Goal: Task Accomplishment & Management: Use online tool/utility

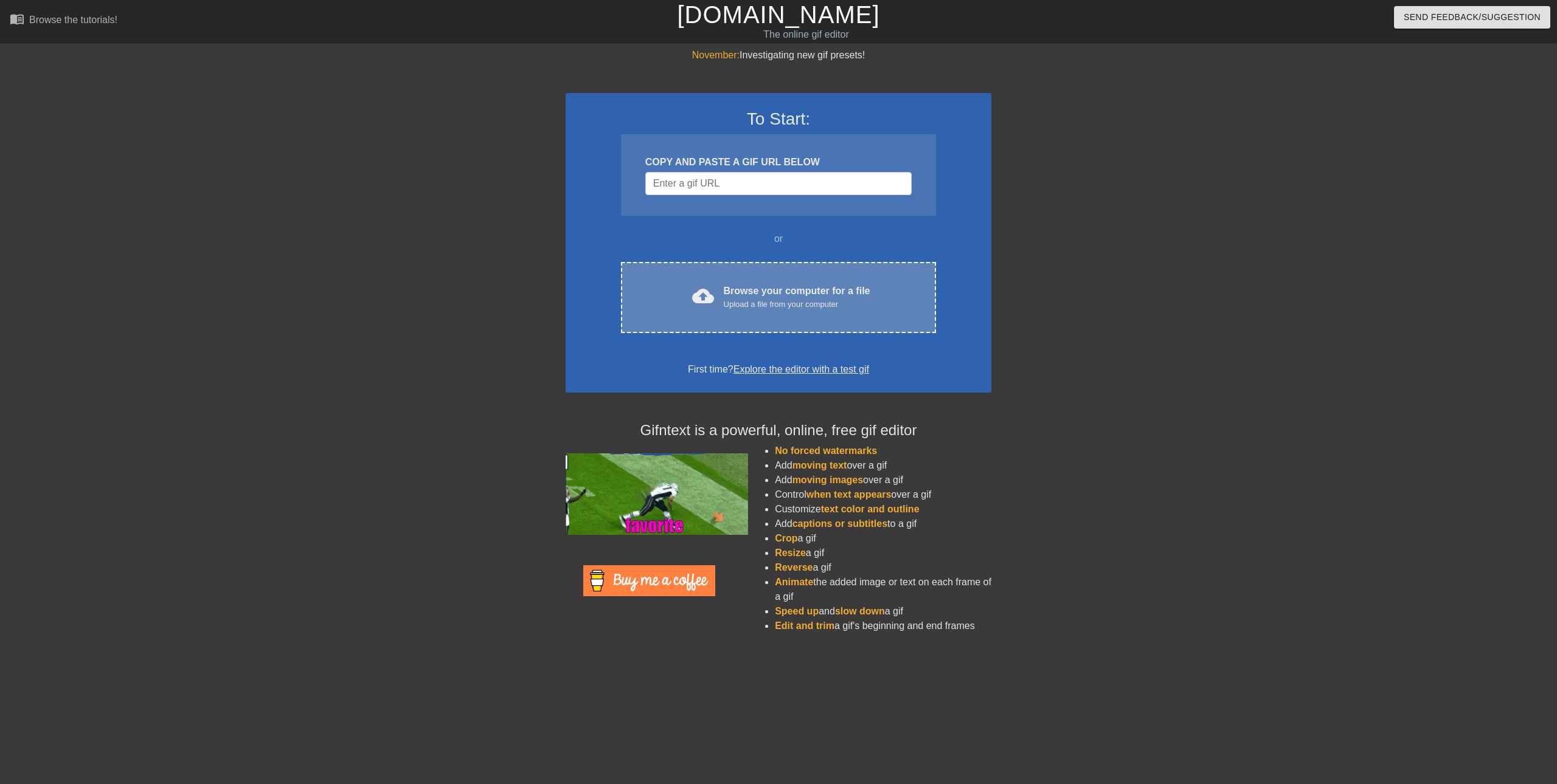
click at [742, 296] on div "Browse your computer for a file Upload a file from your computer" at bounding box center [797, 297] width 146 height 27
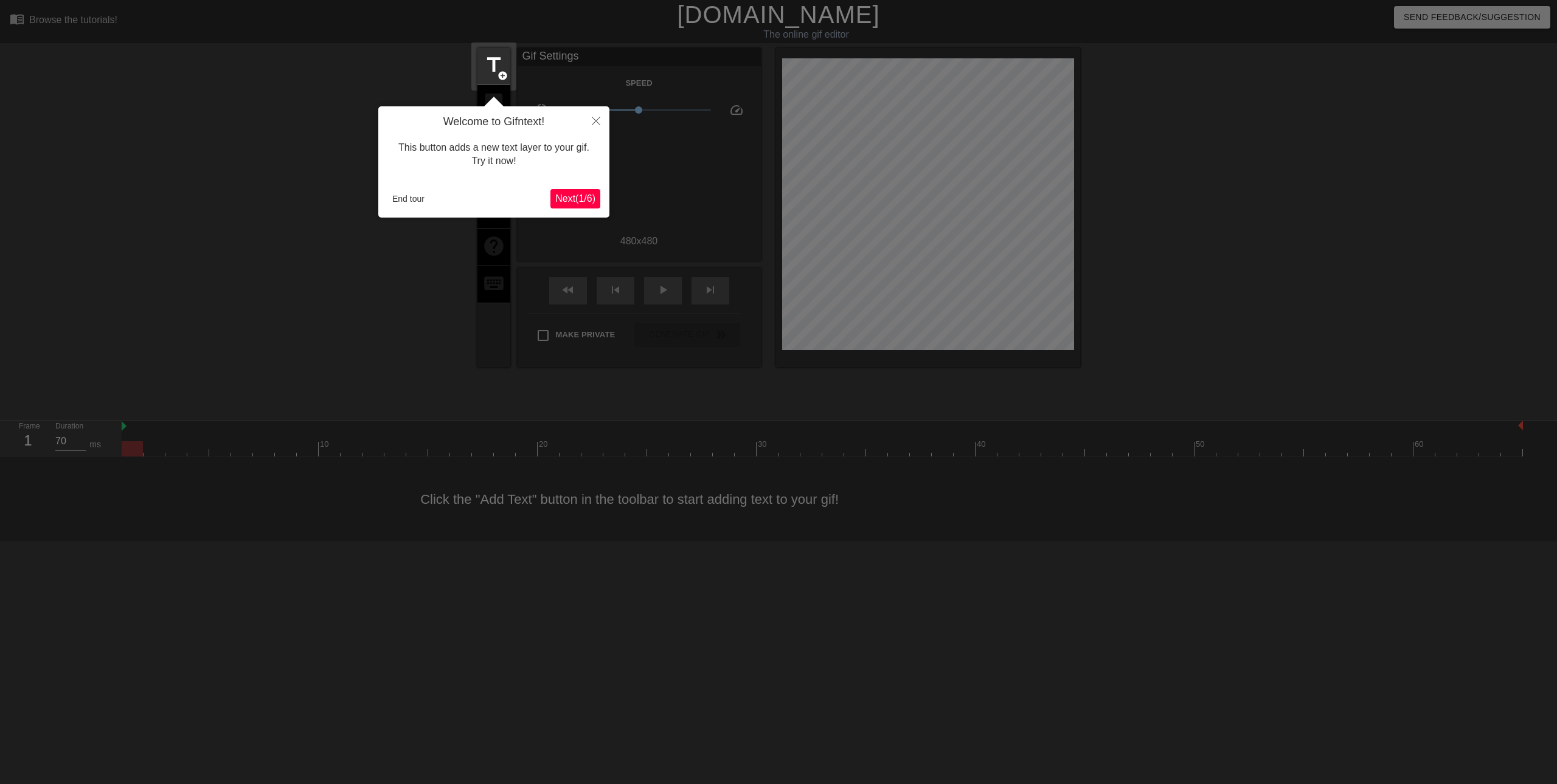
click at [566, 202] on span "Next ( 1 / 6 )" at bounding box center [575, 198] width 40 height 11
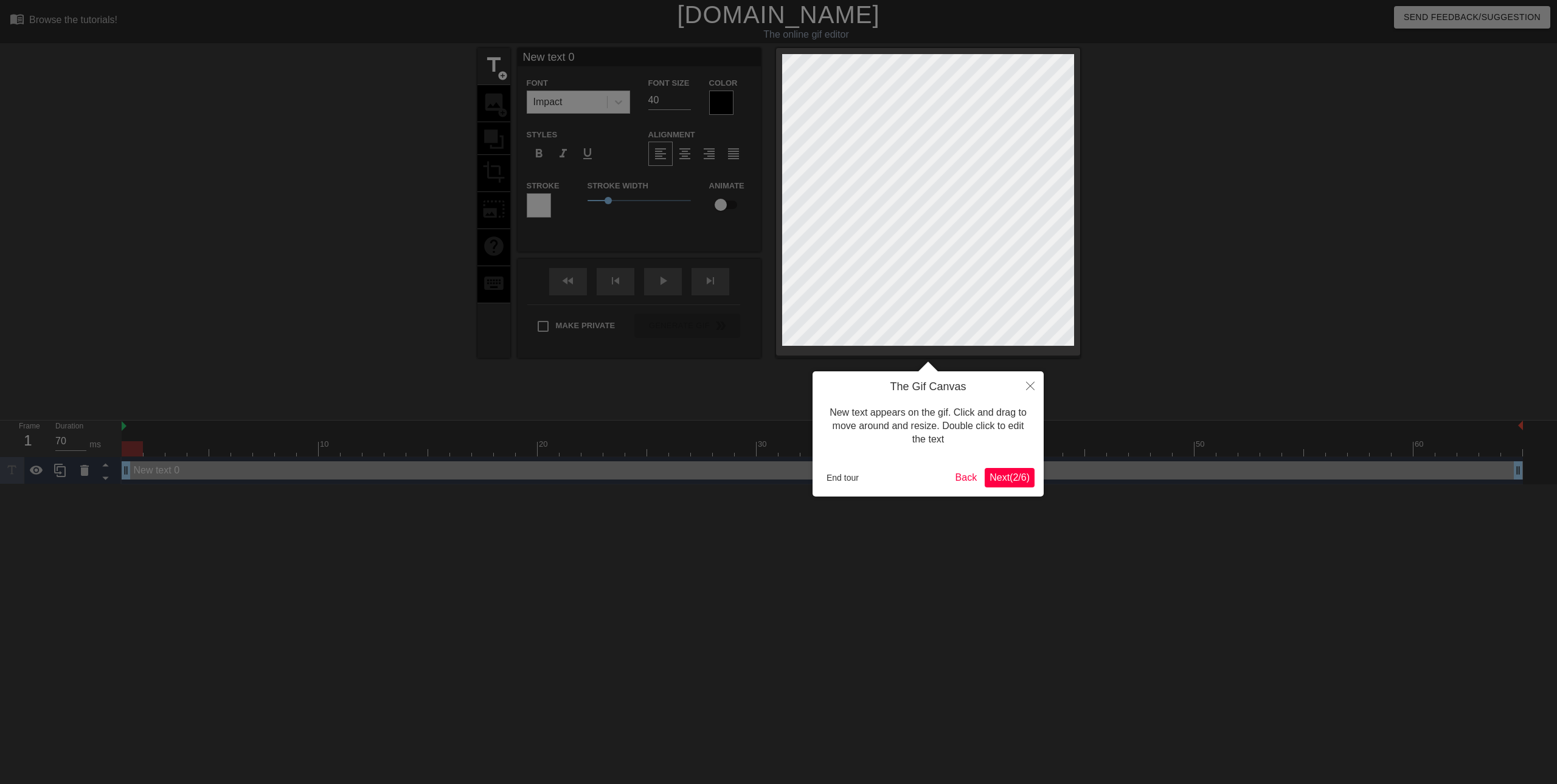
click at [1021, 480] on span "Next ( 2 / 6 )" at bounding box center [1009, 477] width 40 height 11
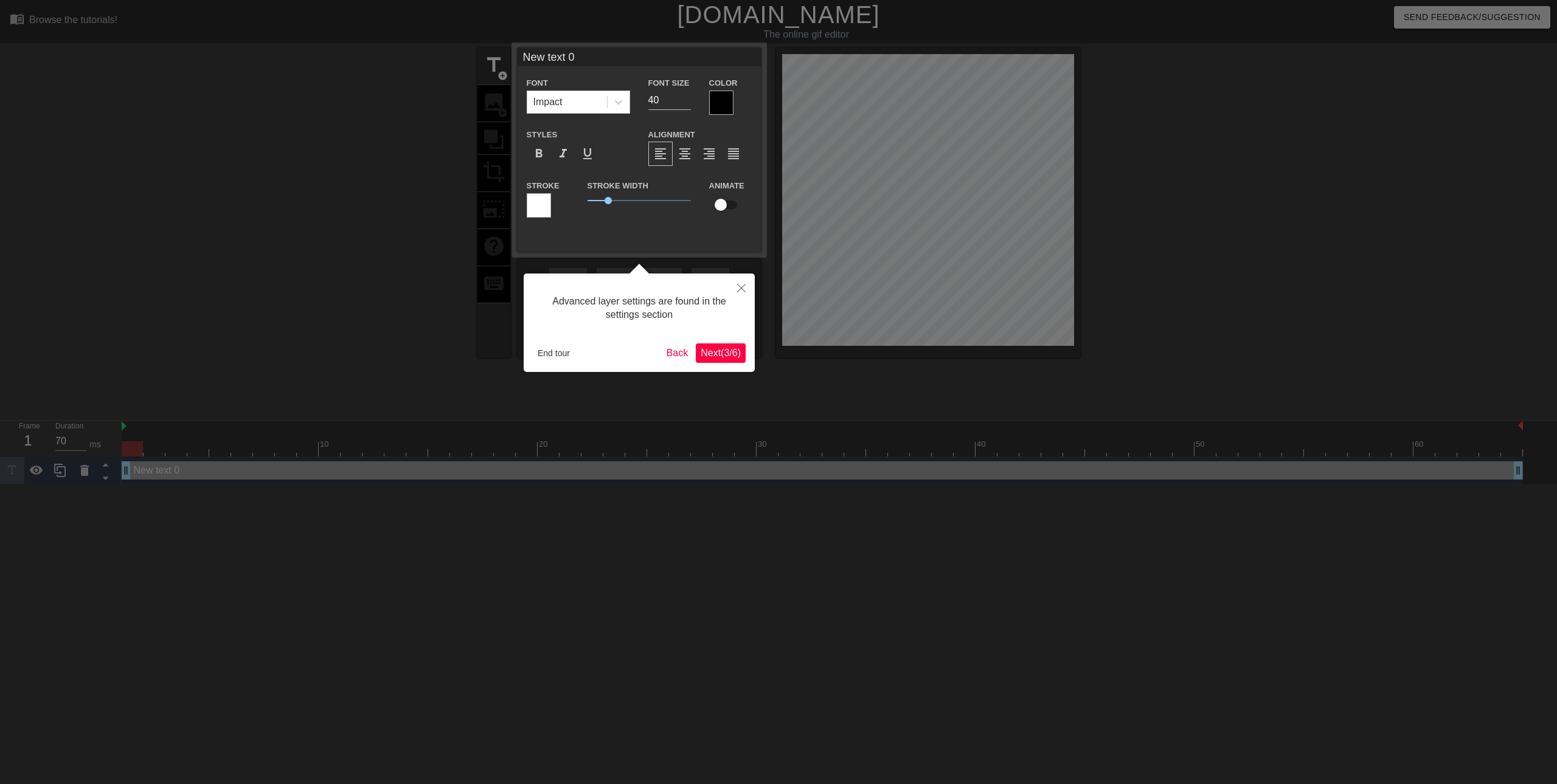
click at [719, 355] on span "Next ( 3 / 6 )" at bounding box center [720, 353] width 40 height 11
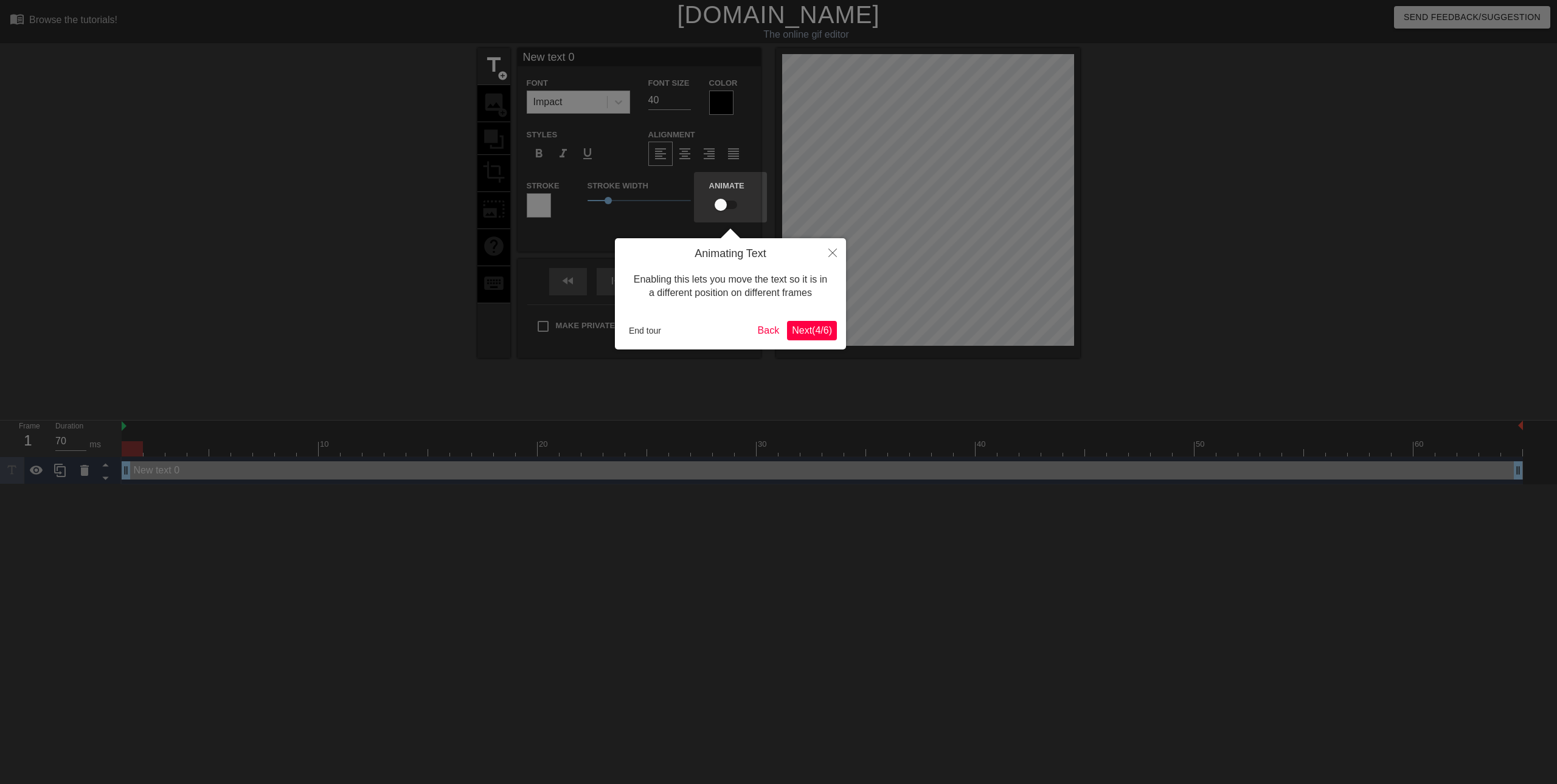
click at [810, 328] on span "Next ( 4 / 6 )" at bounding box center [811, 330] width 40 height 11
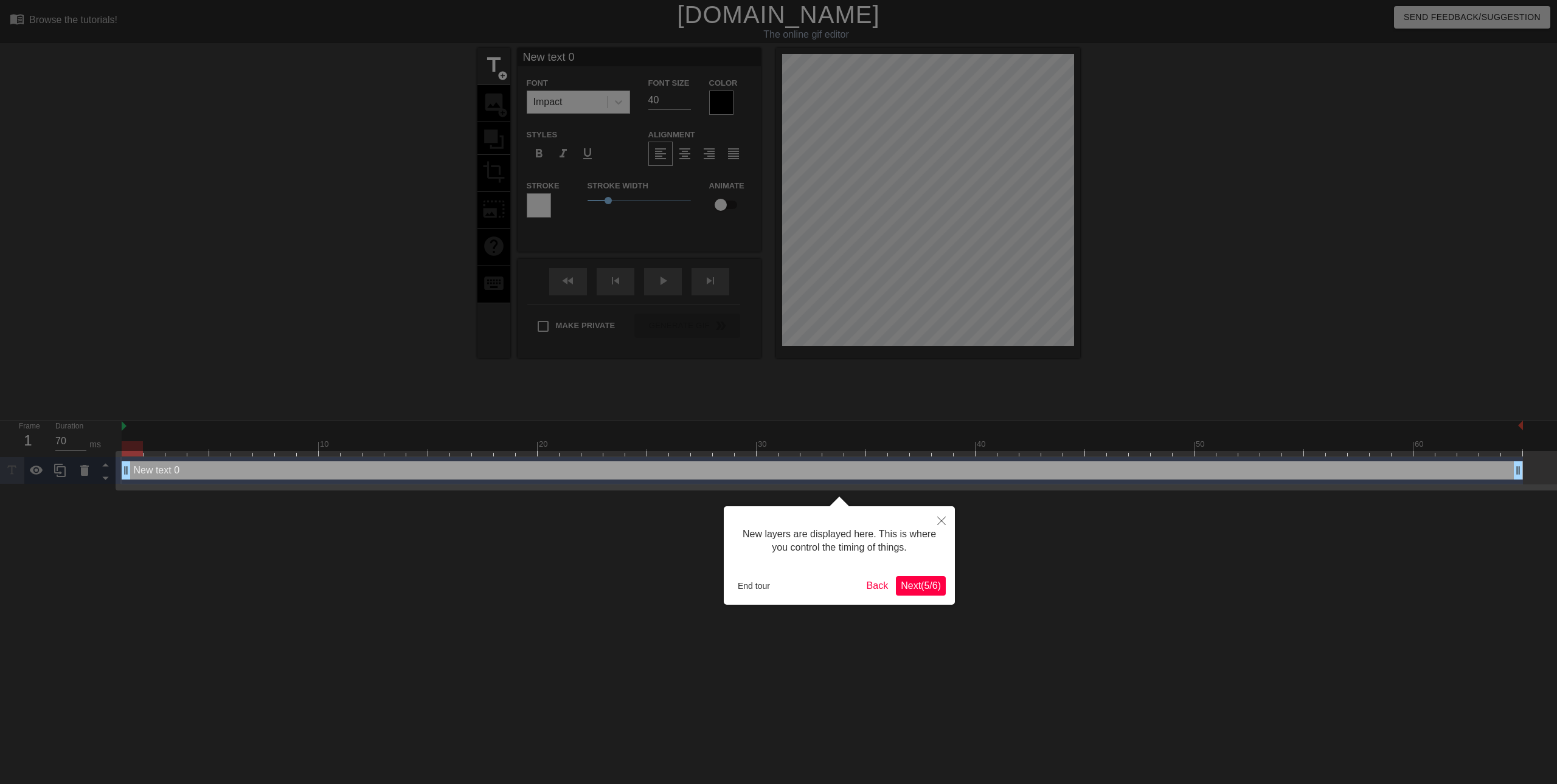
click at [920, 586] on span "Next ( 5 / 6 )" at bounding box center [921, 585] width 40 height 11
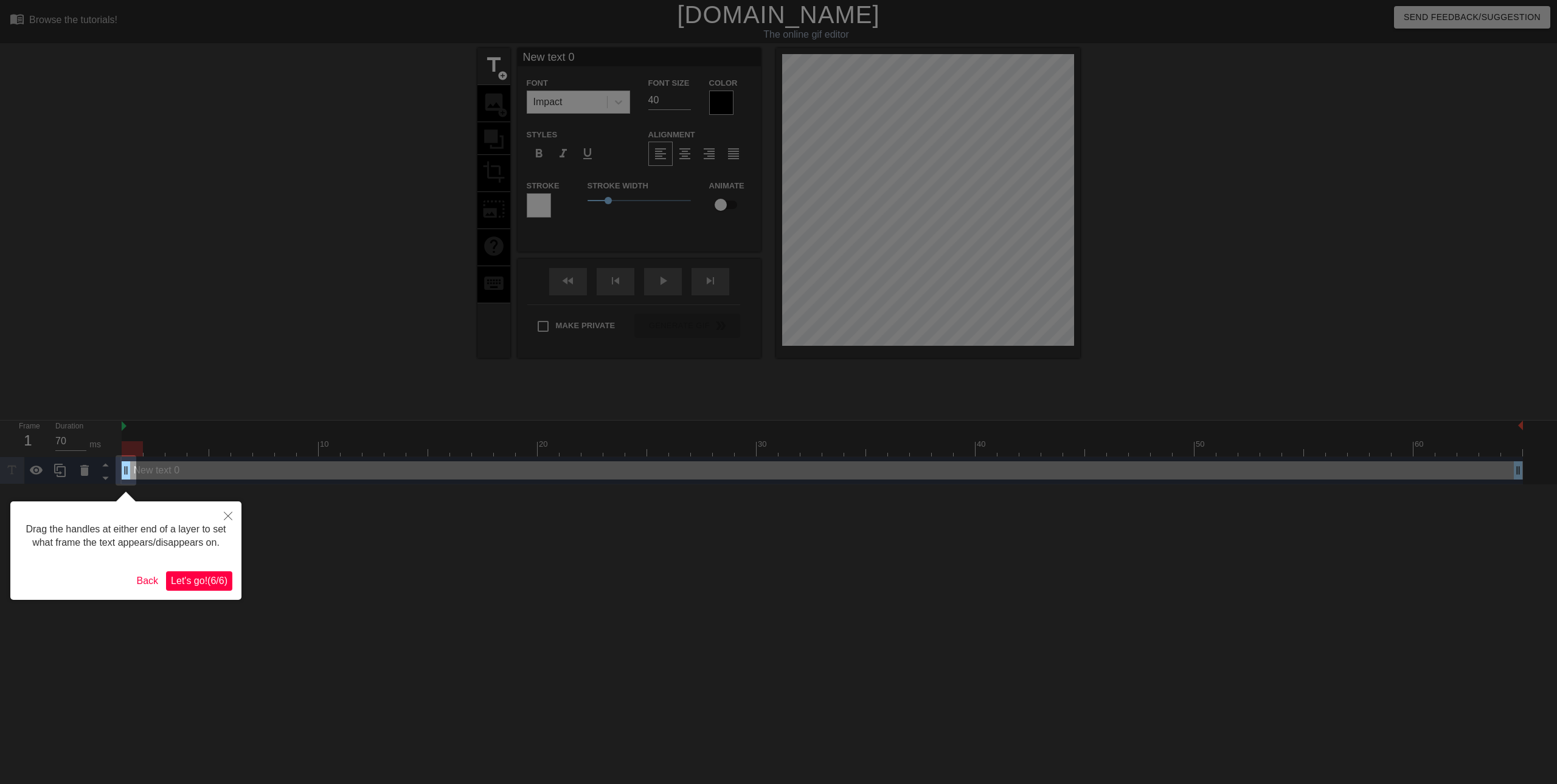
click at [190, 583] on span "Let's go! ( 6 / 6 )" at bounding box center [199, 580] width 57 height 11
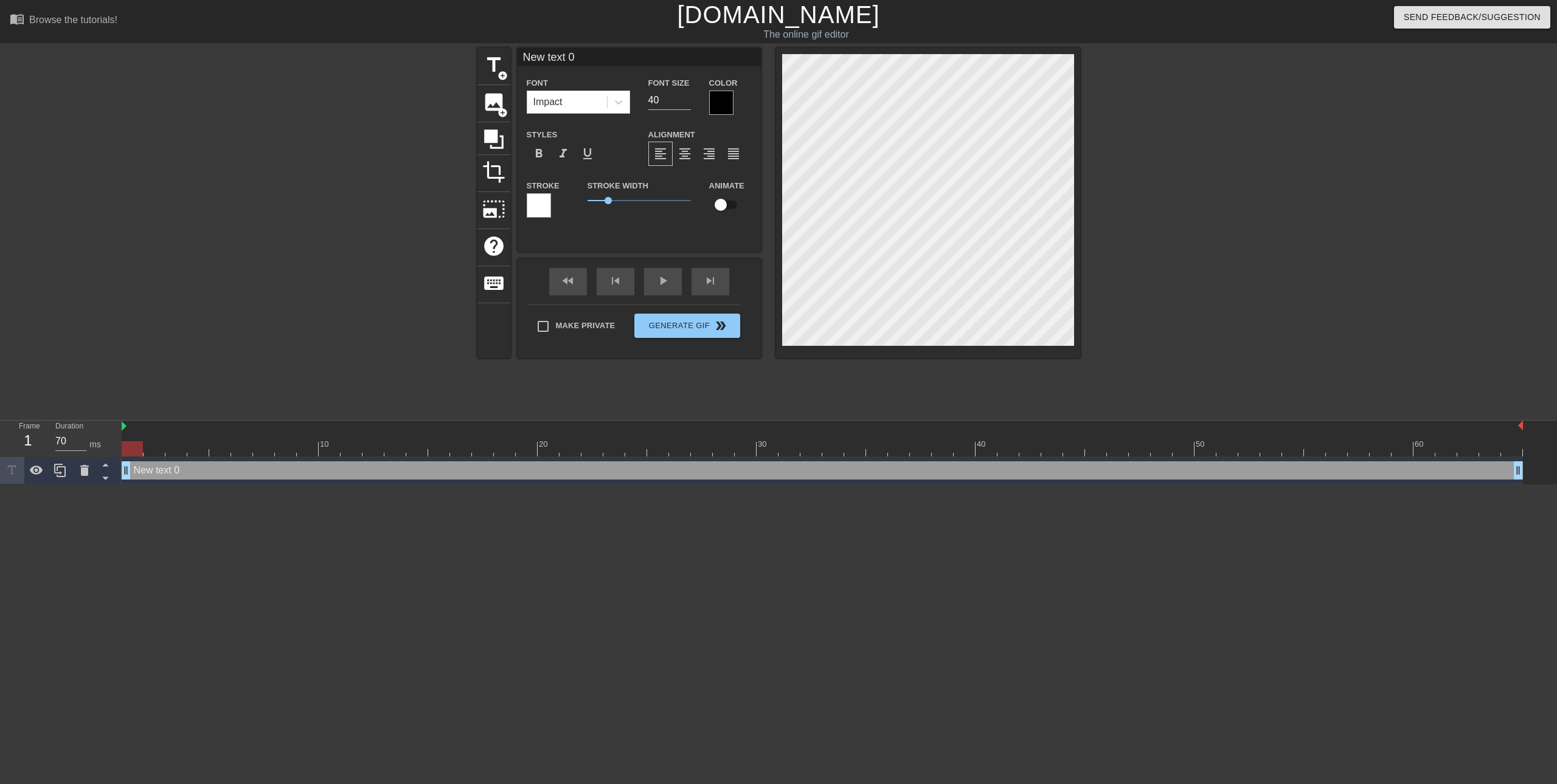
scroll to position [2, 2]
type input "M"
type textarea "M"
type input "Me"
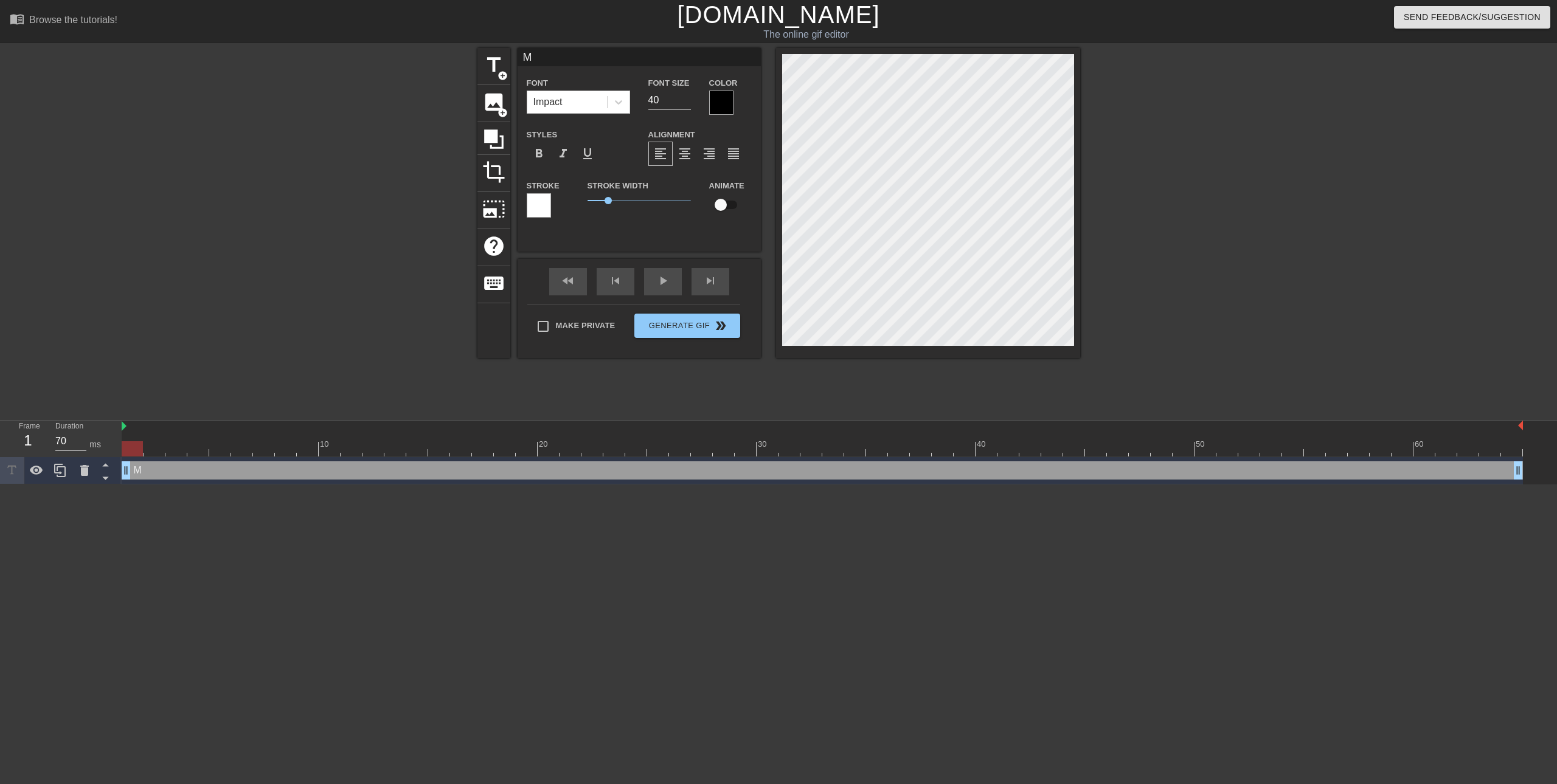
type textarea "Me"
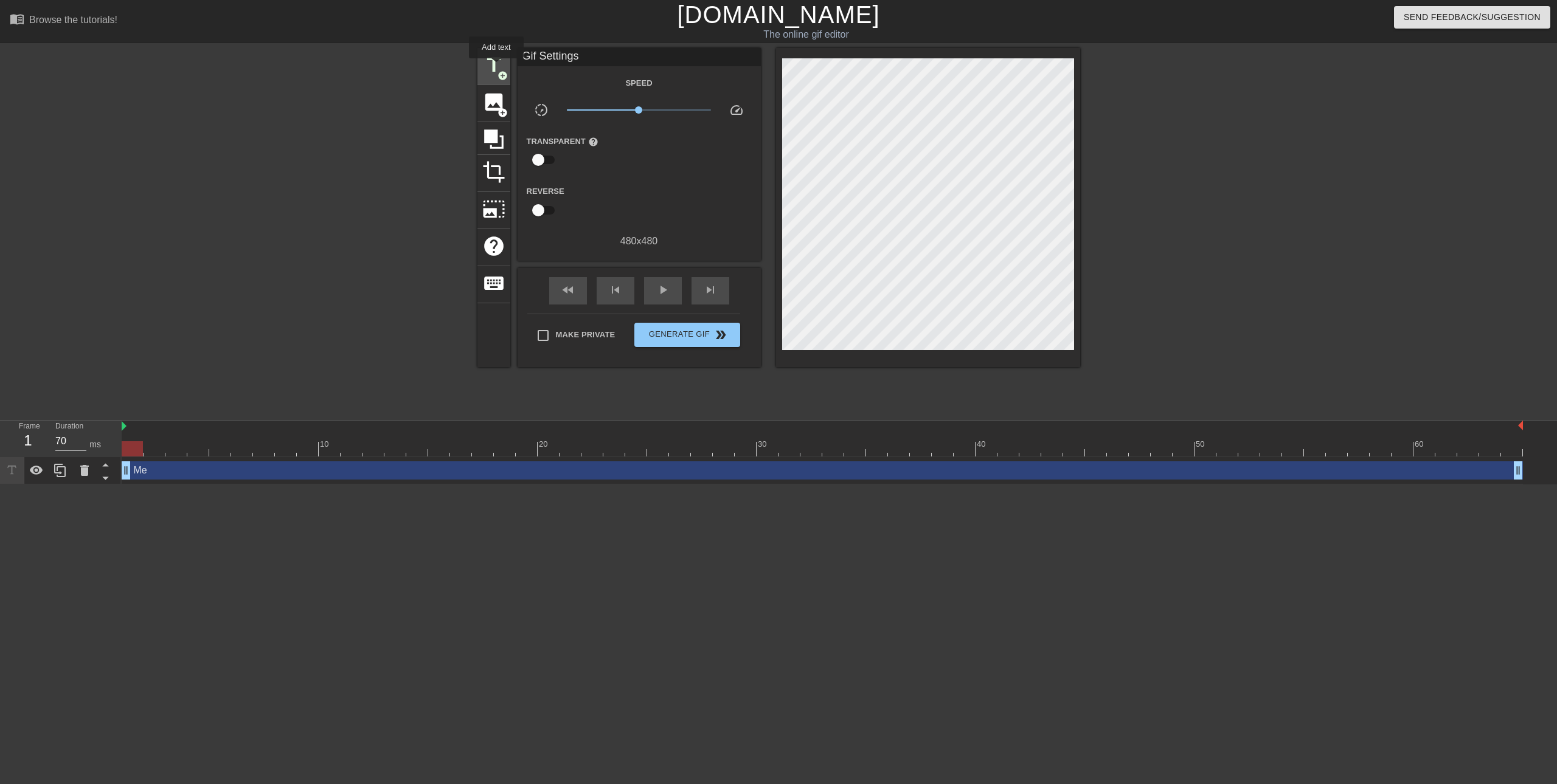
click at [496, 66] on span "title" at bounding box center [494, 65] width 23 height 23
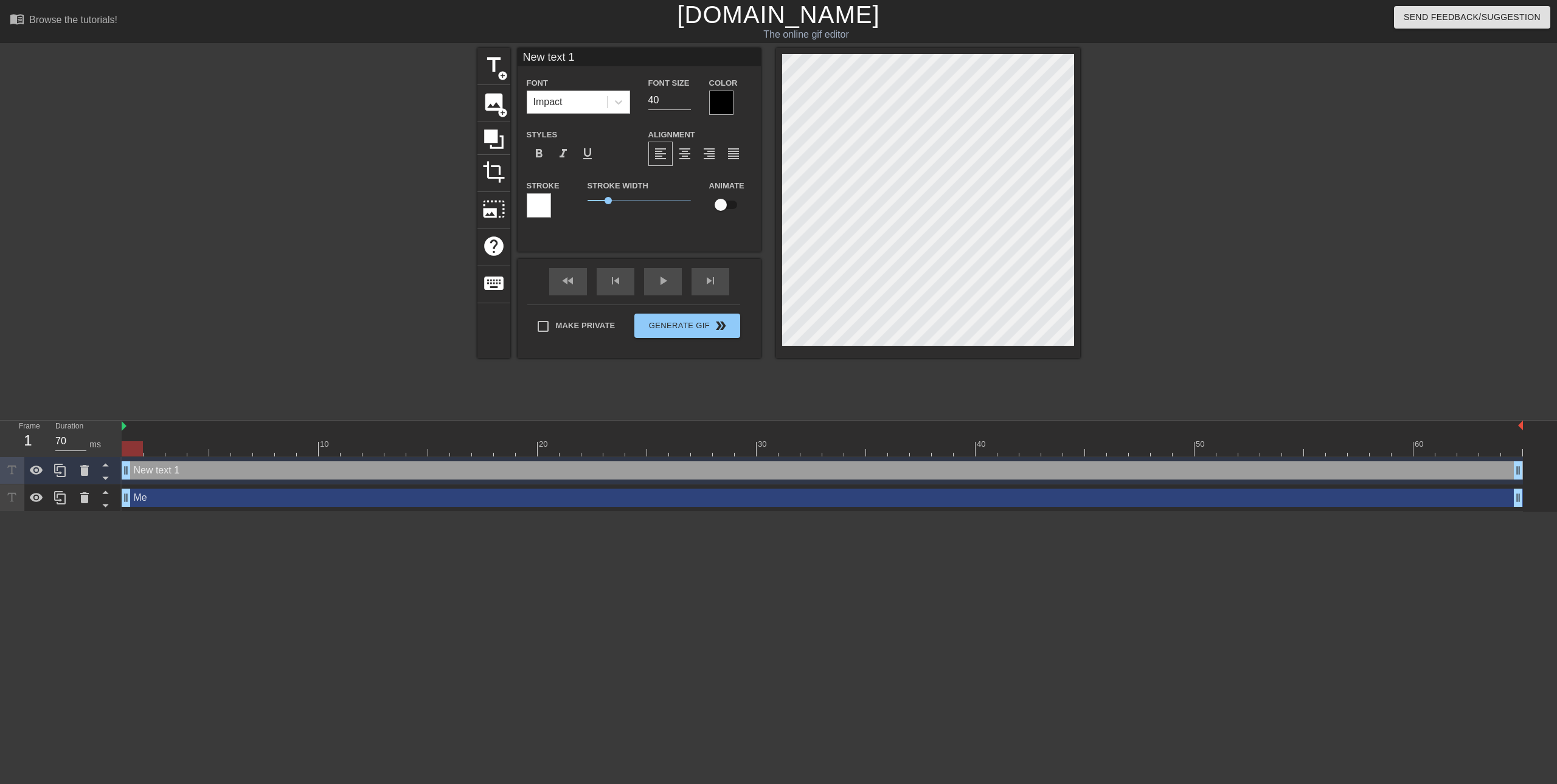
scroll to position [2, 3]
type input "S"
type textarea "S"
type input "Su"
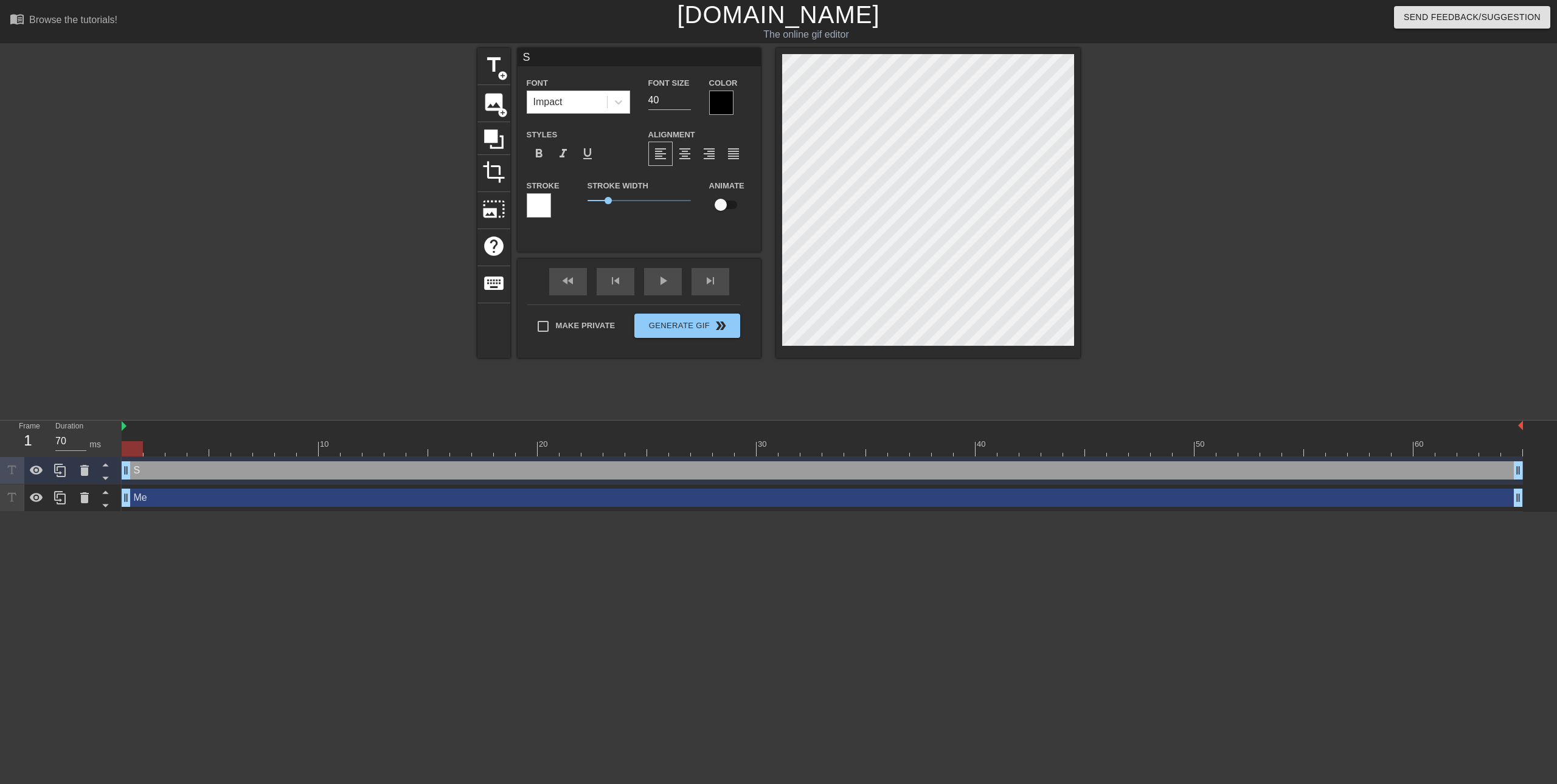
type textarea "Su"
type input "Sur"
type textarea "Sur"
type input "Surv"
type textarea "Surv"
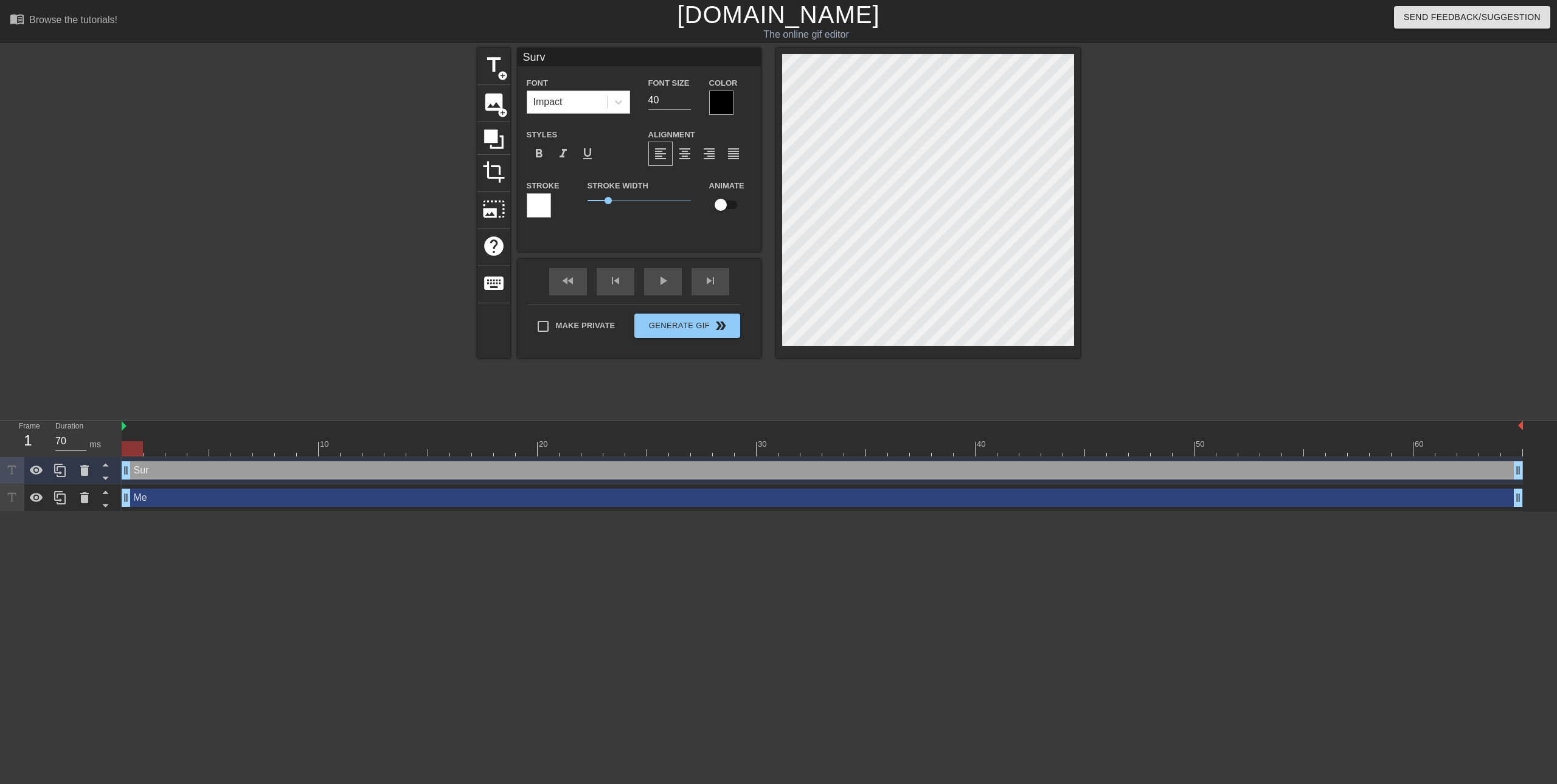
type input "[PERSON_NAME]"
type textarea "[PERSON_NAME]"
type input "Survey"
type textarea "Survey"
click at [723, 201] on input "checkbox" at bounding box center [720, 204] width 69 height 23
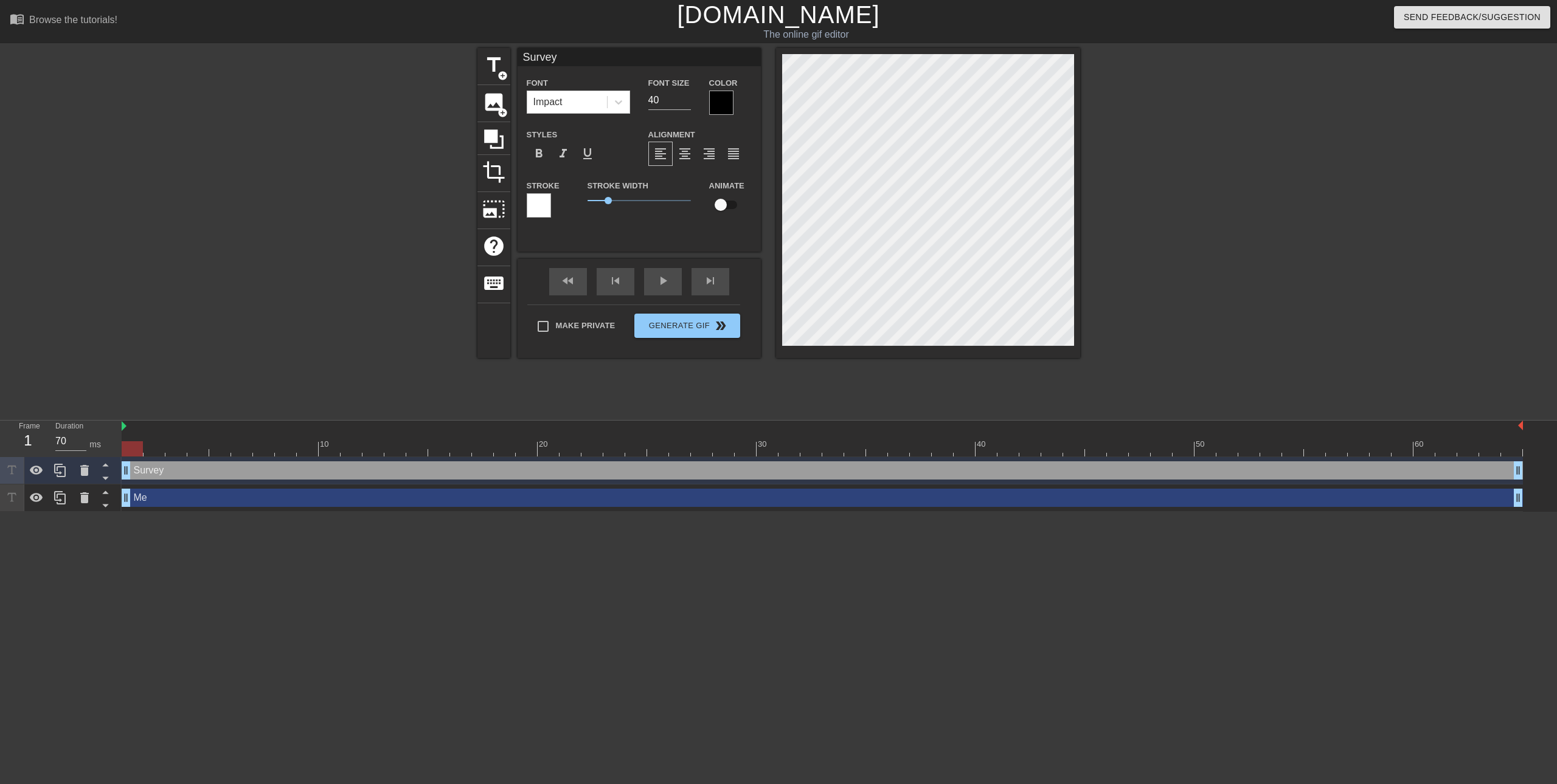
checkbox input "true"
type input "Me"
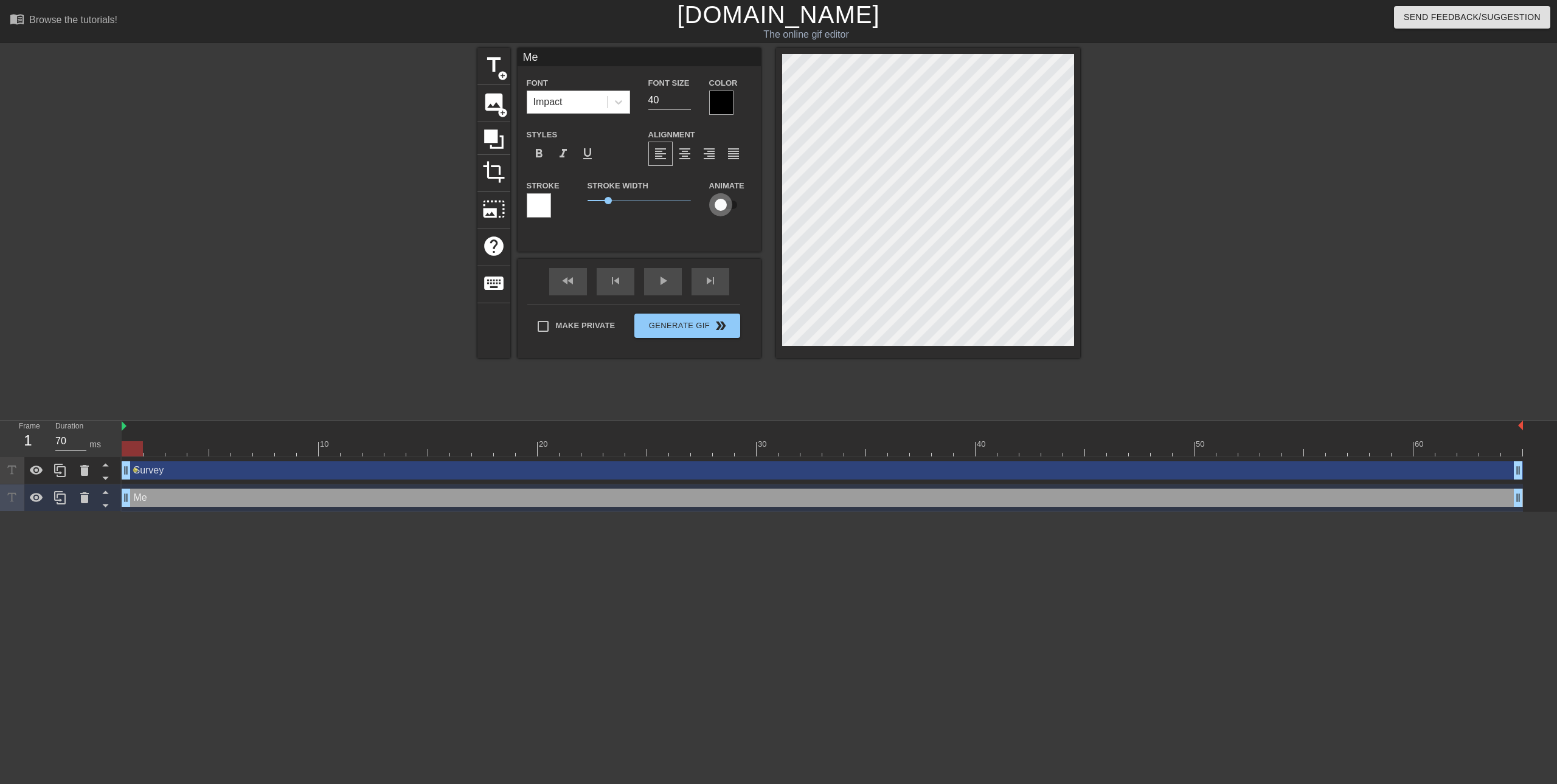
click at [725, 199] on input "checkbox" at bounding box center [720, 204] width 69 height 23
checkbox input "true"
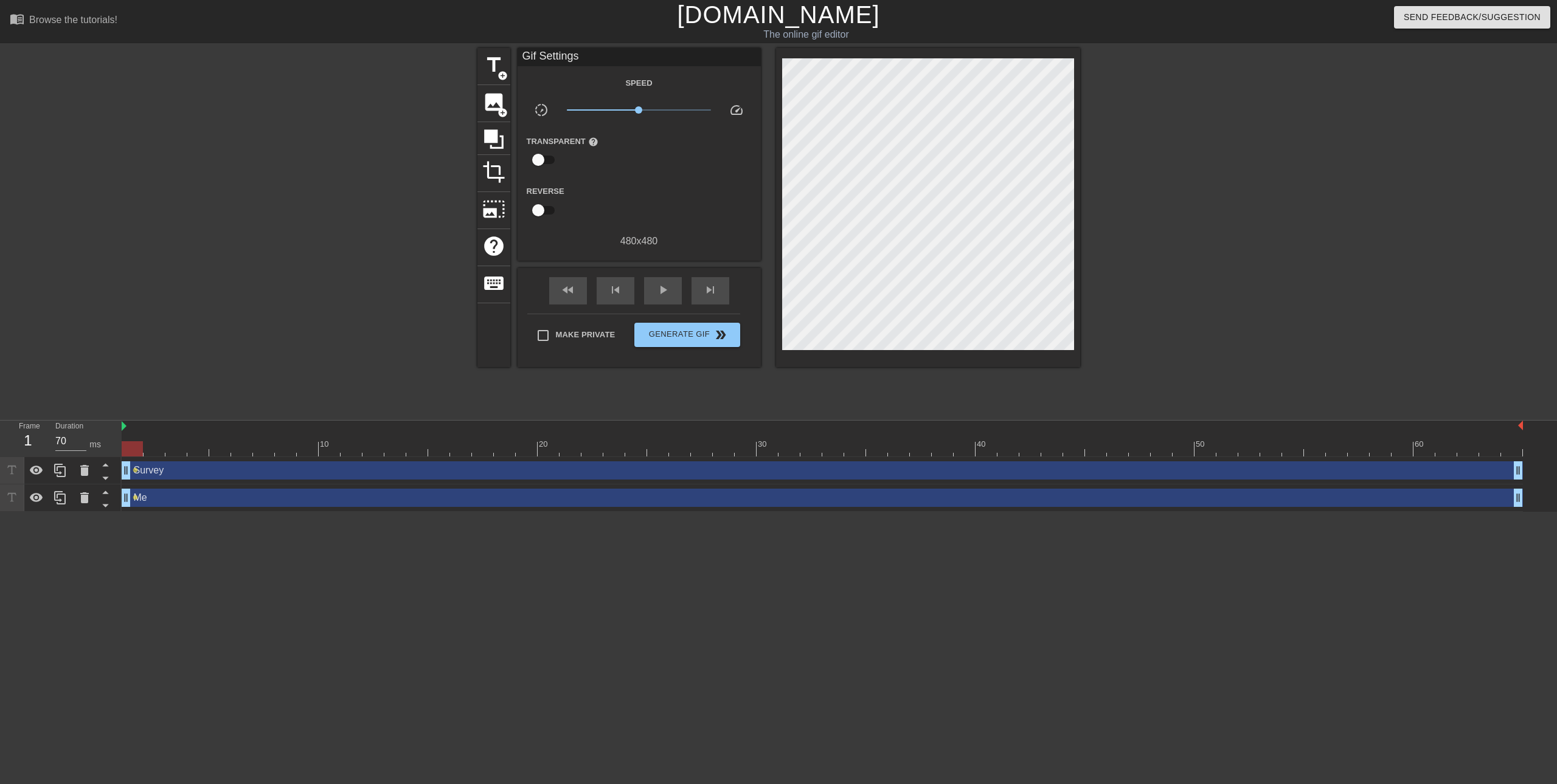
click at [521, 511] on html "menu_book Browse the tutorials! [DOMAIN_NAME] The online gif editor Send Feedba…" at bounding box center [778, 255] width 1557 height 511
click at [711, 338] on span "Generate Gif double_arrow" at bounding box center [687, 335] width 95 height 15
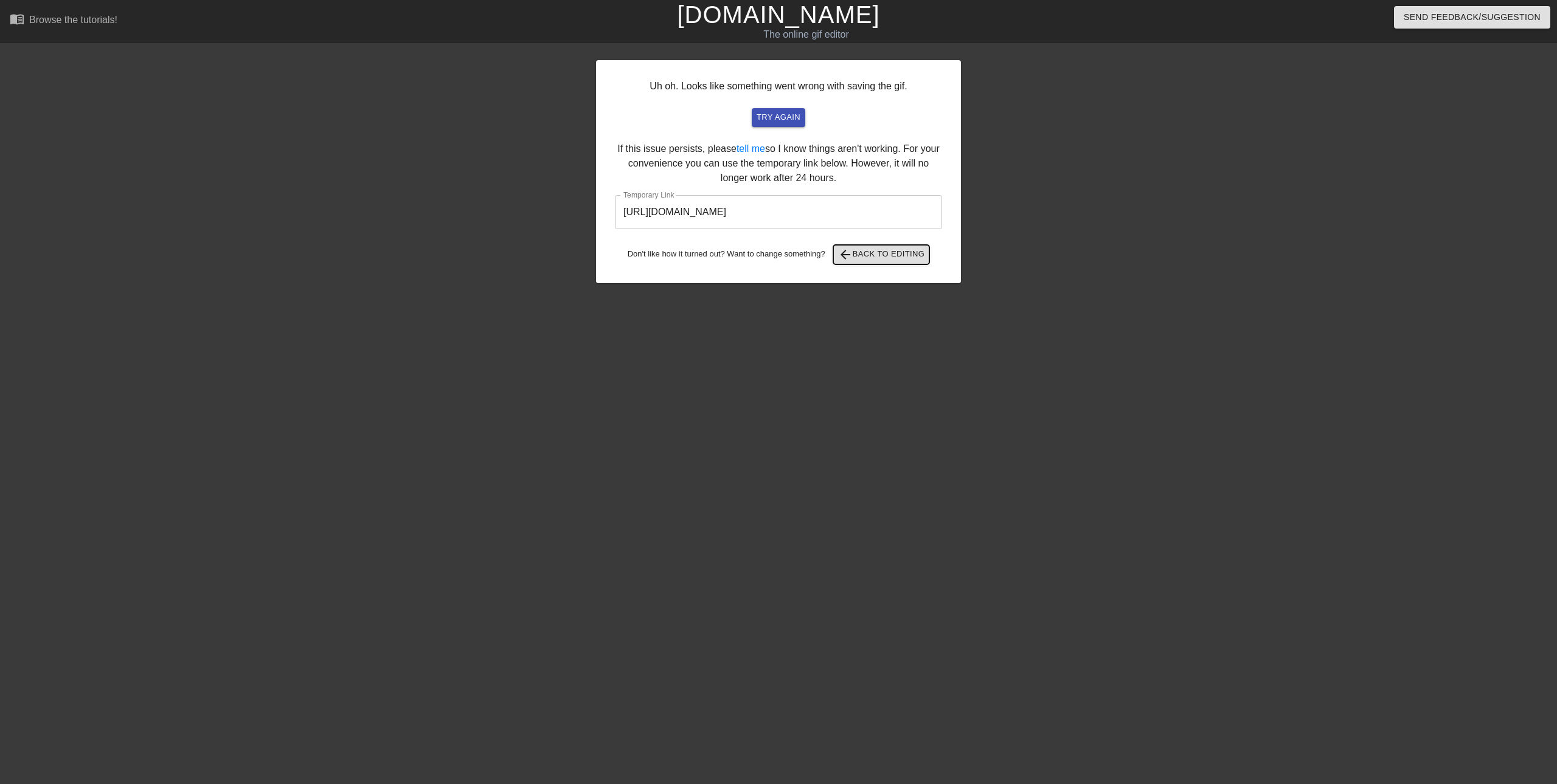
click at [882, 259] on span "arrow_back Back to Editing" at bounding box center [881, 254] width 87 height 15
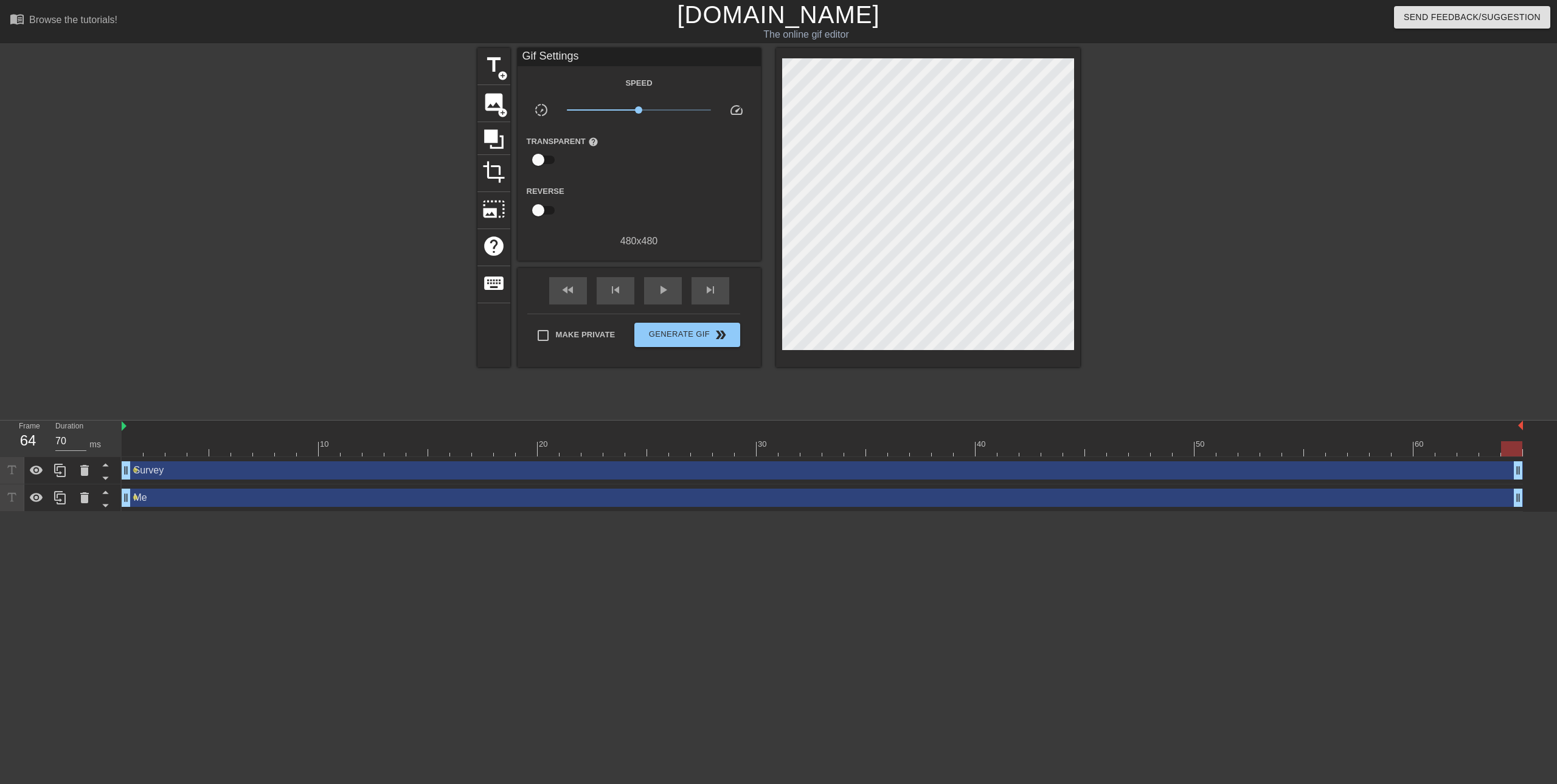
click at [184, 466] on div "Survey drag_handle drag_handle" at bounding box center [822, 470] width 1401 height 18
drag, startPoint x: 135, startPoint y: 471, endPoint x: 364, endPoint y: 492, distance: 230.0
click at [364, 492] on div "Survey drag_handle drag_handle lens Me drag_handle drag_handle lens" at bounding box center [838, 484] width 1435 height 55
click at [351, 477] on div "Survey drag_handle drag_handle" at bounding box center [822, 470] width 1401 height 18
click at [659, 280] on div "play_arrow" at bounding box center [663, 291] width 38 height 27
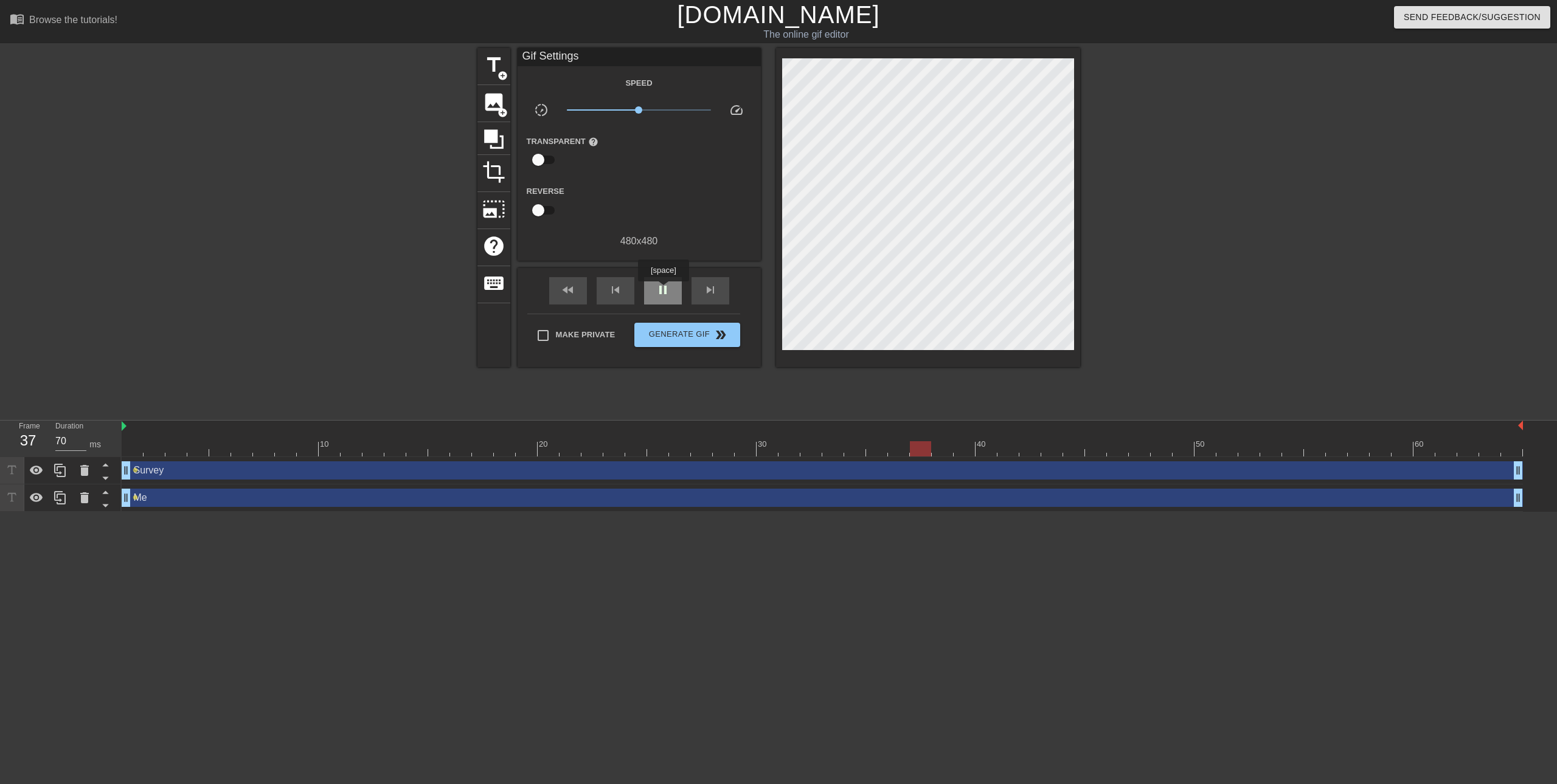
click at [663, 290] on span "pause" at bounding box center [663, 290] width 15 height 15
click at [663, 290] on span "play_arrow" at bounding box center [663, 290] width 15 height 15
click at [663, 290] on span "pause" at bounding box center [663, 290] width 15 height 15
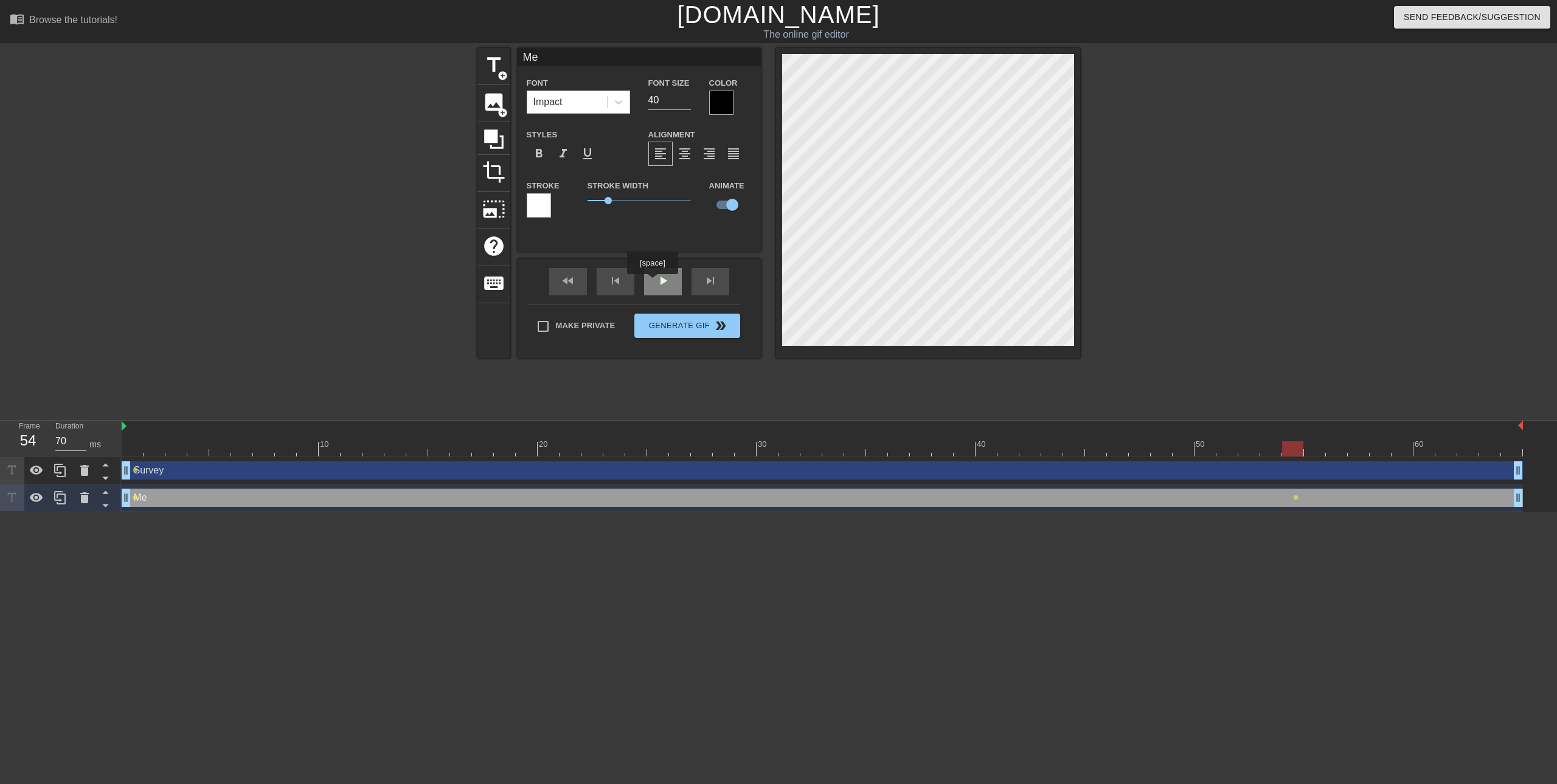
click at [652, 282] on div "play_arrow" at bounding box center [663, 282] width 38 height 27
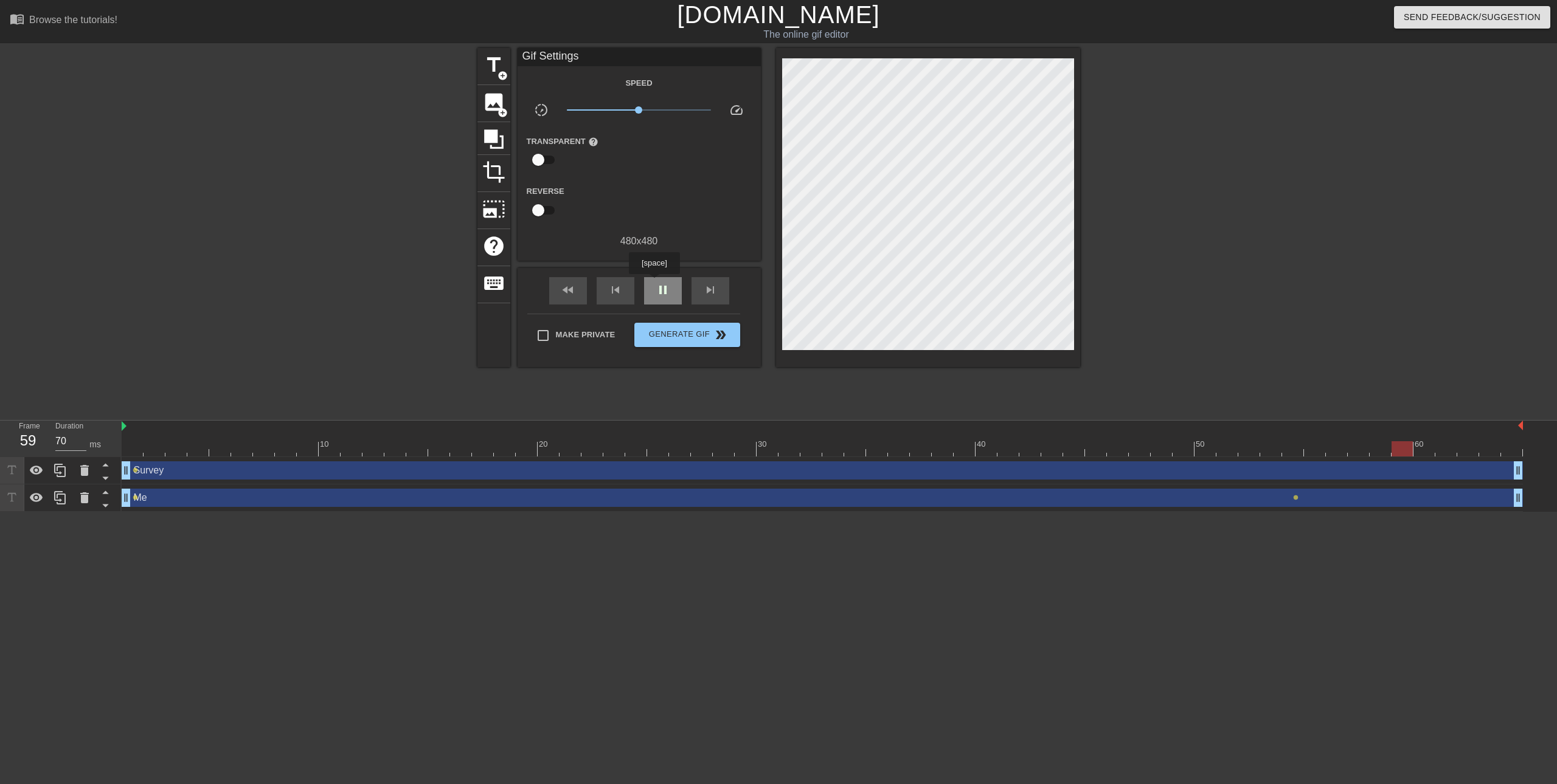
click at [654, 282] on div "pause" at bounding box center [663, 291] width 38 height 27
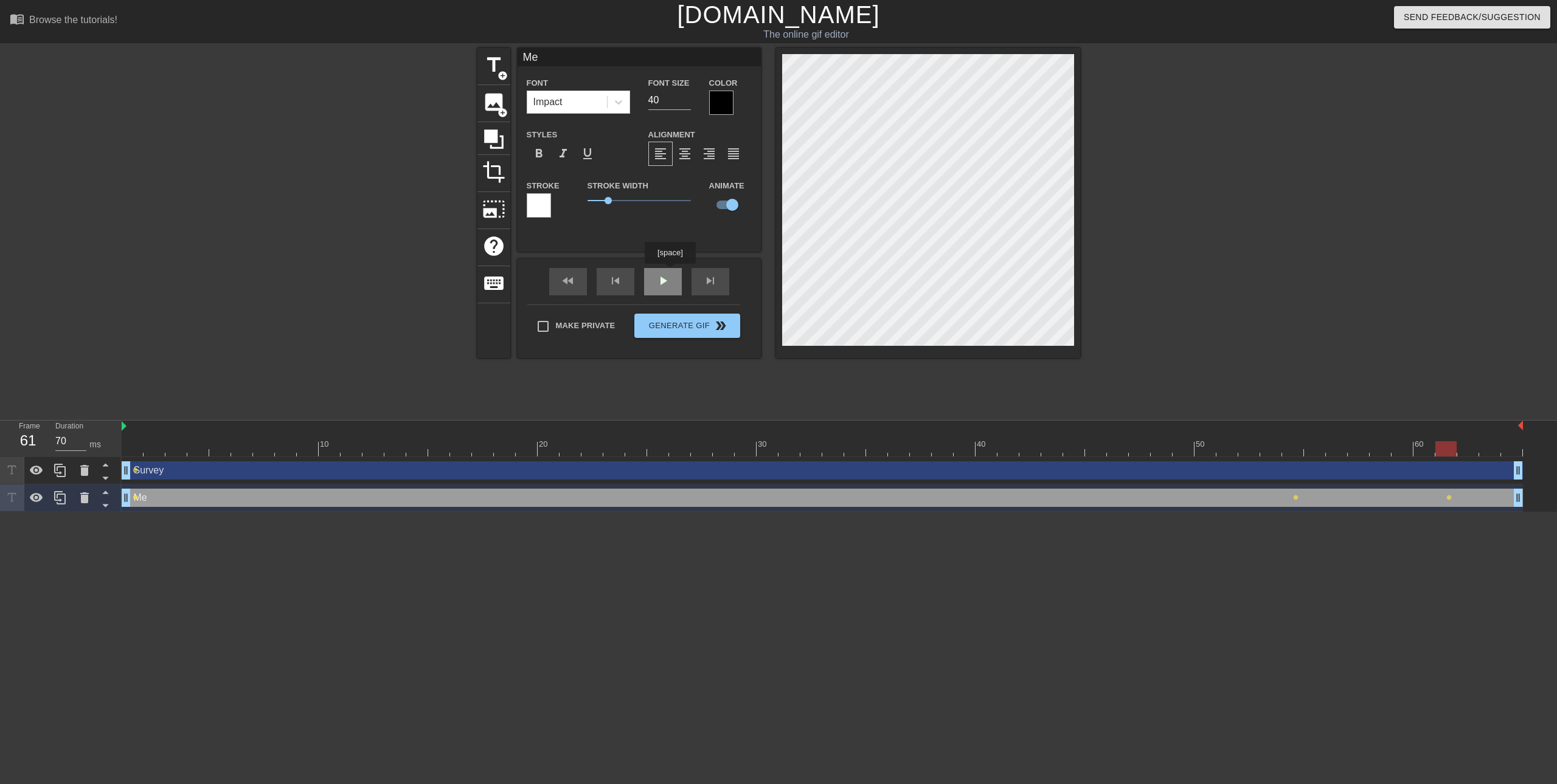
click at [662, 282] on span "play_arrow" at bounding box center [663, 281] width 15 height 15
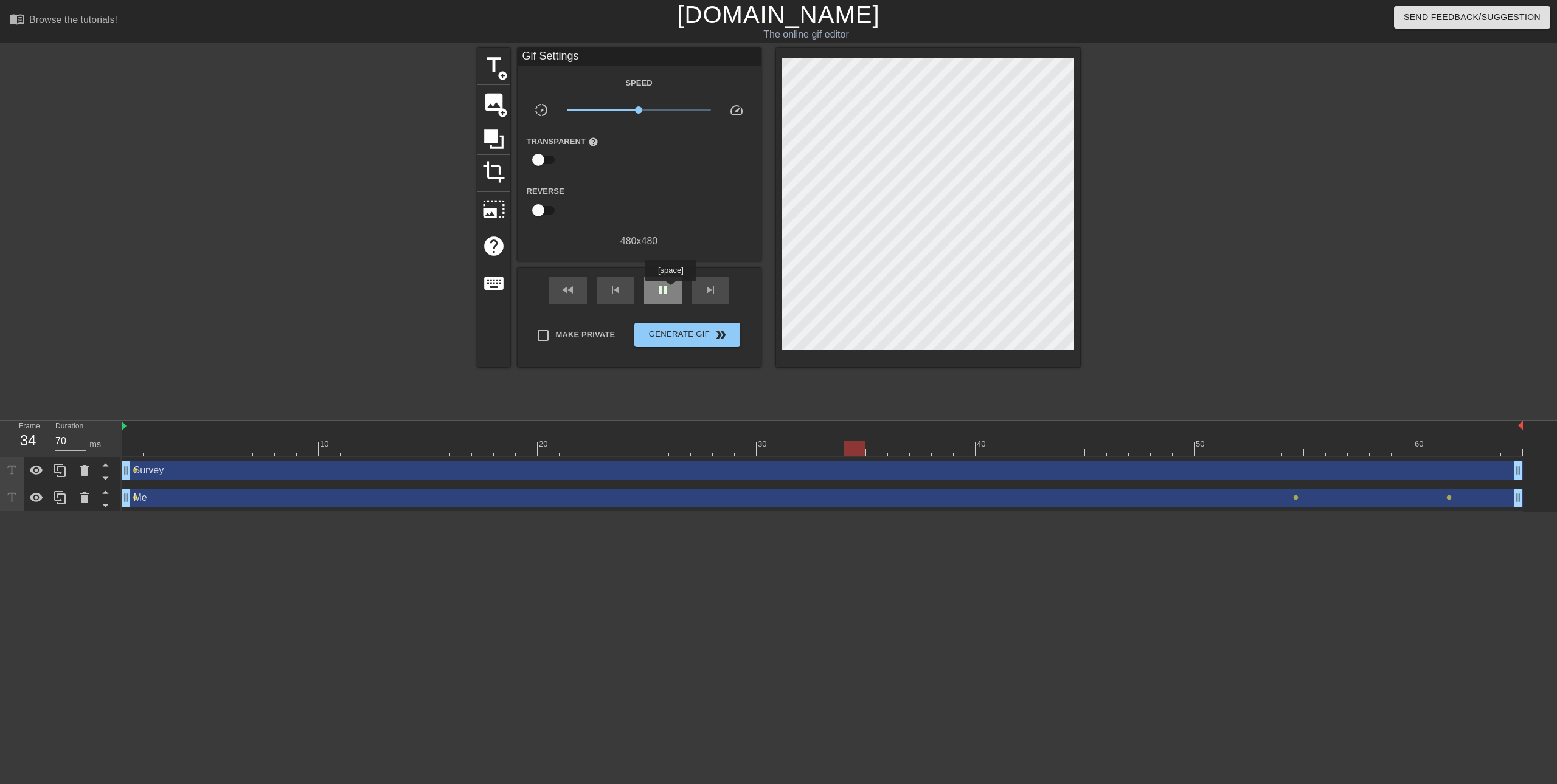
click at [670, 290] on div "pause" at bounding box center [663, 291] width 38 height 27
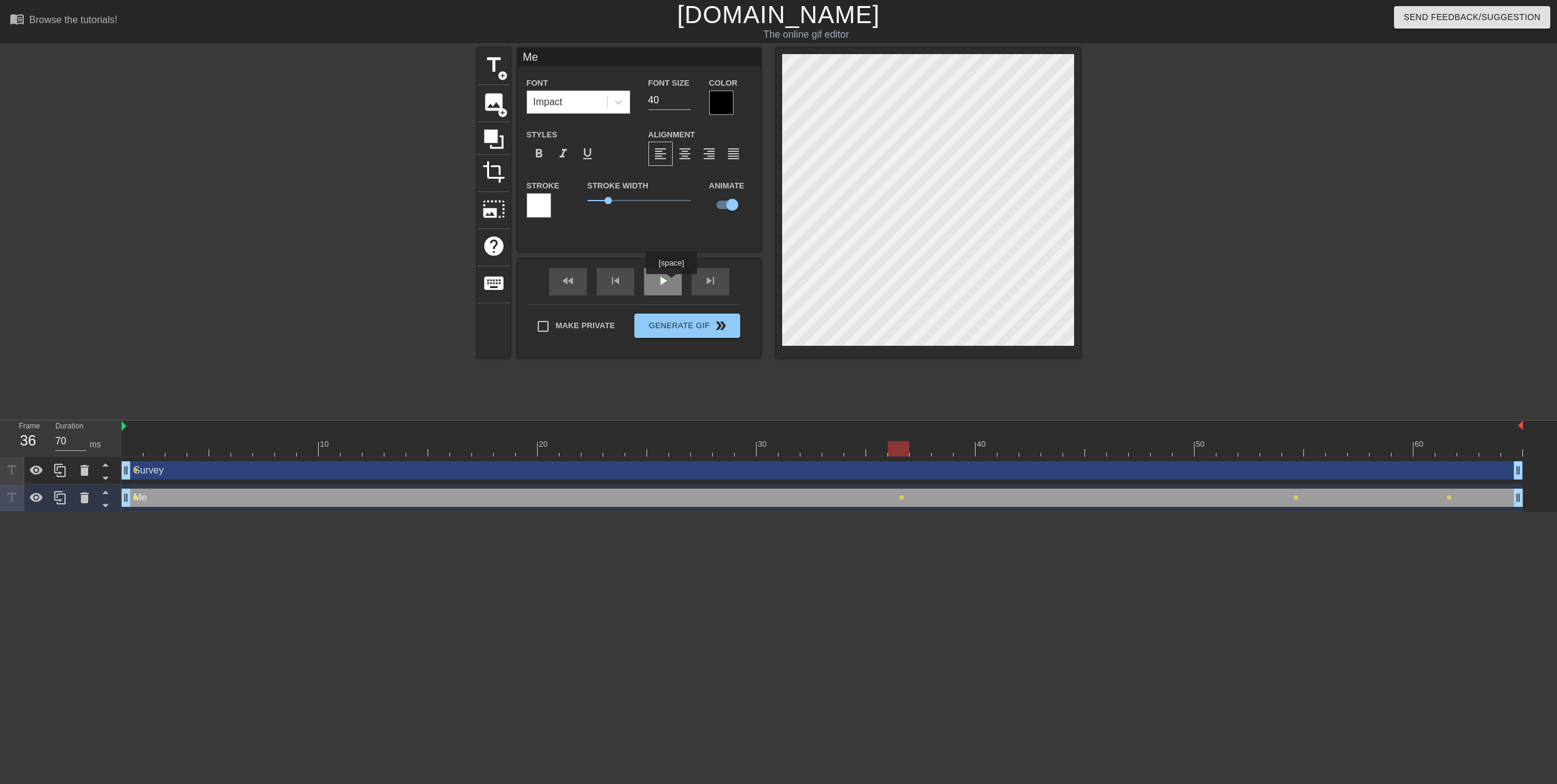
click at [671, 282] on div "play_arrow" at bounding box center [663, 282] width 38 height 27
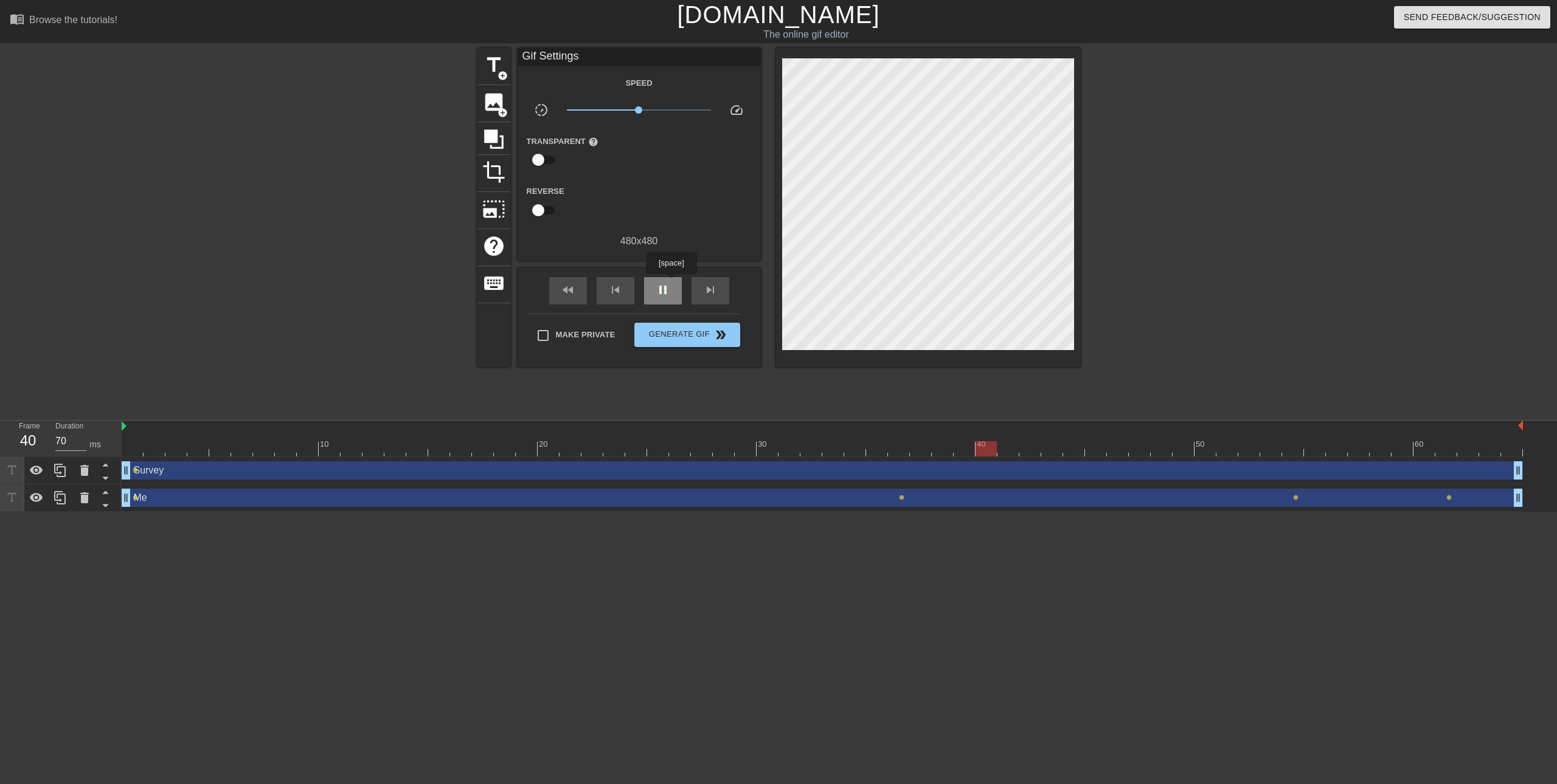
click at [671, 282] on div "pause" at bounding box center [663, 291] width 38 height 27
click at [658, 285] on span "play_arrow" at bounding box center [663, 290] width 15 height 15
click at [657, 285] on span "pause" at bounding box center [663, 290] width 15 height 15
click at [670, 277] on div "play_arrow" at bounding box center [663, 291] width 38 height 27
click at [669, 277] on div "pause" at bounding box center [663, 291] width 38 height 27
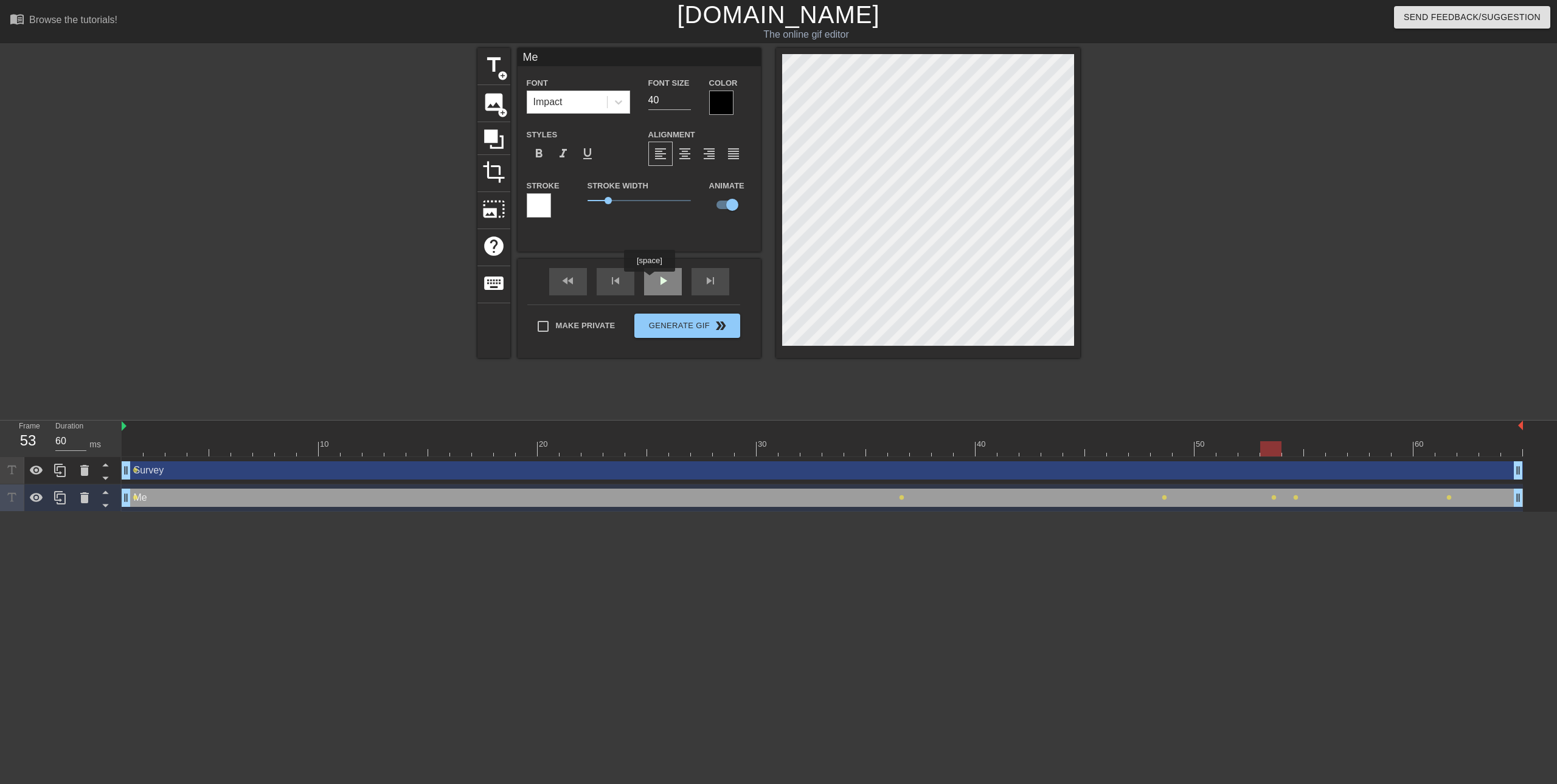
click at [648, 281] on div "play_arrow" at bounding box center [663, 282] width 38 height 27
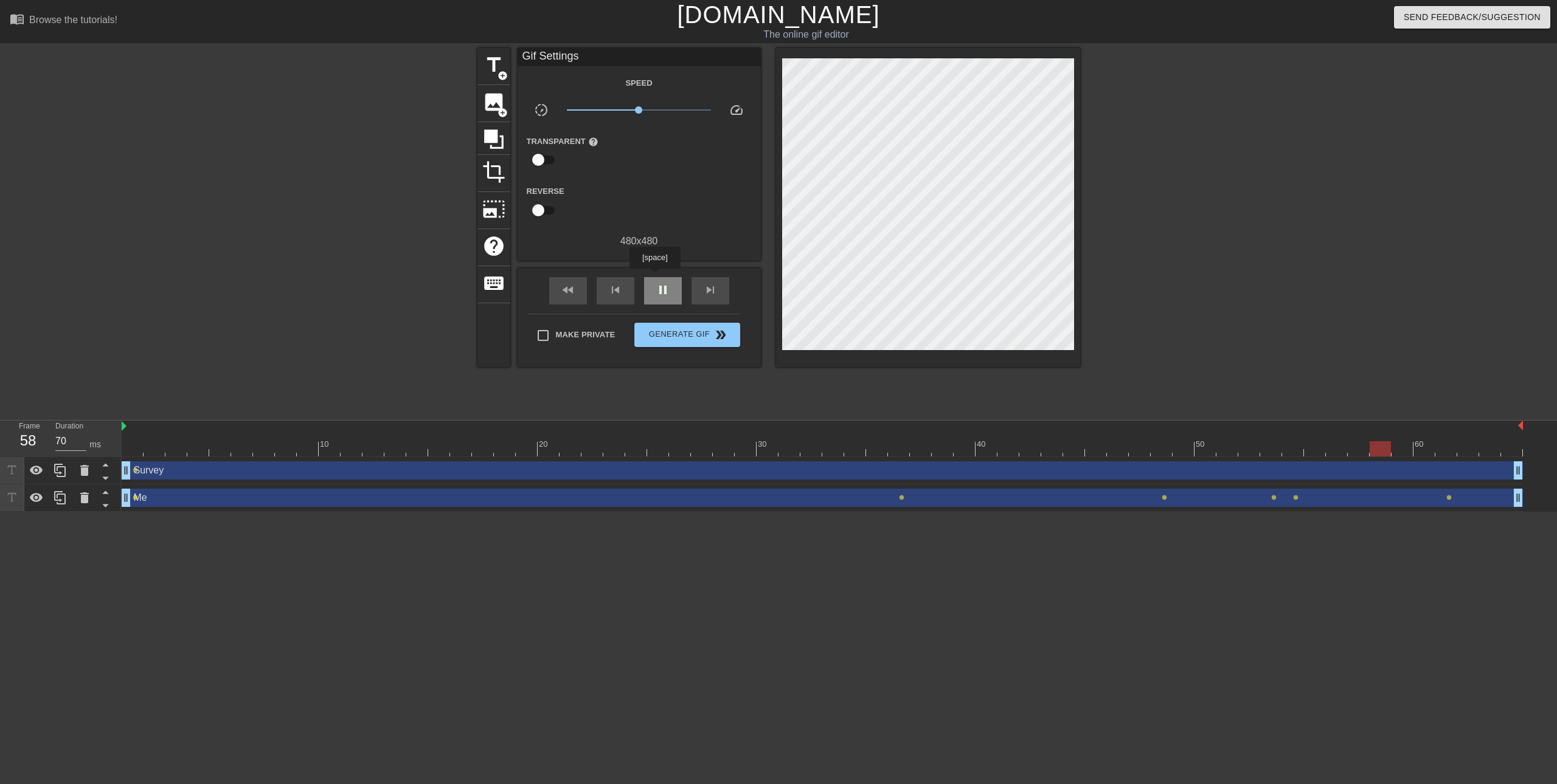
click at [654, 277] on div "pause" at bounding box center [663, 291] width 38 height 27
click at [654, 277] on div "play_arrow" at bounding box center [663, 291] width 38 height 27
click at [484, 470] on div "Survey drag_handle drag_handle" at bounding box center [822, 470] width 1401 height 18
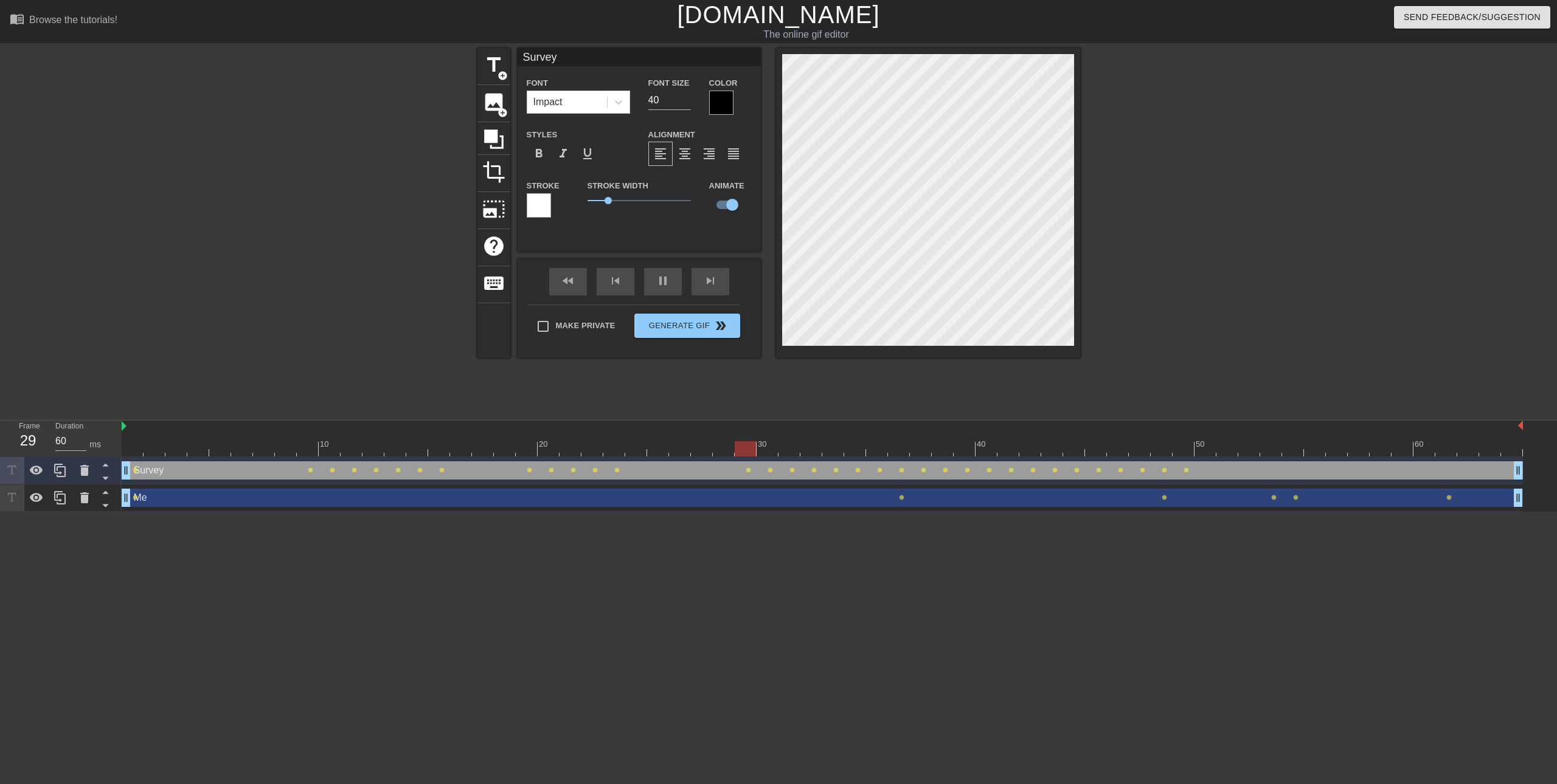
type input "70"
click at [185, 499] on div "Me drag_handle drag_handle" at bounding box center [822, 497] width 1401 height 18
type input "Me"
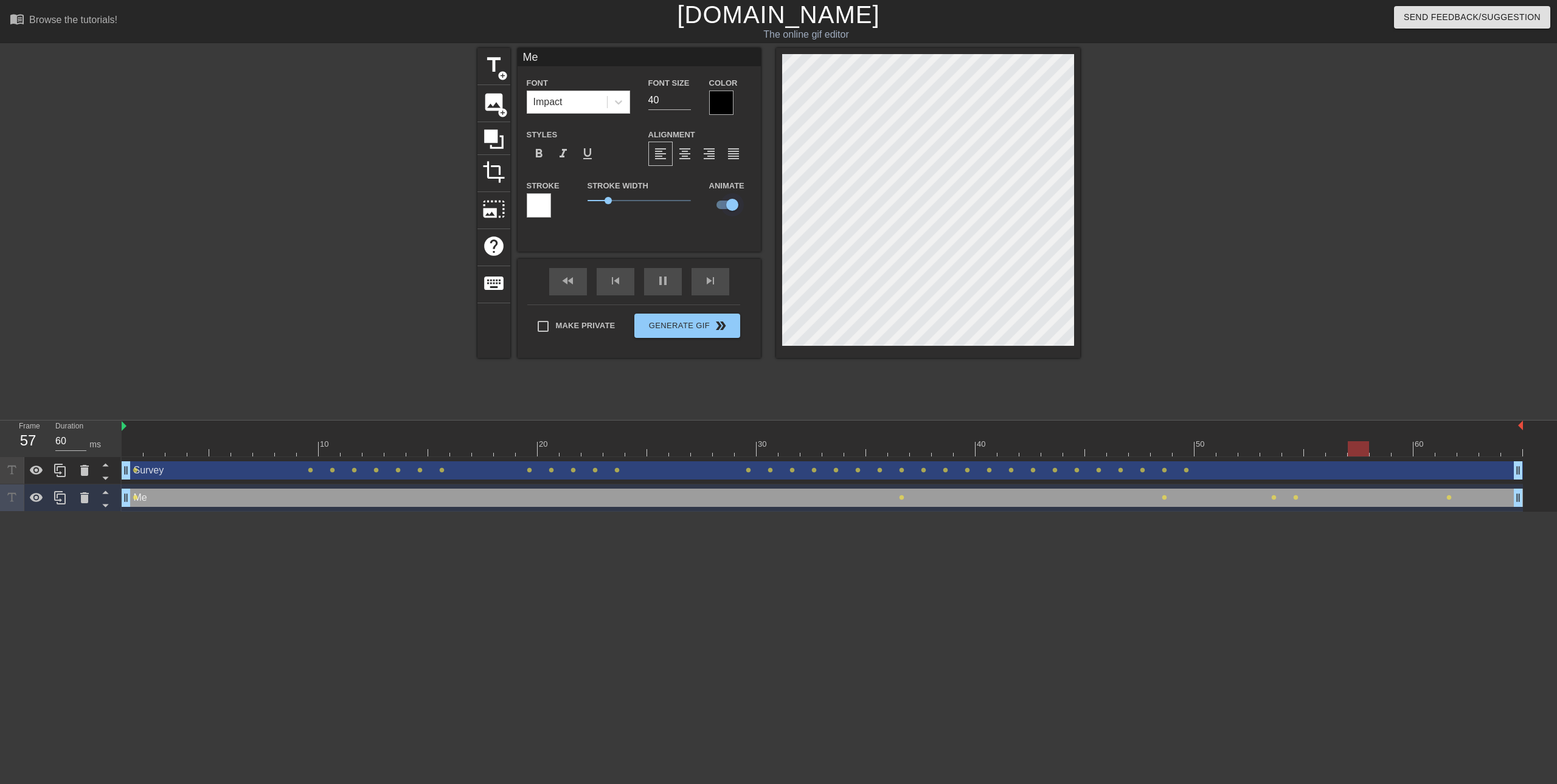
type input "70"
click at [731, 200] on input "checkbox" at bounding box center [732, 204] width 69 height 23
checkbox input "false"
type input "70"
click at [731, 200] on input "checkbox" at bounding box center [720, 204] width 69 height 23
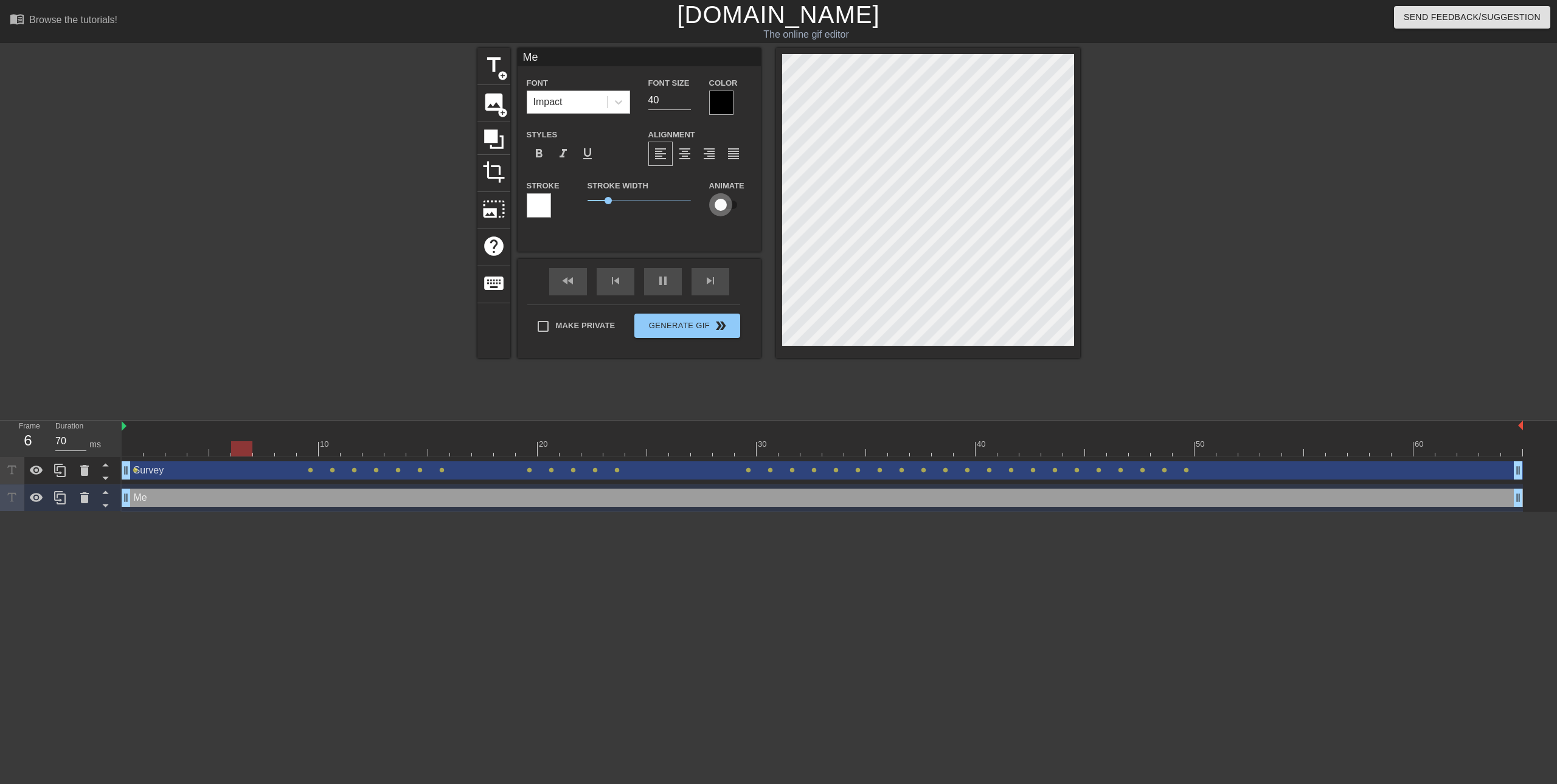
checkbox input "true"
click at [134, 499] on span "lens" at bounding box center [135, 497] width 6 height 6
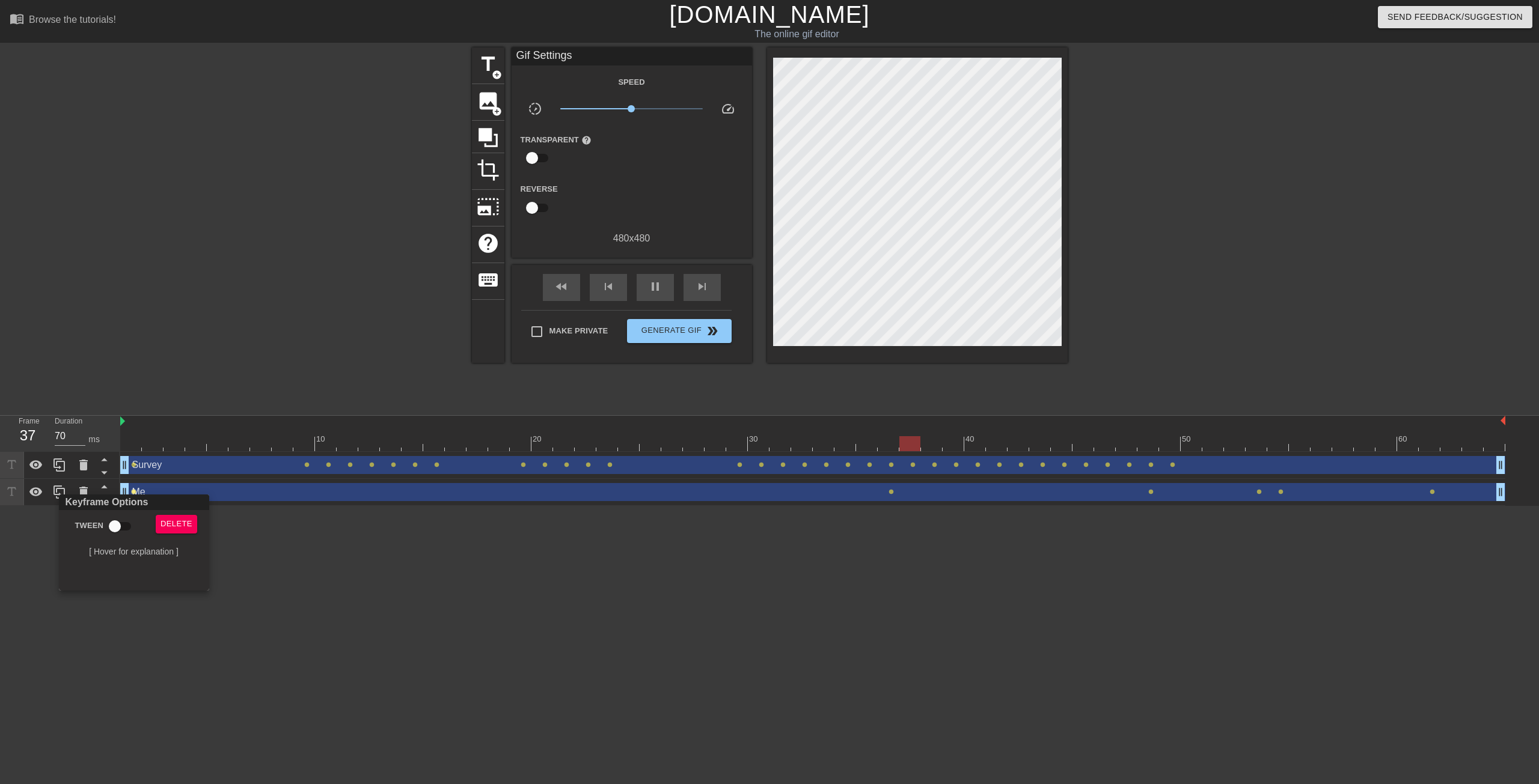
click at [382, 535] on div at bounding box center [770, 392] width 1539 height 784
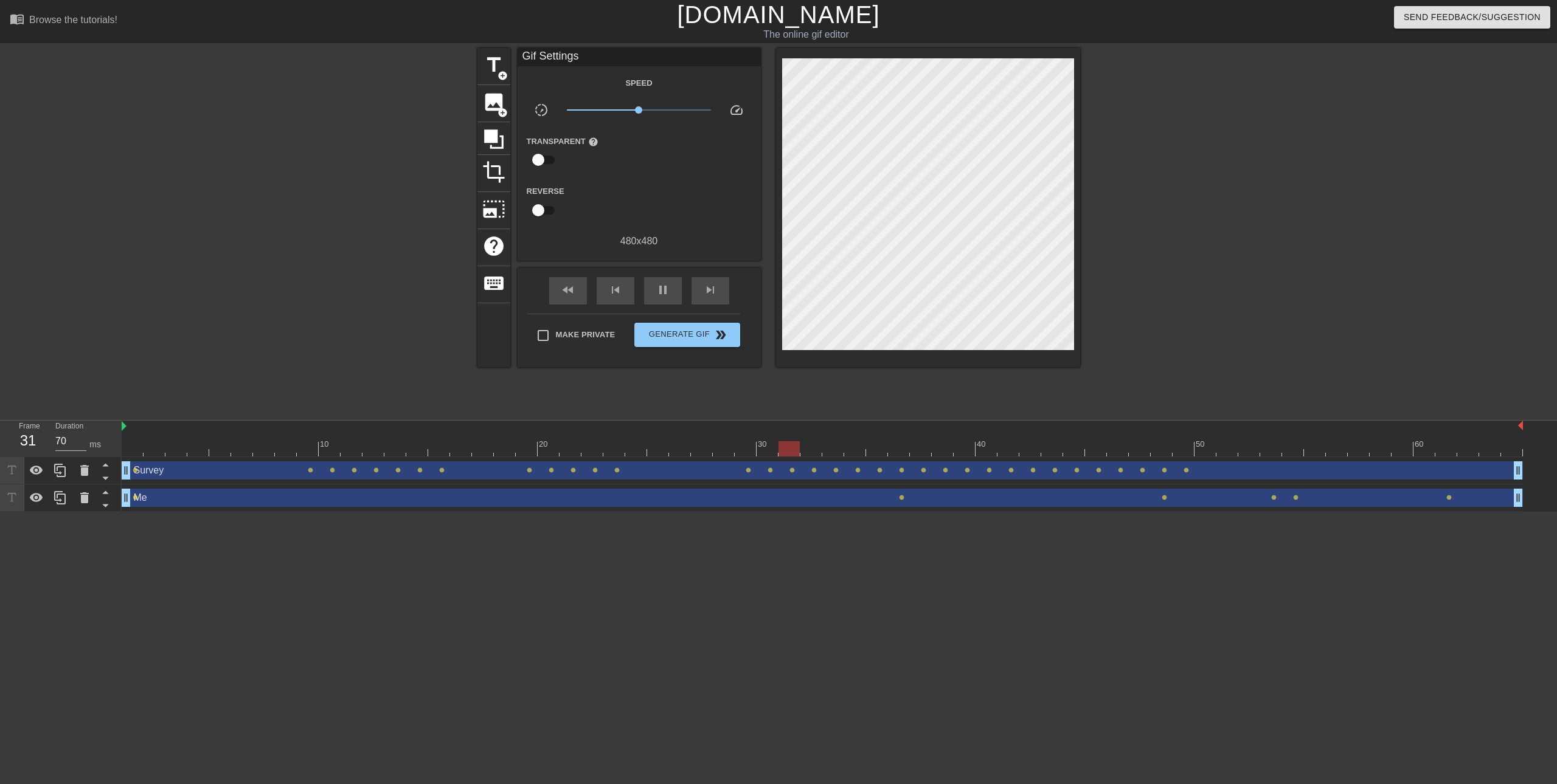
click at [163, 501] on div "Me drag_handle drag_handle" at bounding box center [822, 497] width 1401 height 18
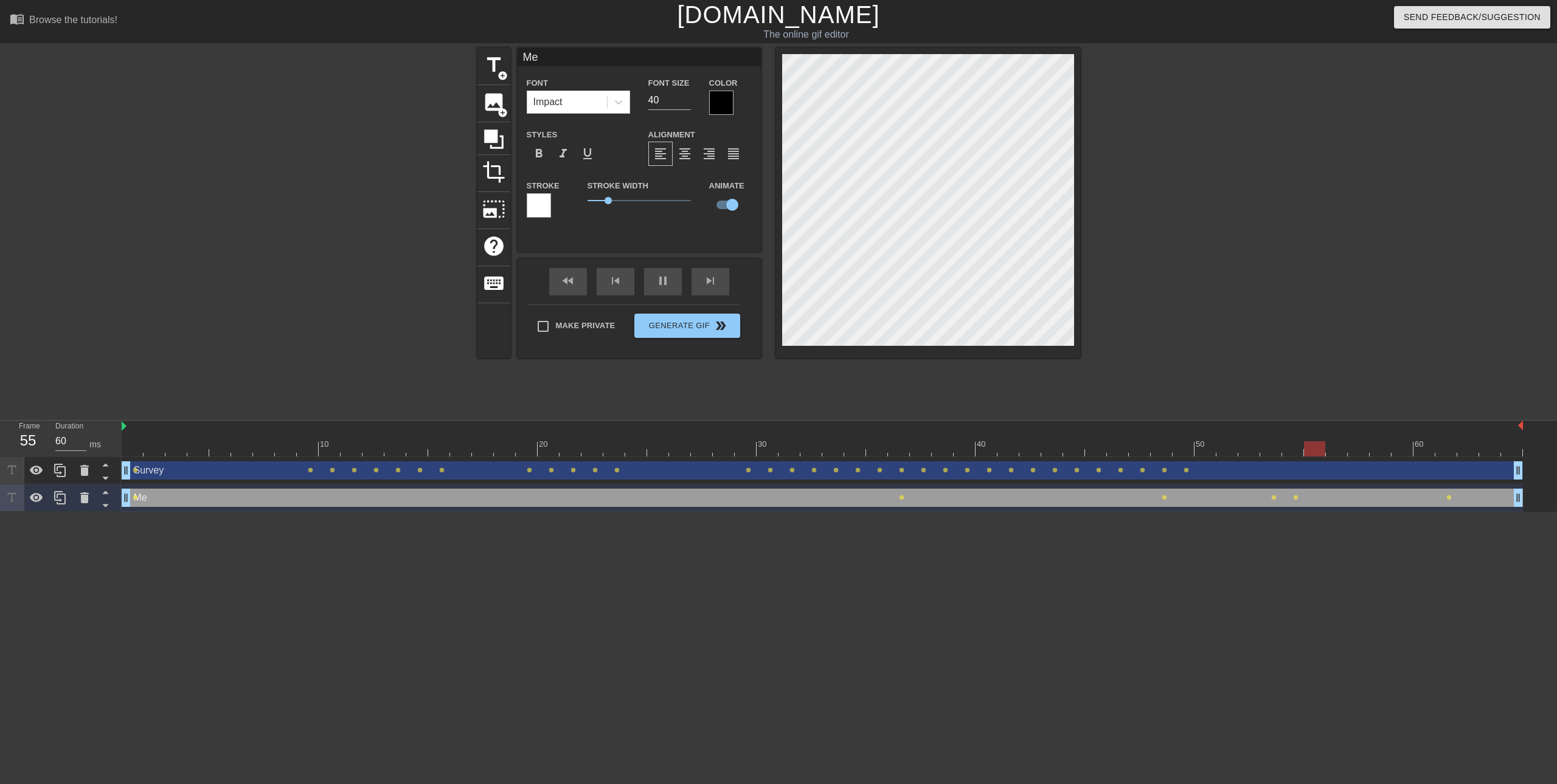
type input "70"
click at [193, 470] on div "Survey drag_handle drag_handle" at bounding box center [822, 470] width 1401 height 18
type input "Survey"
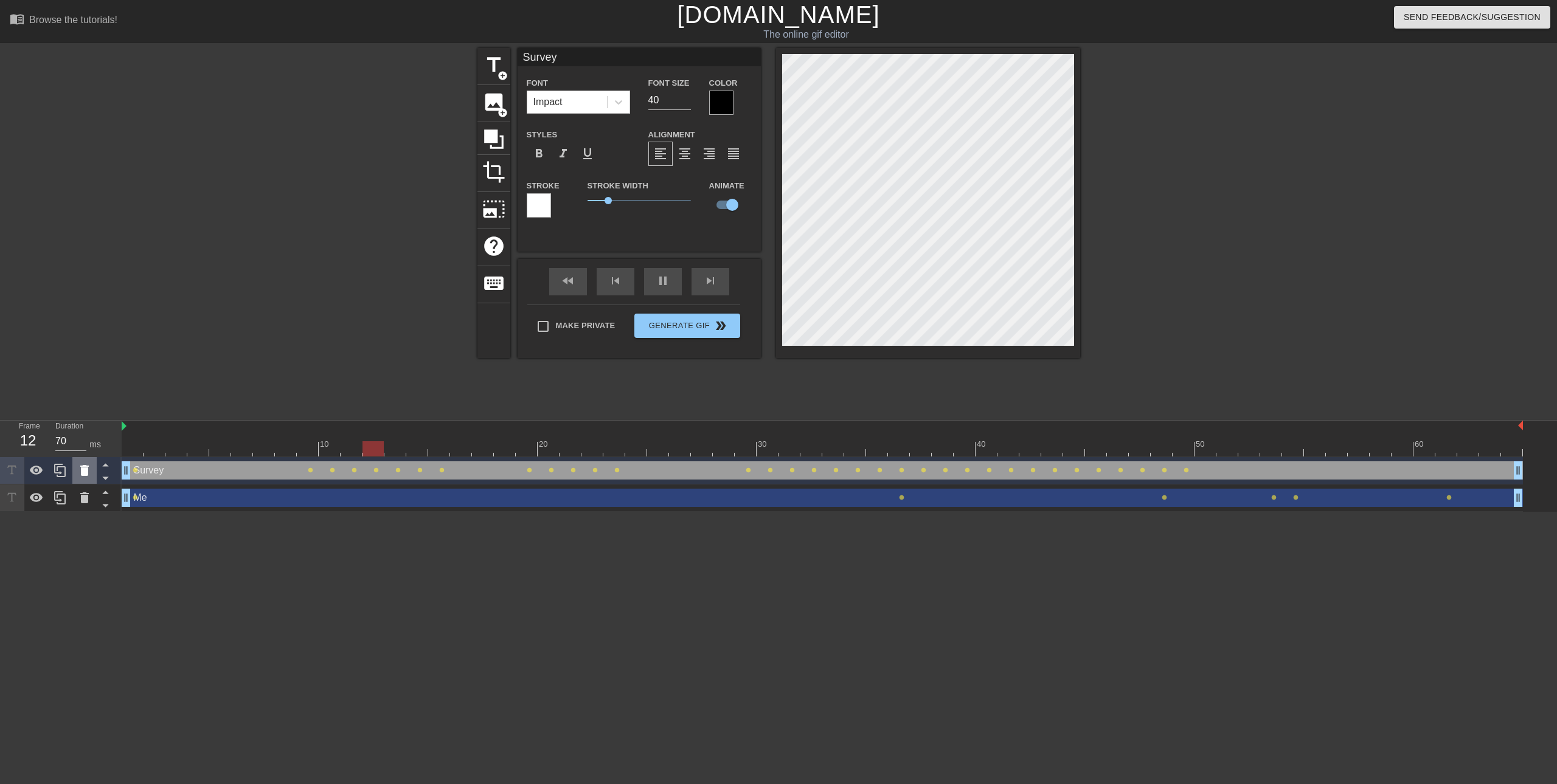
click at [88, 469] on icon at bounding box center [85, 470] width 15 height 15
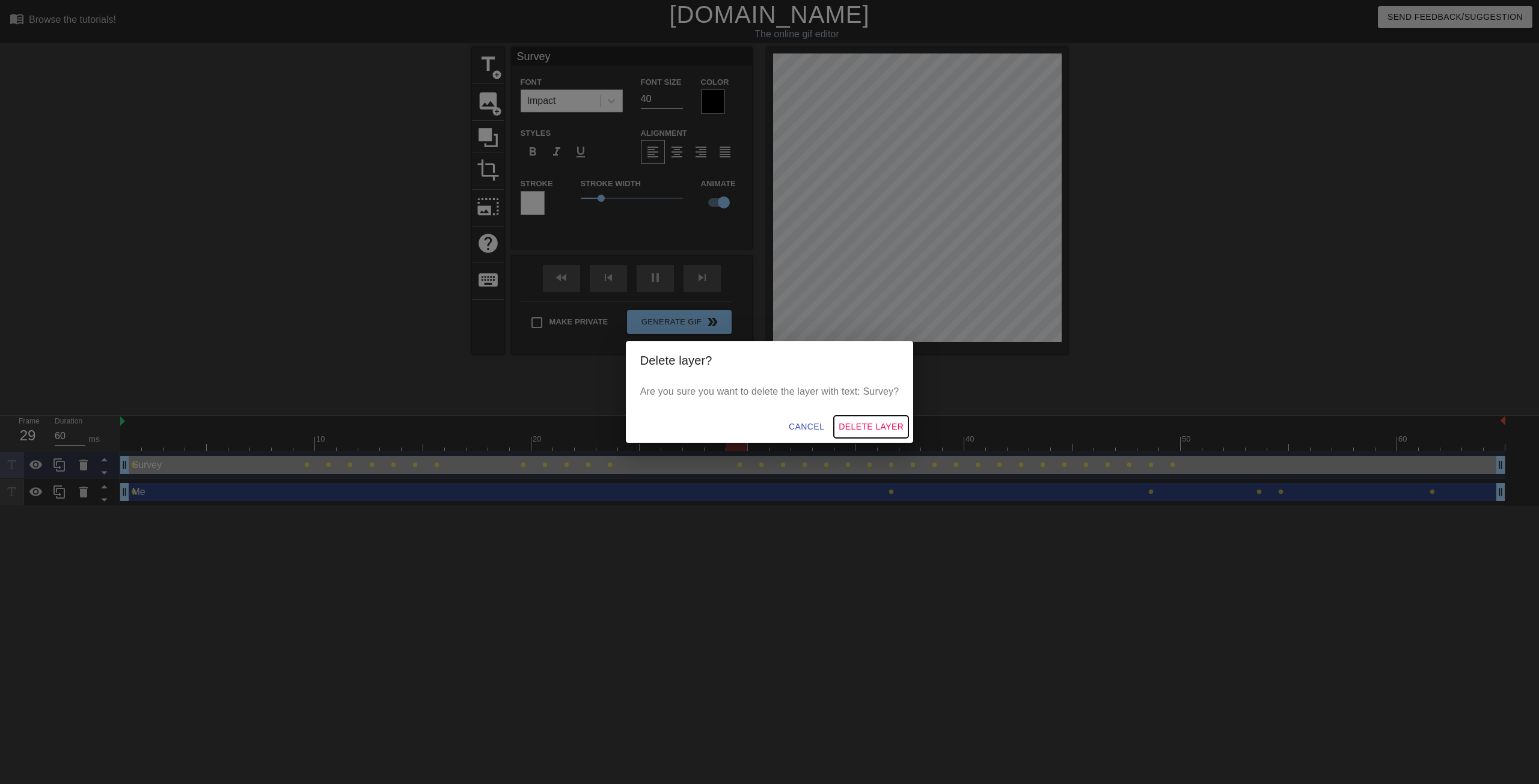
click at [858, 424] on span "Delete Layer" at bounding box center [871, 427] width 65 height 15
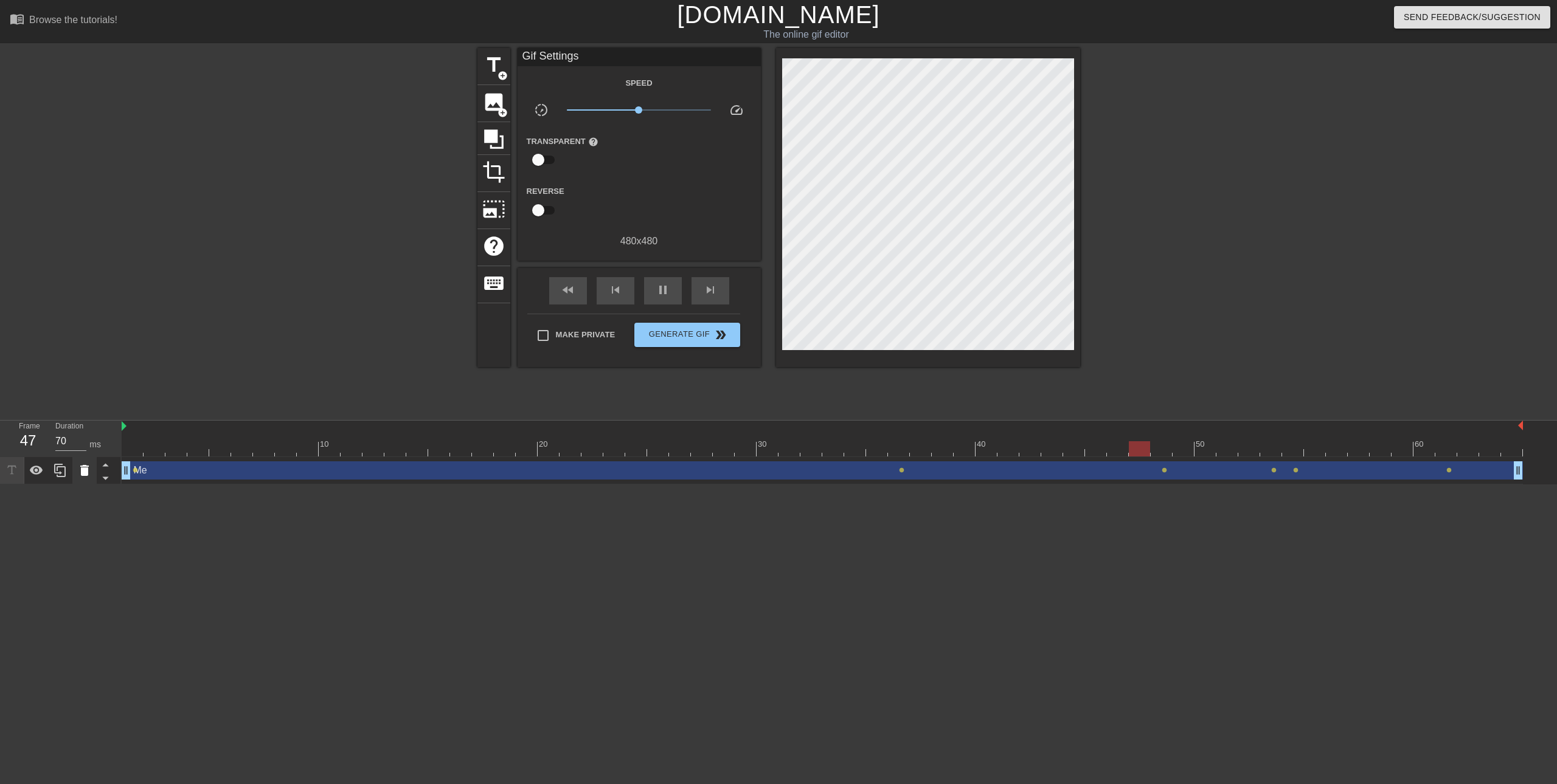
click at [87, 470] on icon at bounding box center [85, 470] width 8 height 11
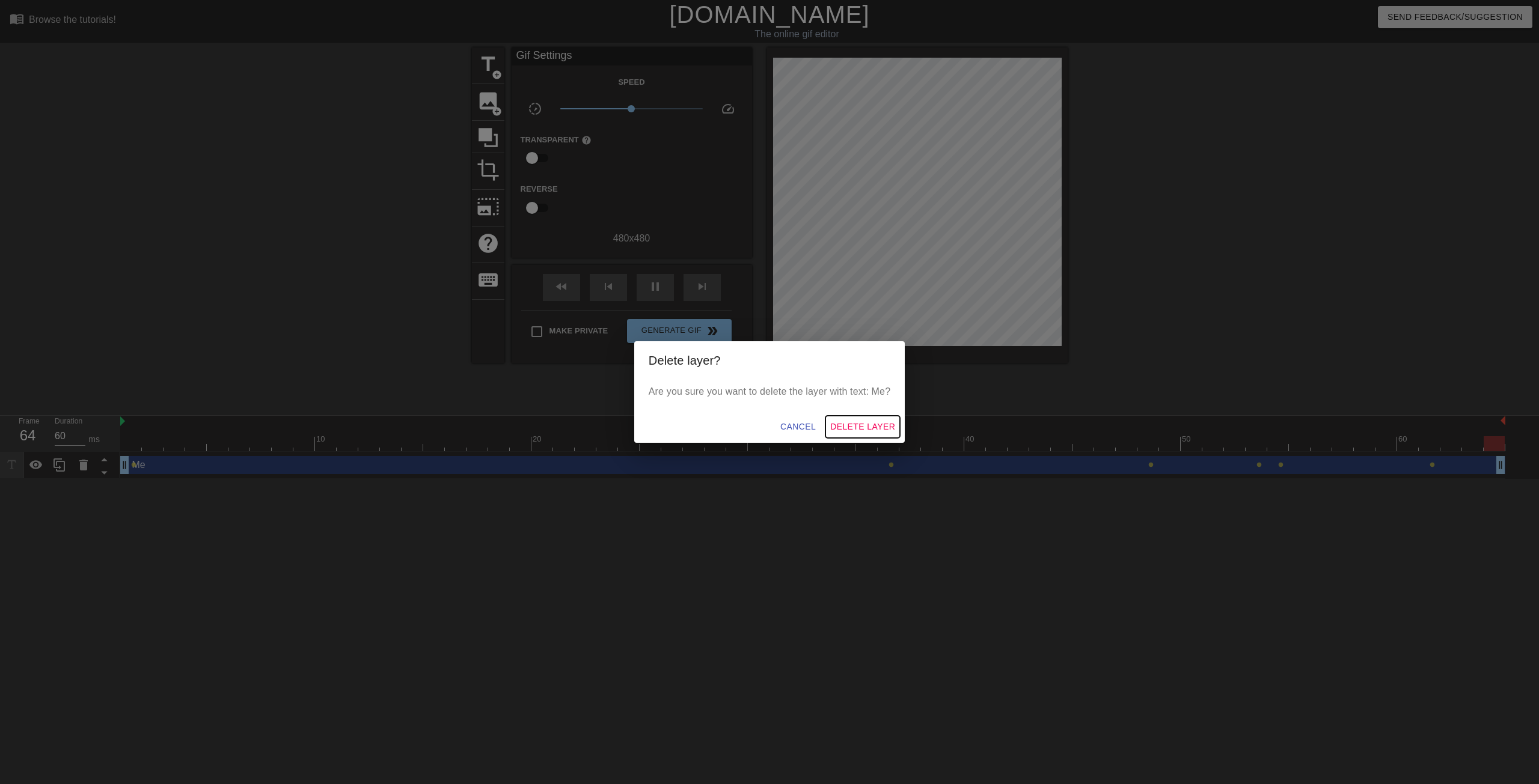
click at [851, 427] on span "Delete Layer" at bounding box center [863, 427] width 65 height 15
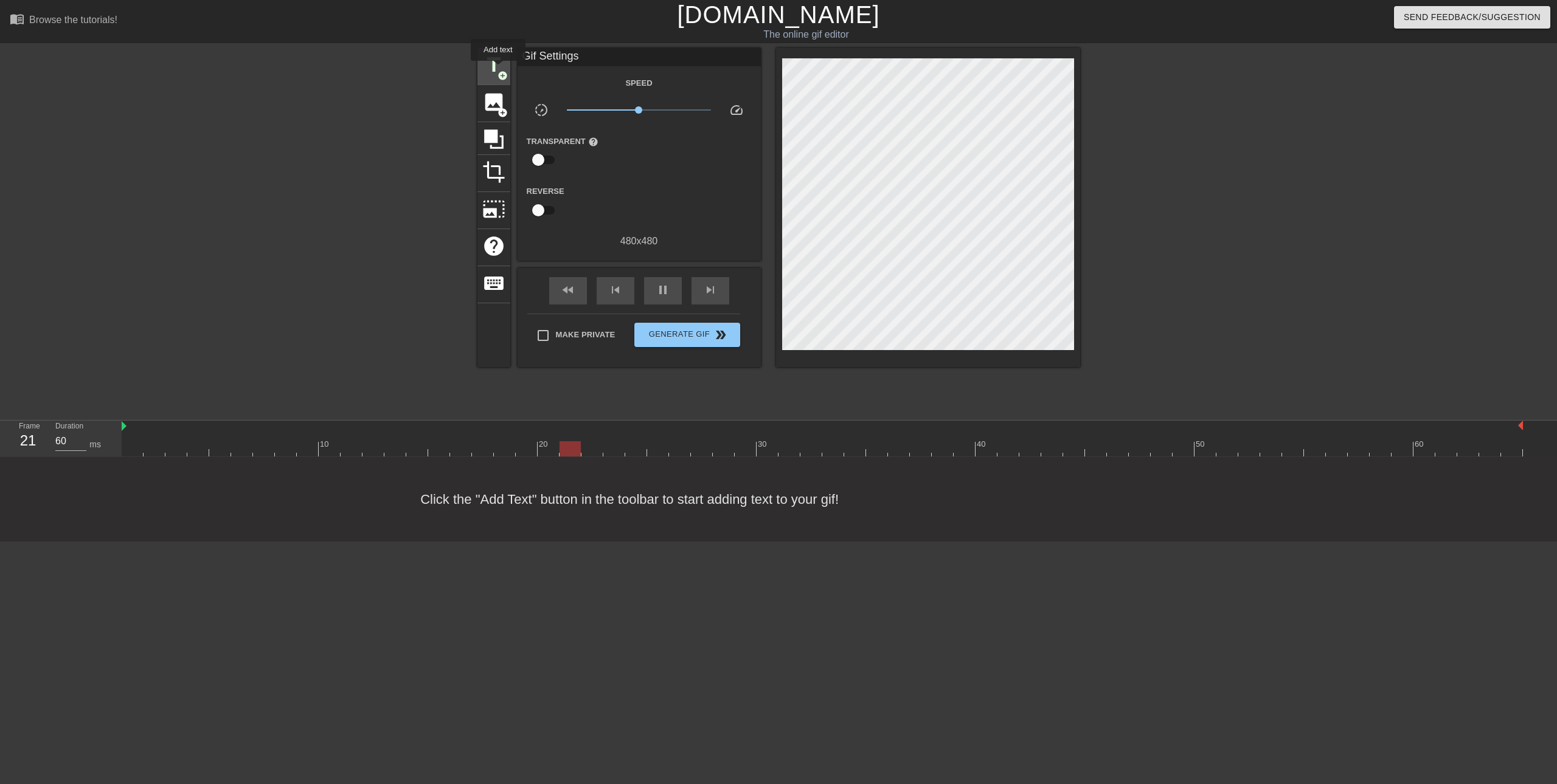
click at [497, 66] on span "title" at bounding box center [494, 65] width 23 height 23
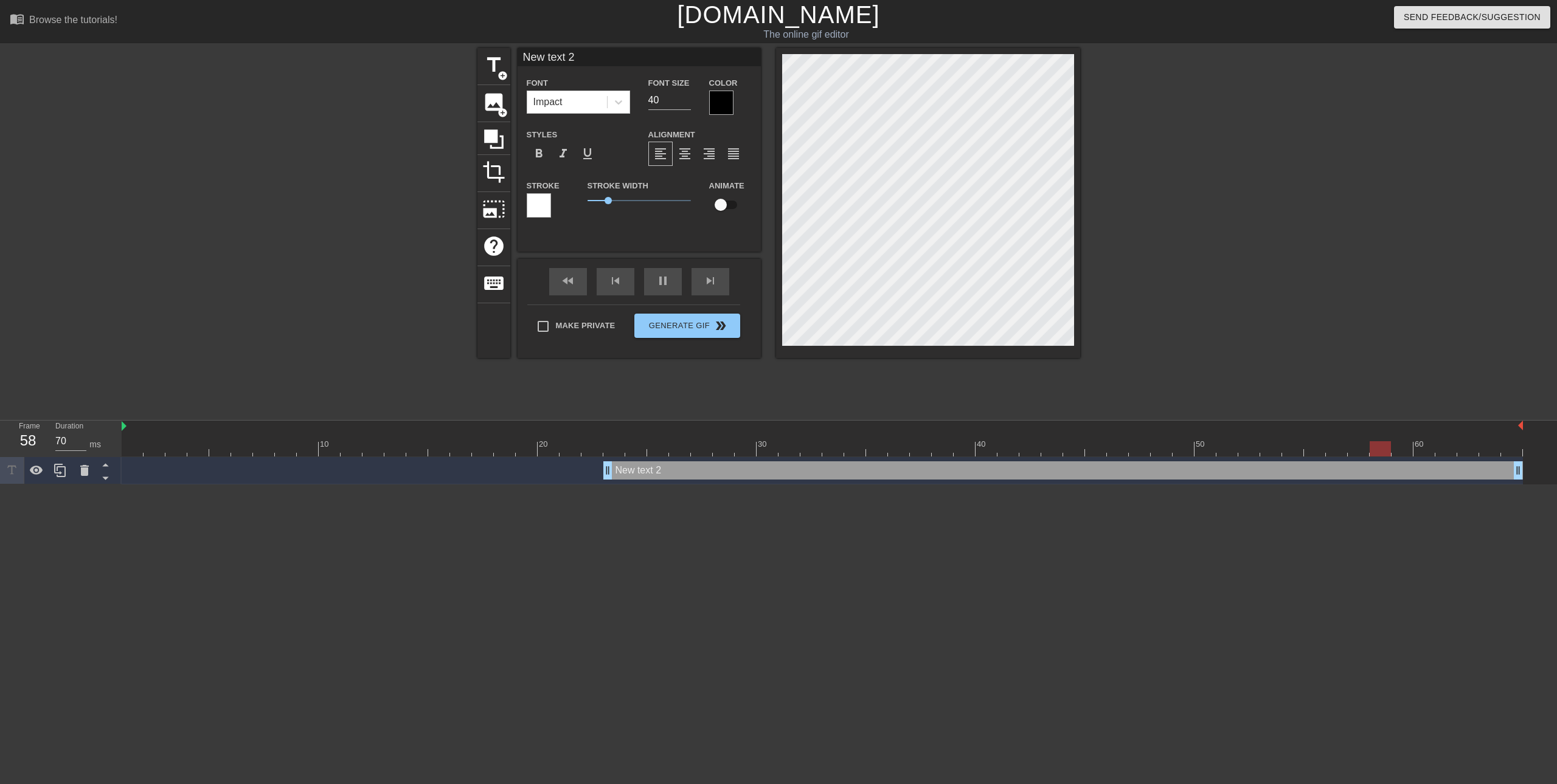
scroll to position [2, 3]
type input "60"
type input "M"
type textarea "M"
type input "70"
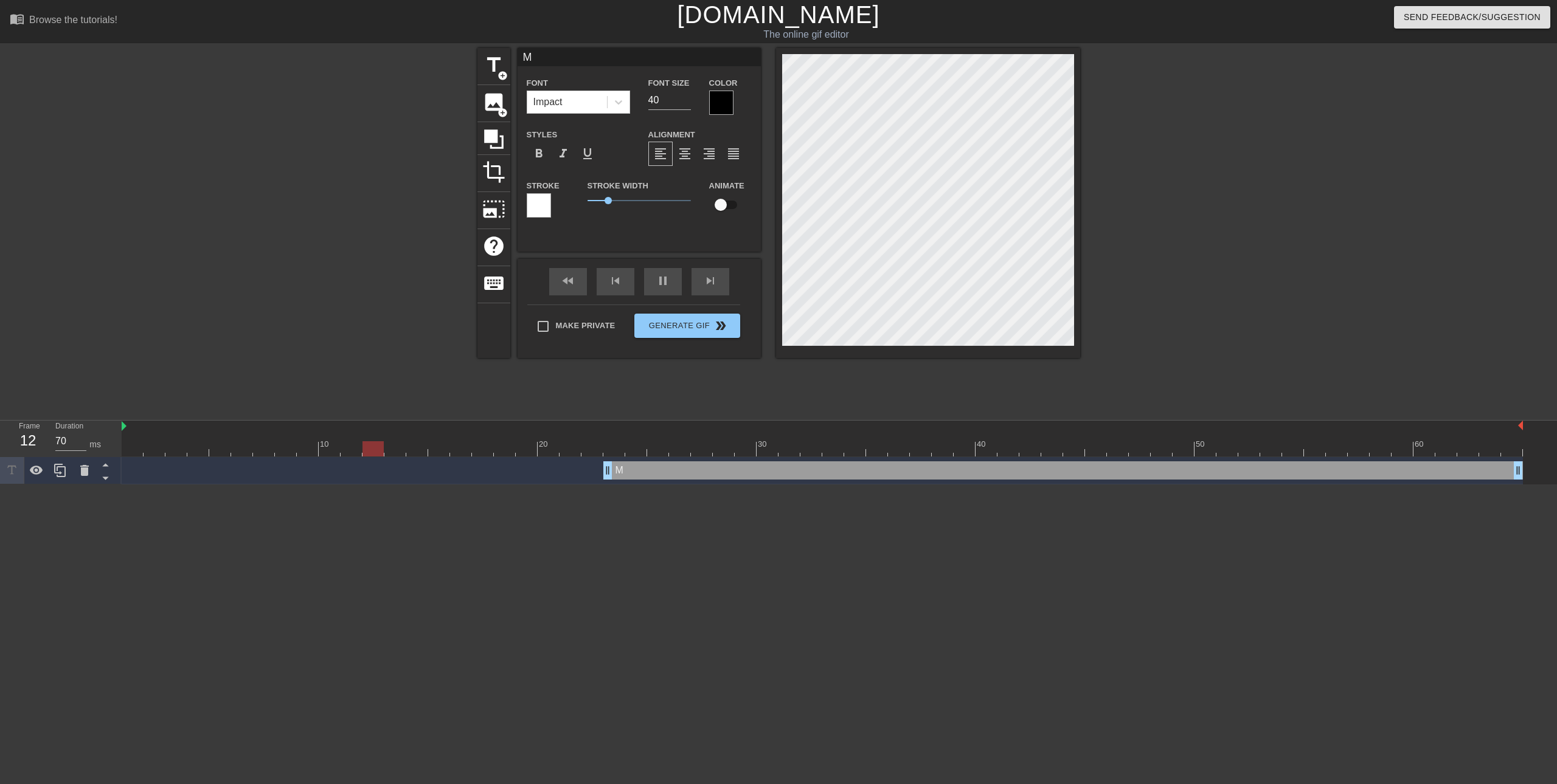
scroll to position [2, 1]
type input "Me"
type textarea "Me"
click at [655, 287] on span "pause" at bounding box center [663, 281] width 15 height 15
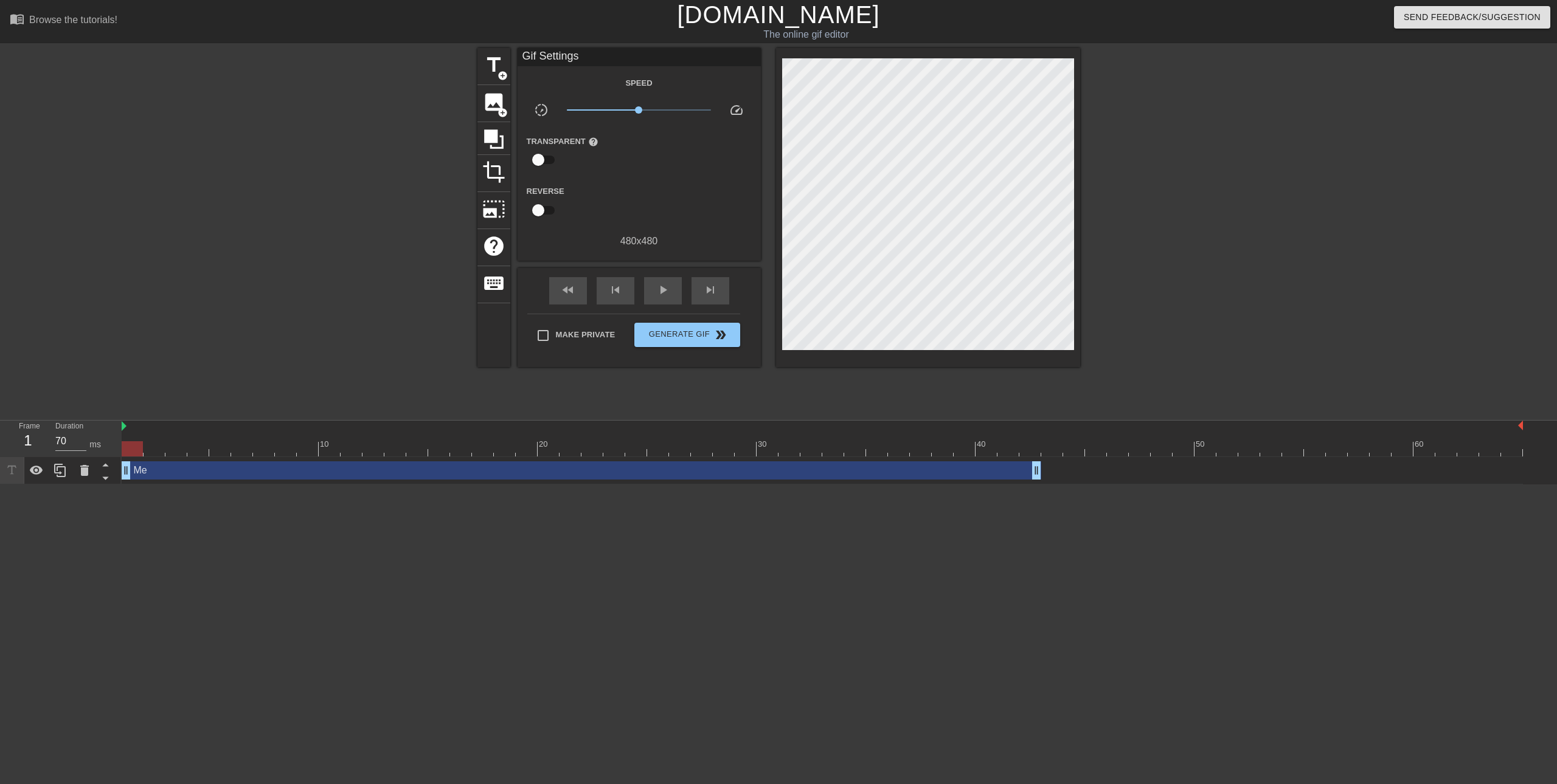
drag, startPoint x: 627, startPoint y: 474, endPoint x: 20, endPoint y: 498, distance: 607.5
click at [20, 484] on html "menu_book Browse the tutorials! [DOMAIN_NAME] The online gif editor Send Feedba…" at bounding box center [778, 242] width 1557 height 484
click at [528, 484] on html "menu_book Browse the tutorials! [DOMAIN_NAME] The online gif editor Send Feedba…" at bounding box center [778, 242] width 1557 height 484
type input "70"
drag, startPoint x: 1039, startPoint y: 474, endPoint x: 1556, endPoint y: 438, distance: 518.3
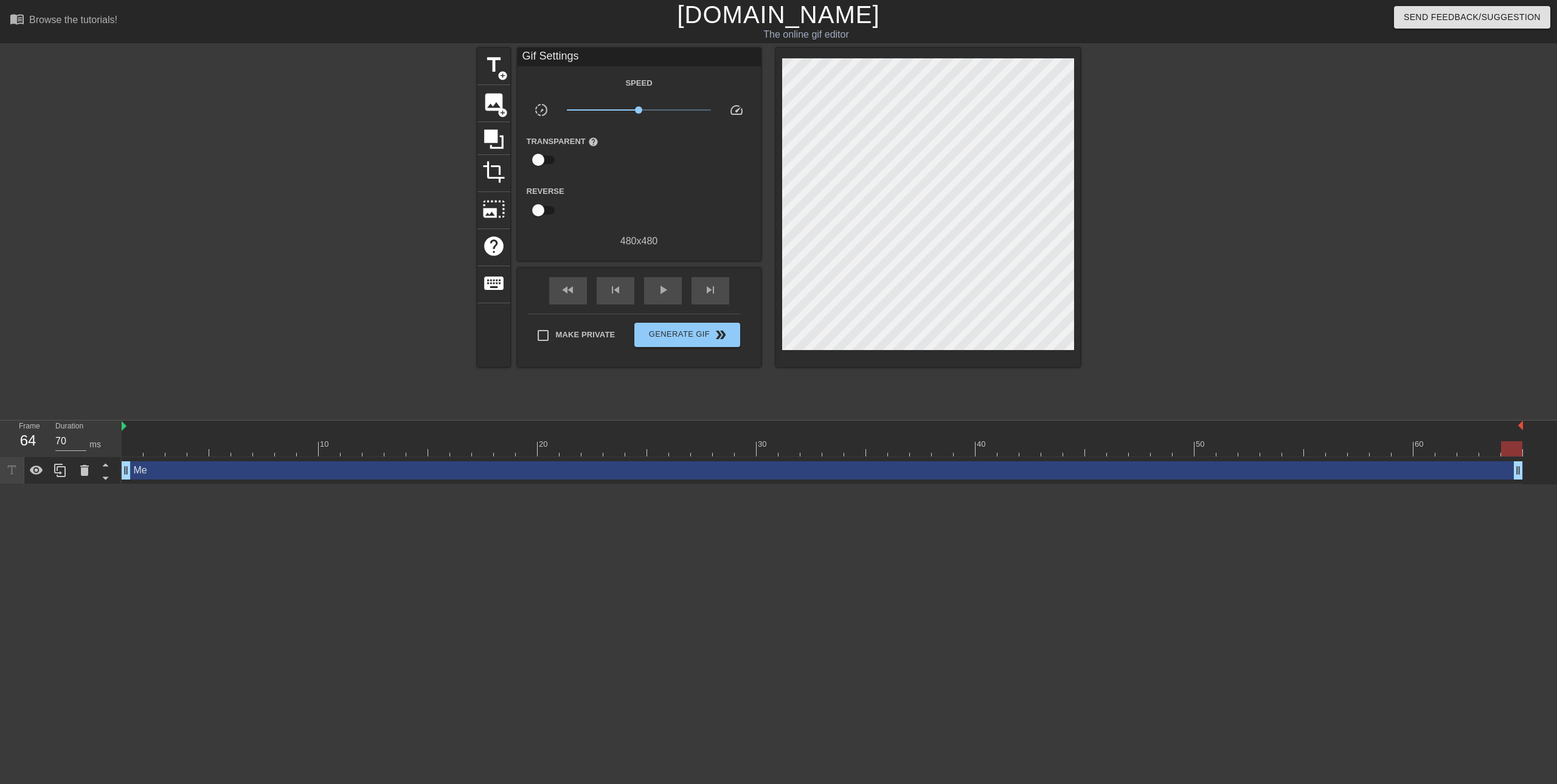
click at [1556, 438] on div "10 20 30 40 50 60 Me drag_handle drag_handle" at bounding box center [838, 452] width 1435 height 64
click at [604, 484] on html "menu_book Browse the tutorials! [DOMAIN_NAME] The online gif editor Send Feedba…" at bounding box center [778, 242] width 1557 height 484
click at [489, 62] on span "title" at bounding box center [494, 65] width 23 height 23
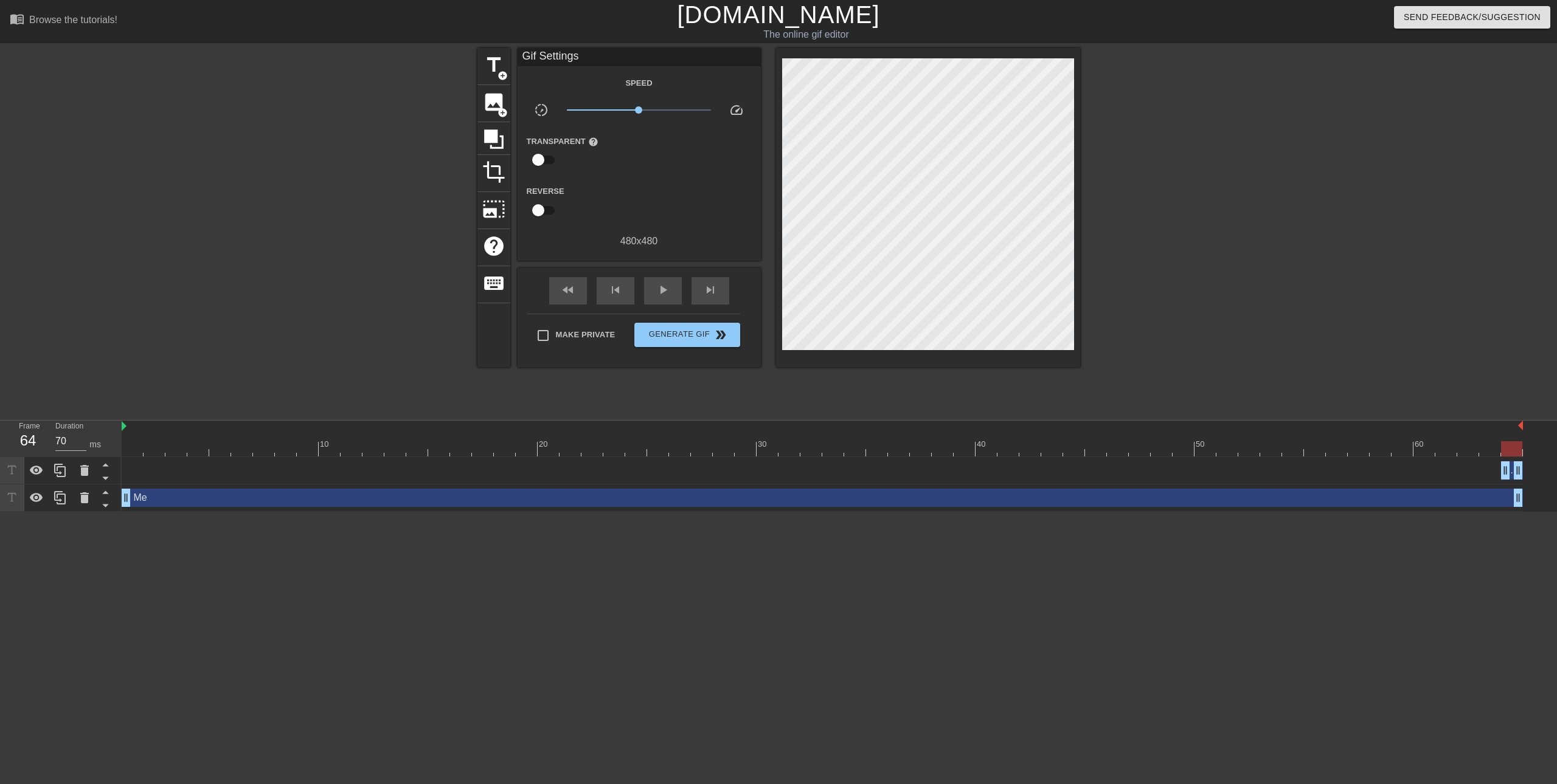
click at [146, 474] on div "New text 3 drag_handle drag_handle" at bounding box center [822, 470] width 1401 height 18
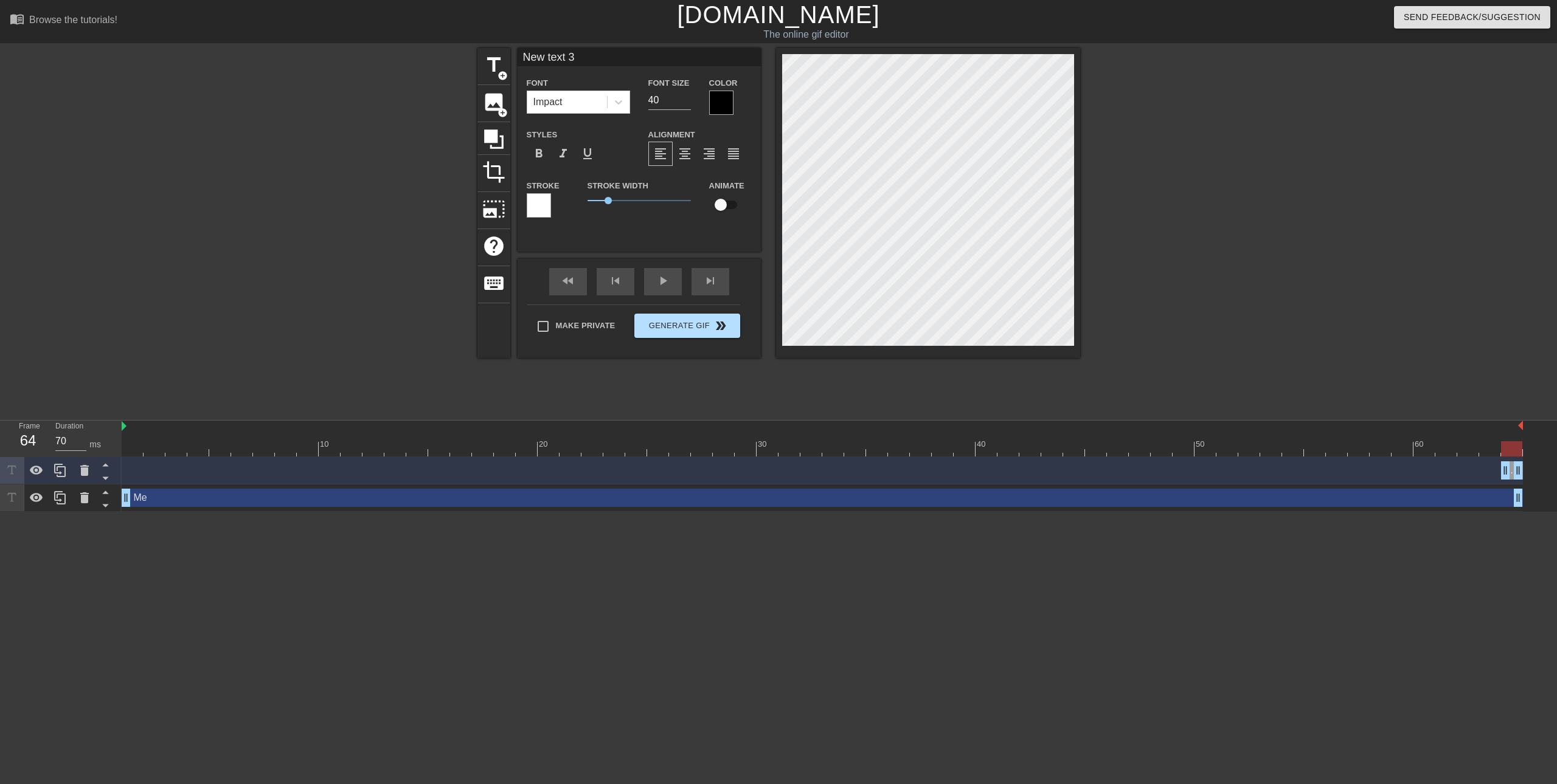
scroll to position [2, 3]
type input "S"
type textarea "S"
type input "Su"
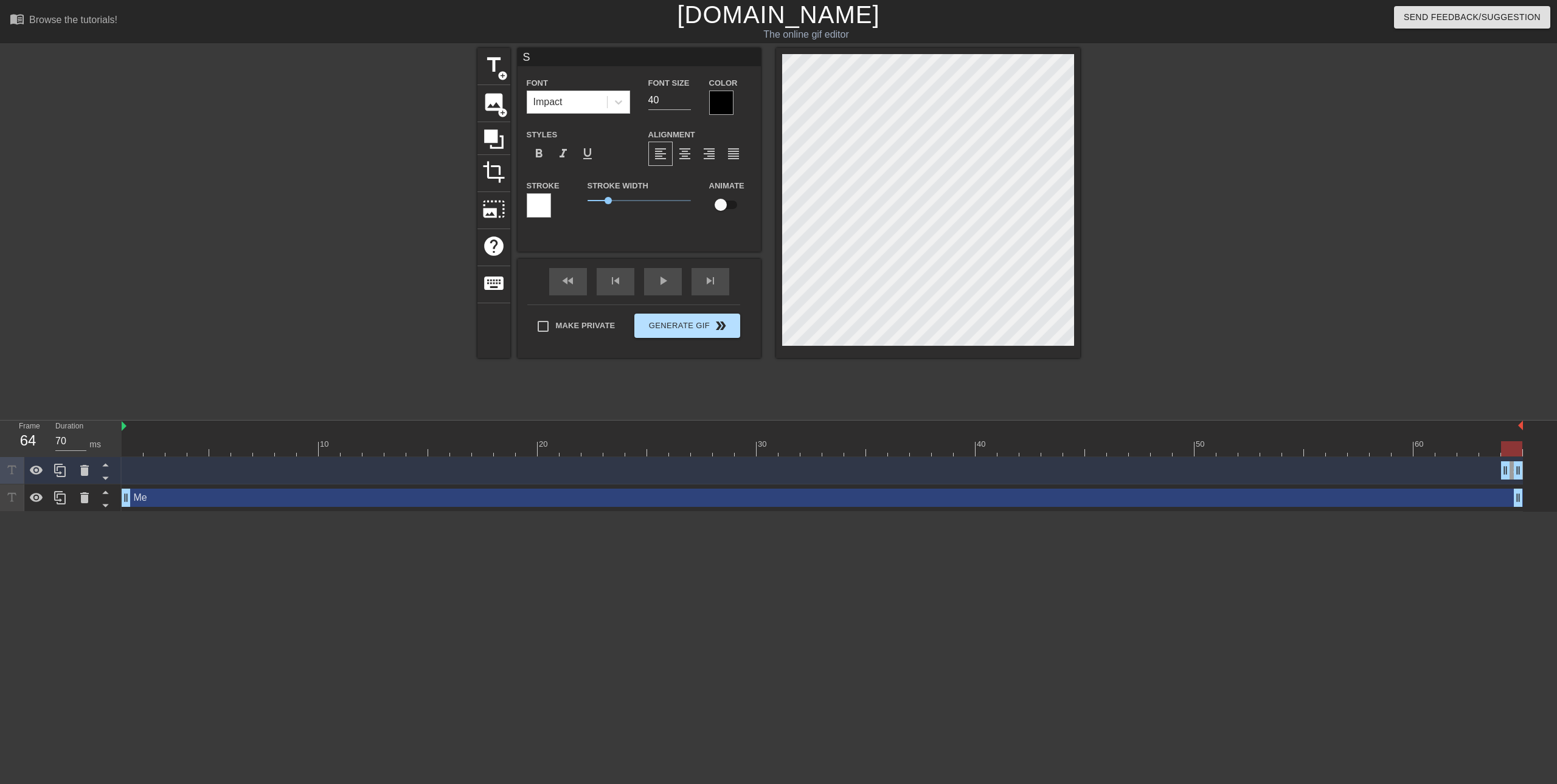
type textarea "Su"
type input "Sur"
type textarea "Sur"
type input "Surv"
type textarea "Surv"
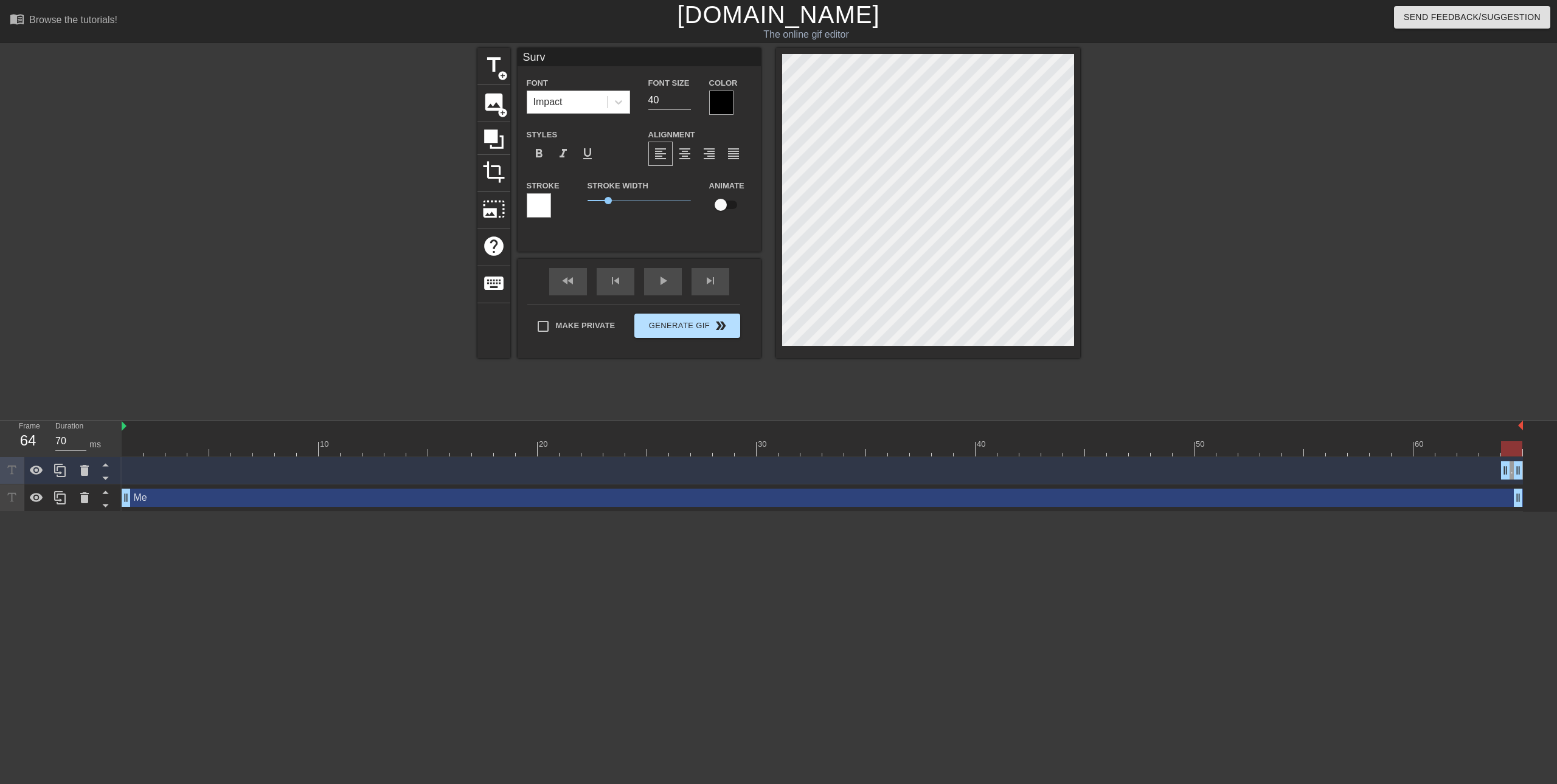
type input "[PERSON_NAME]"
type textarea "[PERSON_NAME]"
type input "Survey"
type textarea "Survey"
type input "Me"
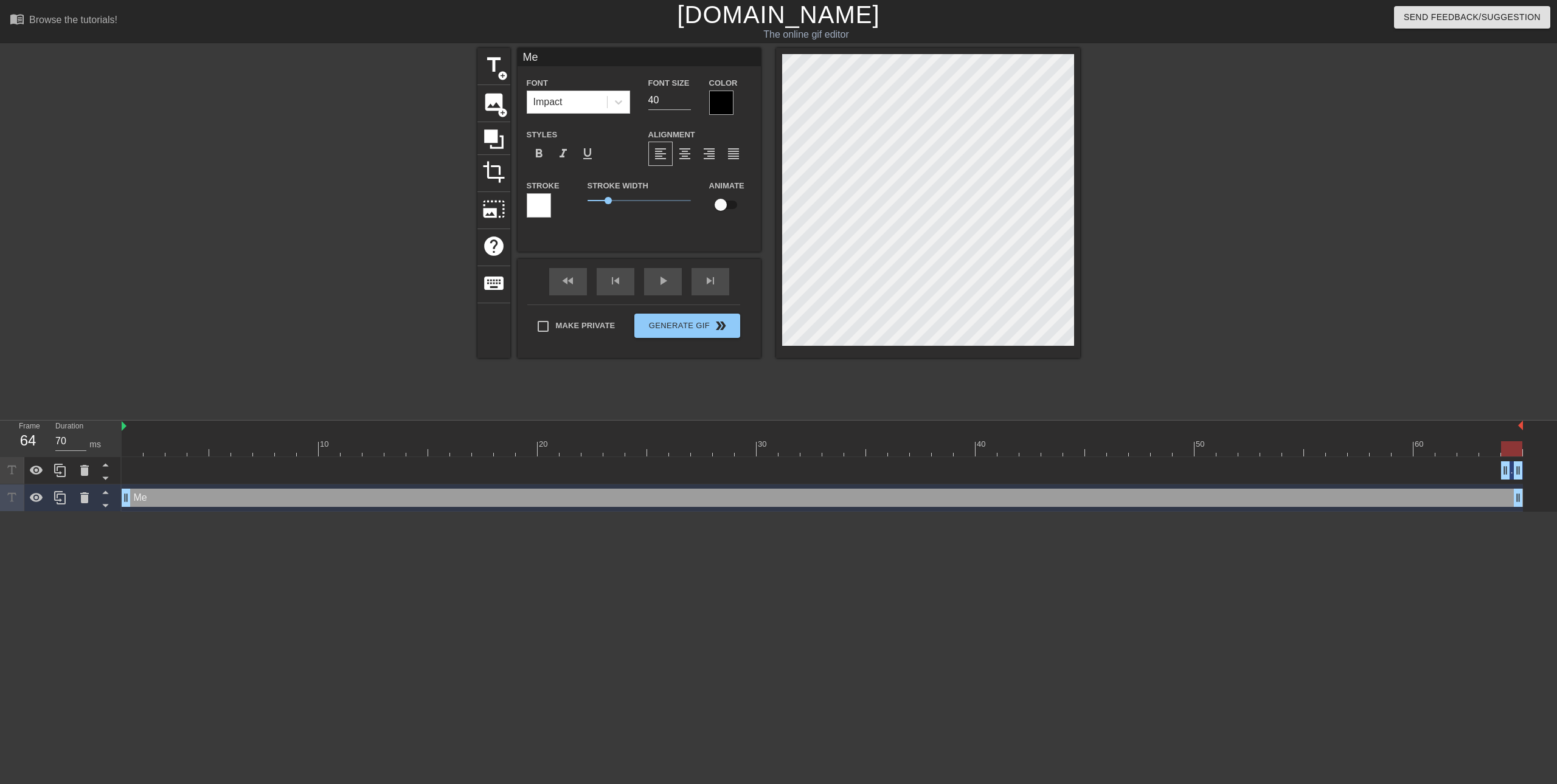
click at [417, 511] on html "menu_book Browse the tutorials! [DOMAIN_NAME] The online gif editor Send Feedba…" at bounding box center [778, 255] width 1557 height 511
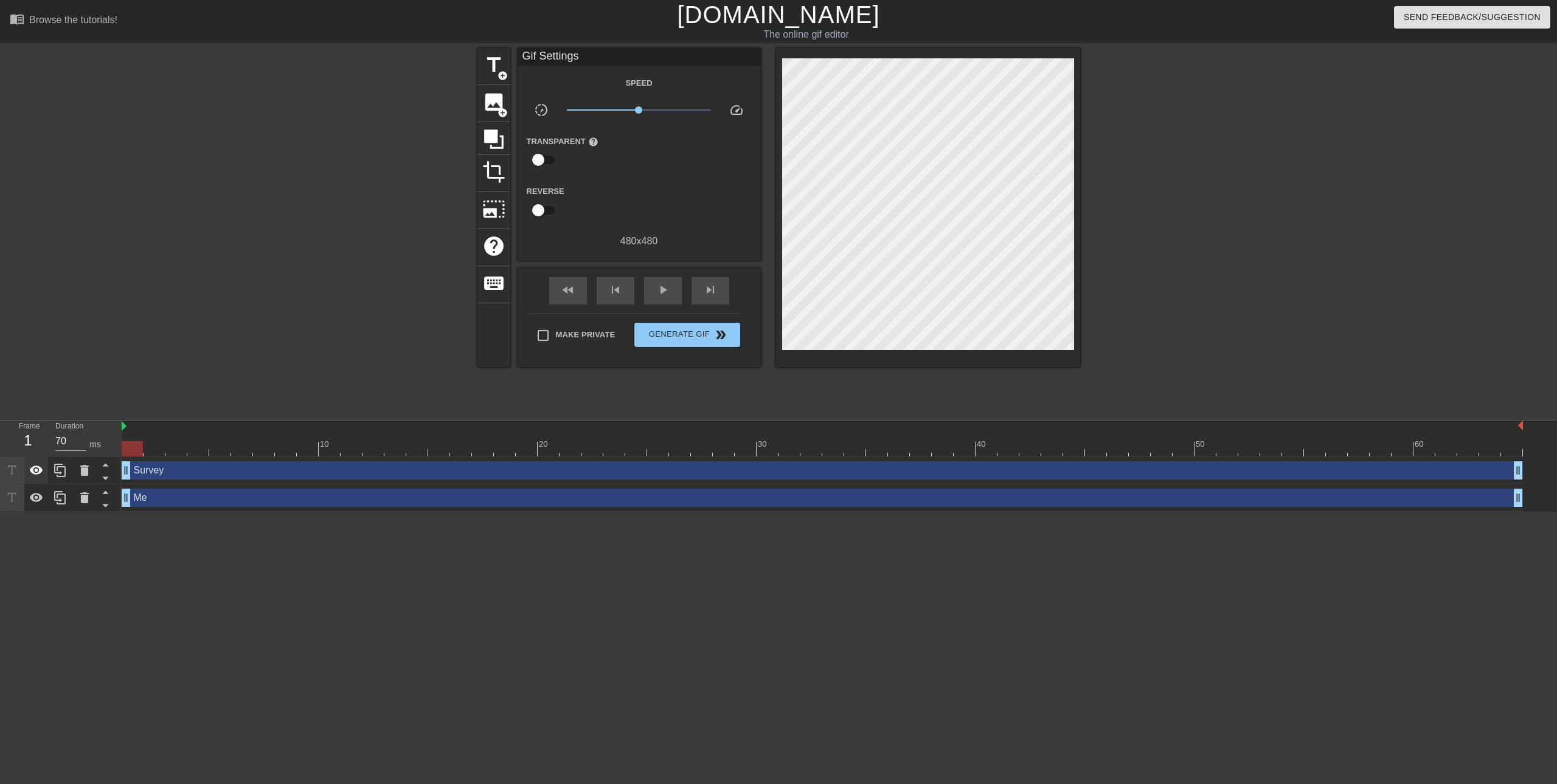
drag, startPoint x: 1507, startPoint y: 470, endPoint x: 25, endPoint y: 464, distance: 1482.0
click at [25, 464] on div "Frame 1 Duration 70 ms 10 20 30 40 50 60 Survey drag_handle drag_handle Me drag…" at bounding box center [778, 465] width 1557 height 91
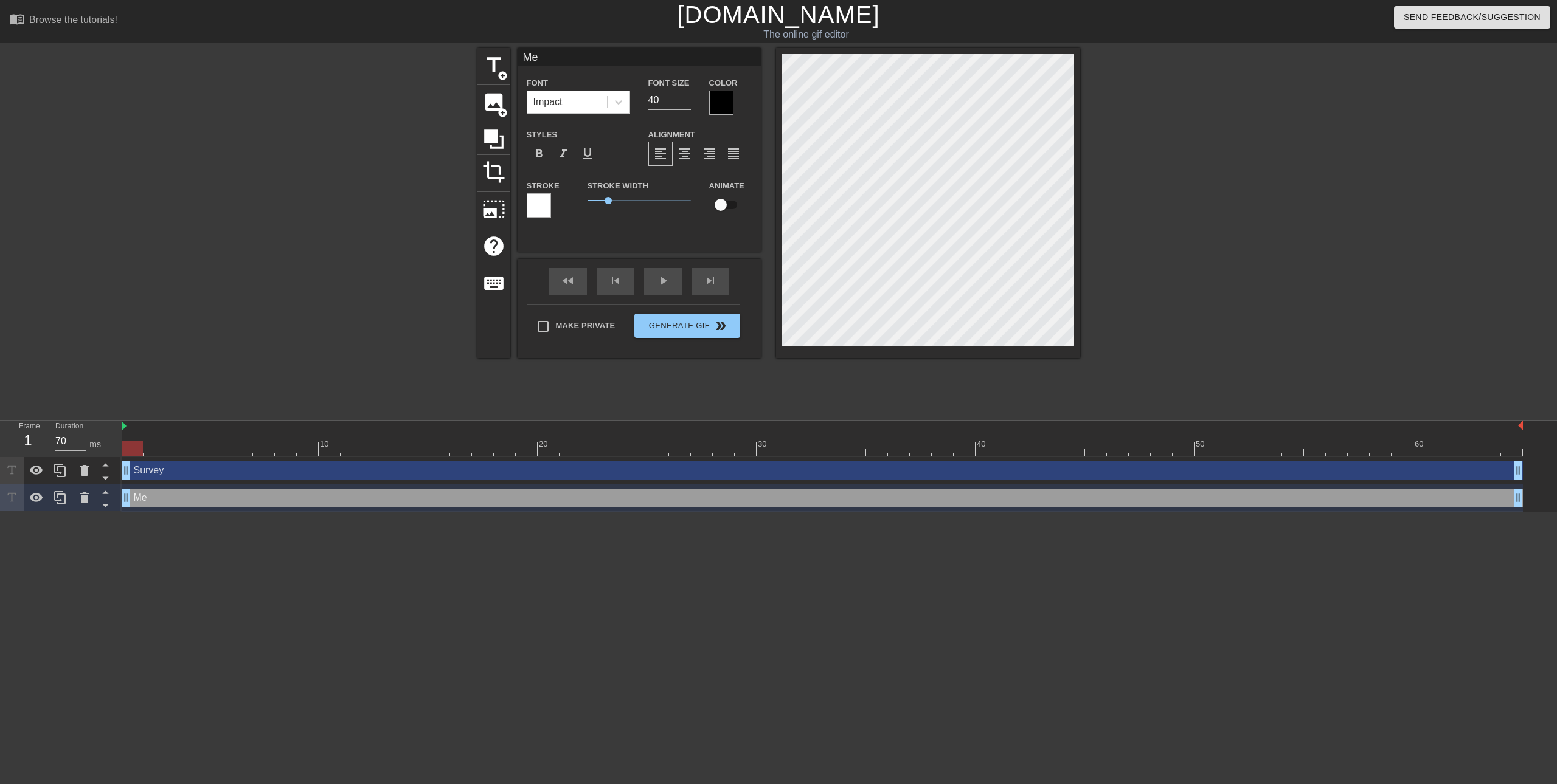
click at [426, 505] on div "Me drag_handle drag_handle" at bounding box center [822, 497] width 1401 height 18
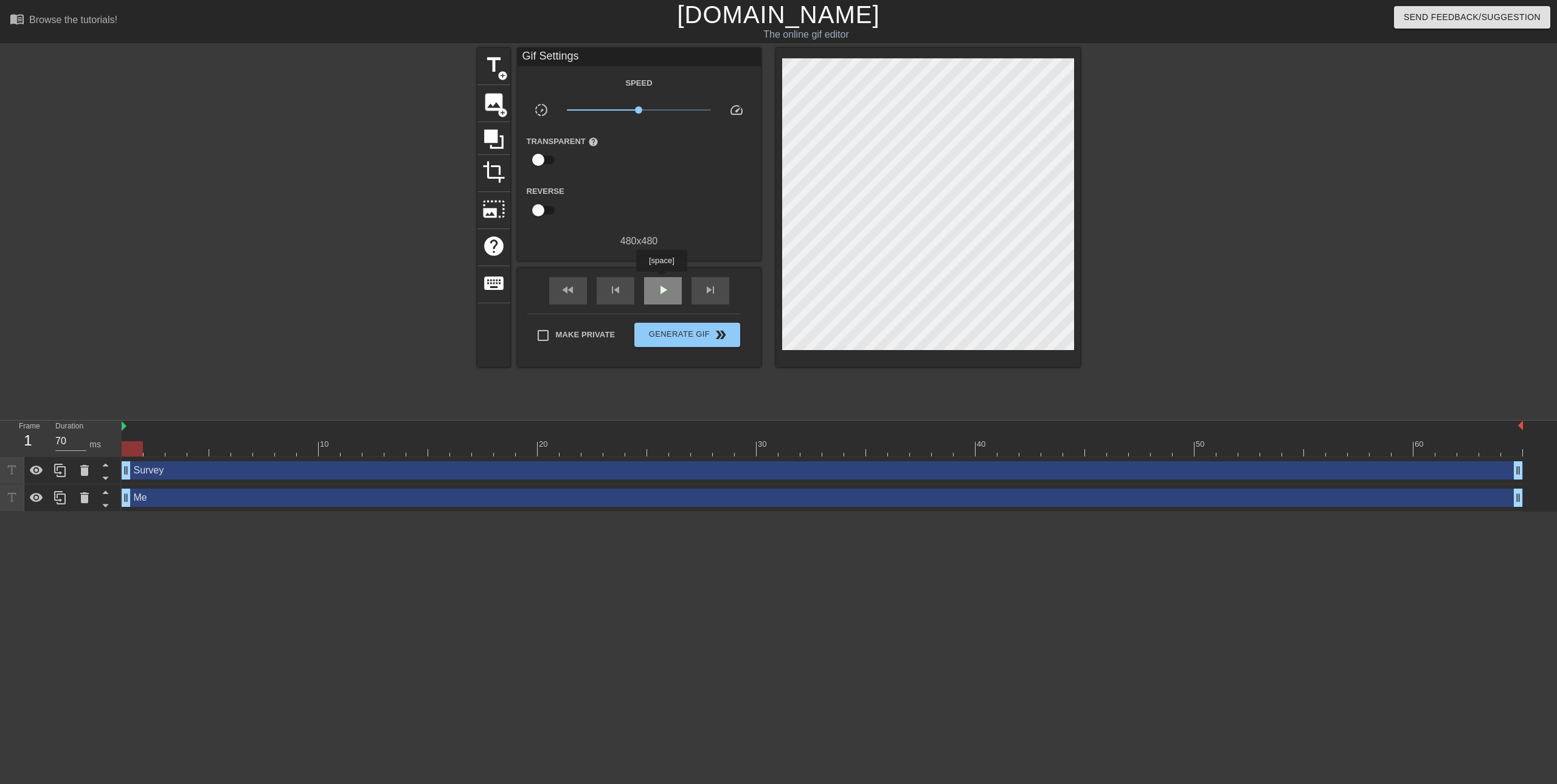
click at [661, 280] on div "play_arrow" at bounding box center [663, 291] width 38 height 27
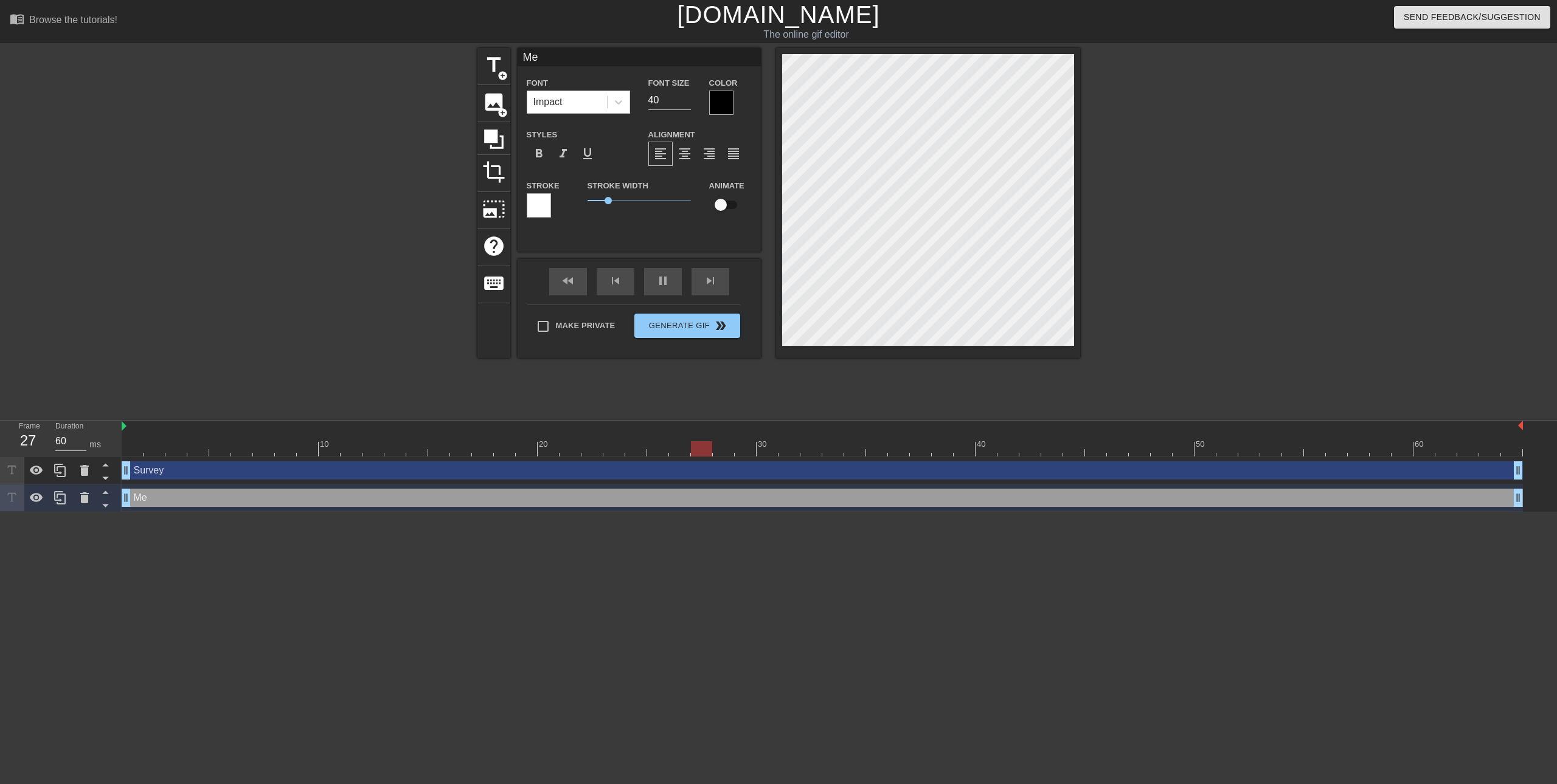
type input "70"
type input "Survey"
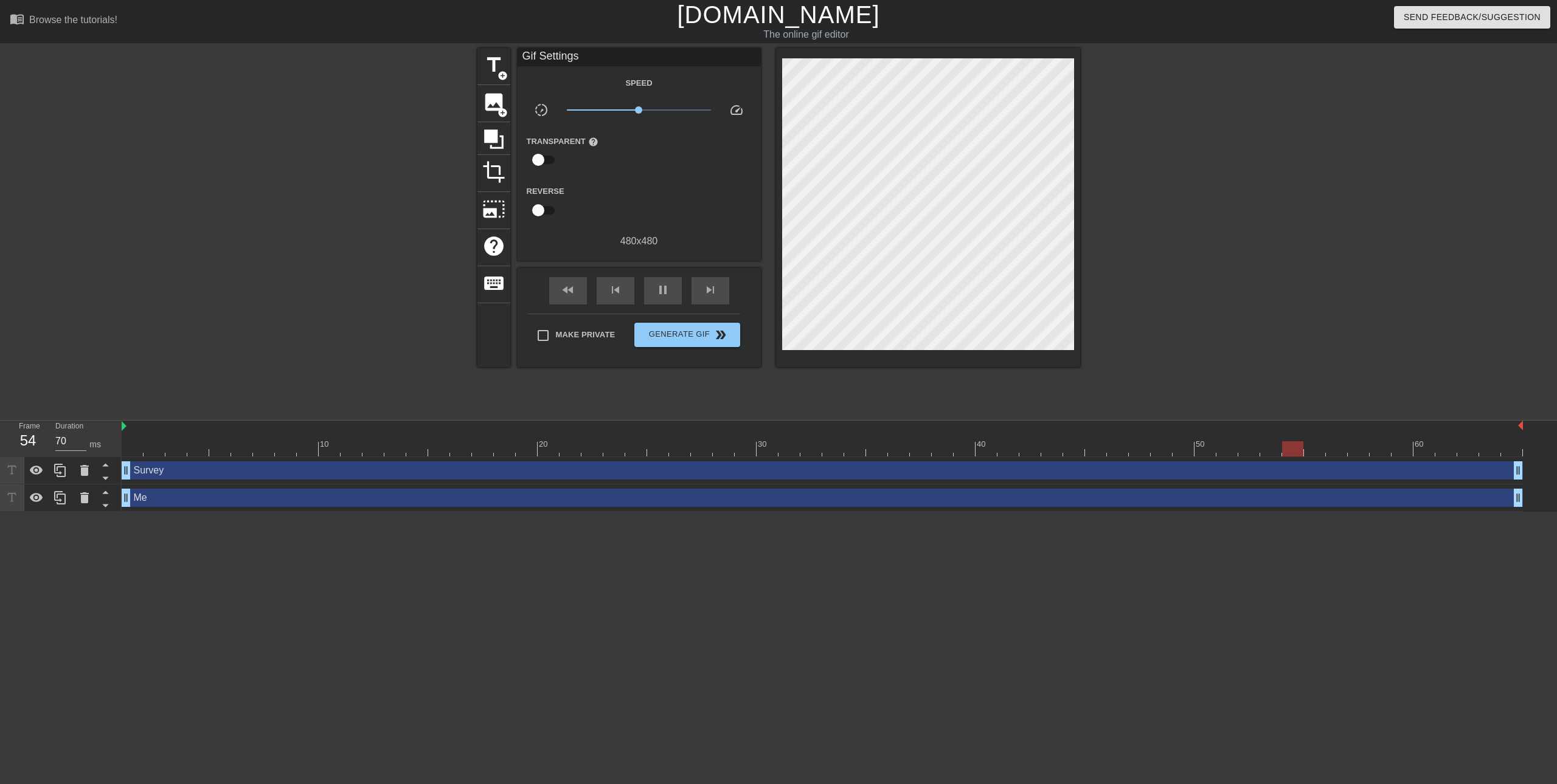
click at [627, 405] on div "title add_circle image add_circle crop photo_size_select_large help keyboard Gi…" at bounding box center [778, 230] width 603 height 364
click at [425, 470] on div "Survey drag_handle drag_handle" at bounding box center [822, 470] width 1401 height 18
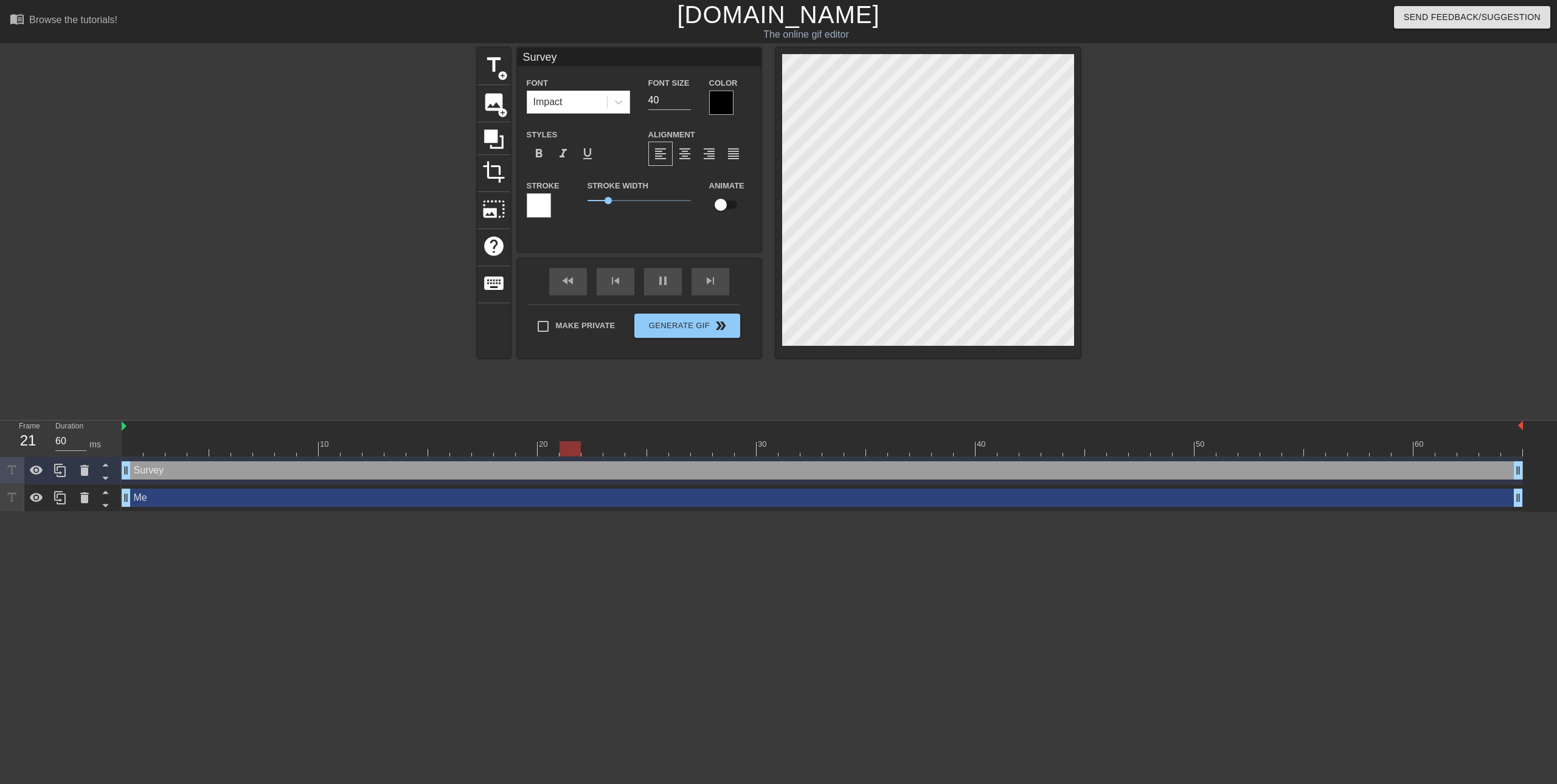
type input "70"
click at [731, 204] on input "checkbox" at bounding box center [720, 204] width 69 height 23
checkbox input "true"
click at [682, 509] on div "Me drag_handle drag_handle" at bounding box center [822, 497] width 1401 height 27
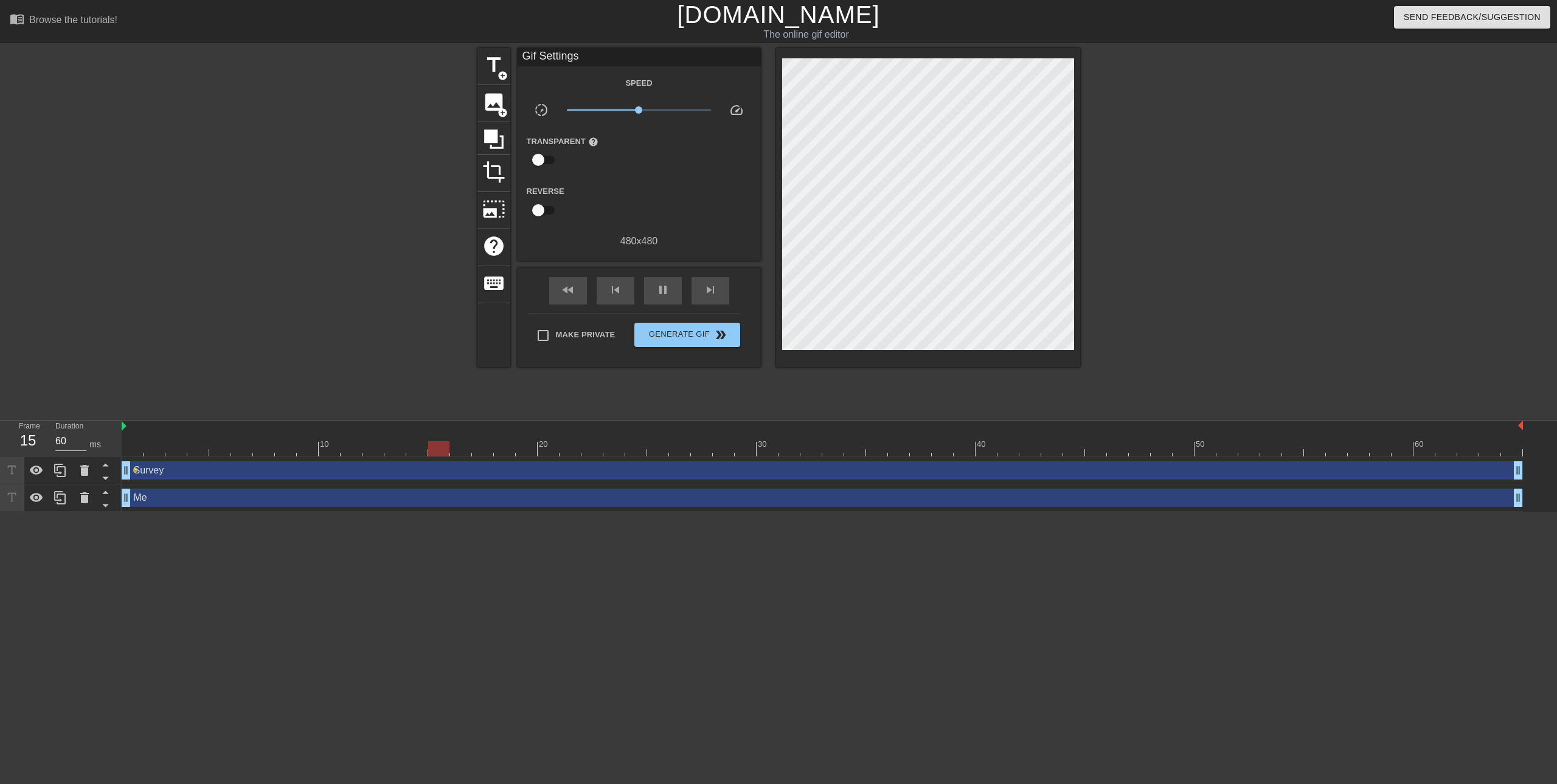
click at [377, 470] on div "Survey drag_handle drag_handle" at bounding box center [822, 470] width 1401 height 18
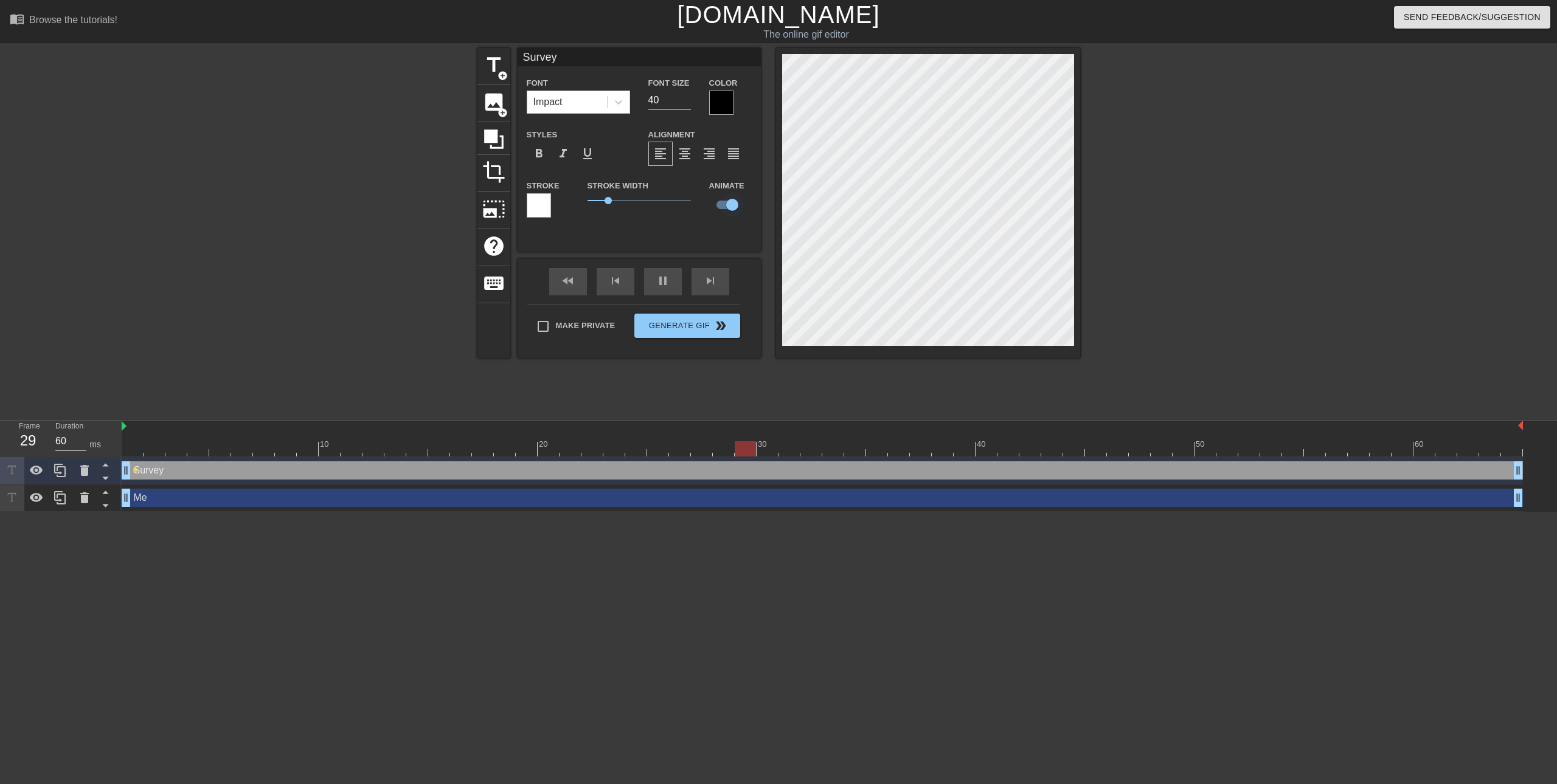
type input "70"
click at [728, 203] on input "checkbox" at bounding box center [732, 204] width 69 height 23
checkbox input "false"
type input "70"
click at [723, 204] on input "checkbox" at bounding box center [720, 204] width 69 height 23
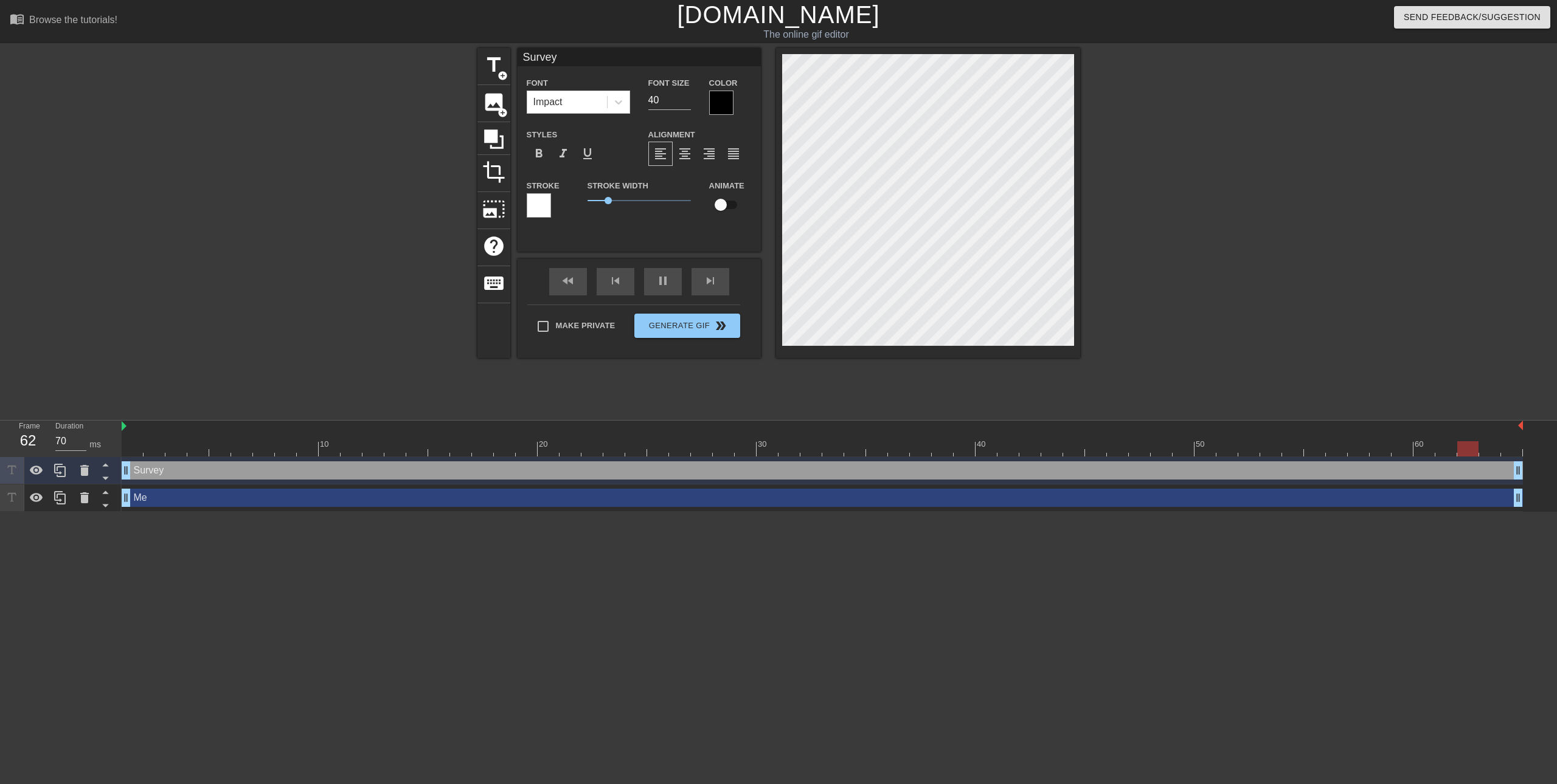
checkbox input "true"
type input "70"
click at [424, 499] on div "Me drag_handle drag_handle" at bounding box center [822, 497] width 1401 height 18
type input "Me"
checkbox input "false"
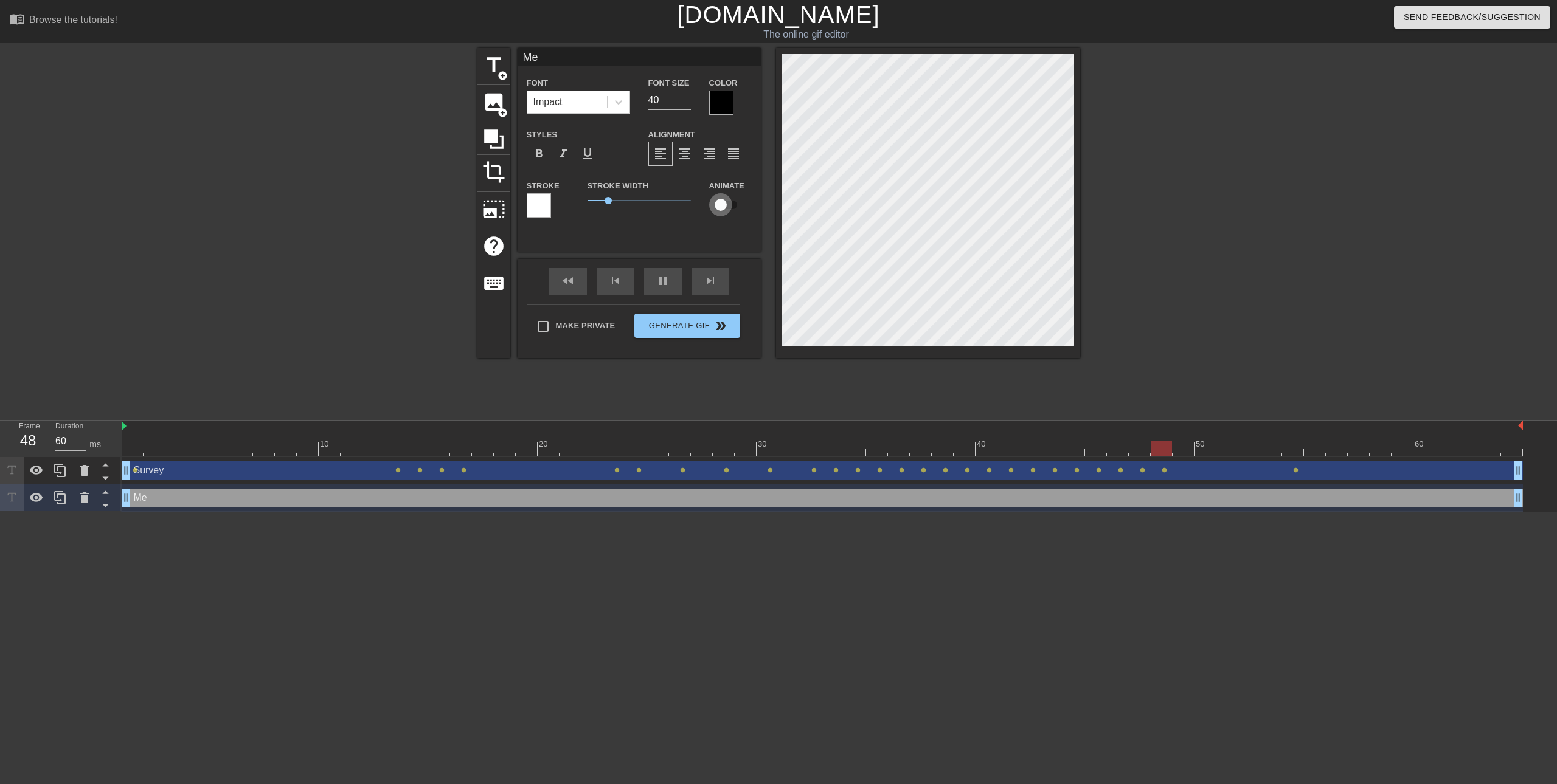
type input "70"
click at [723, 200] on input "checkbox" at bounding box center [720, 204] width 69 height 23
checkbox input "true"
click at [661, 397] on div "title add_circle image add_circle crop photo_size_select_large help keyboard Me…" at bounding box center [778, 230] width 603 height 364
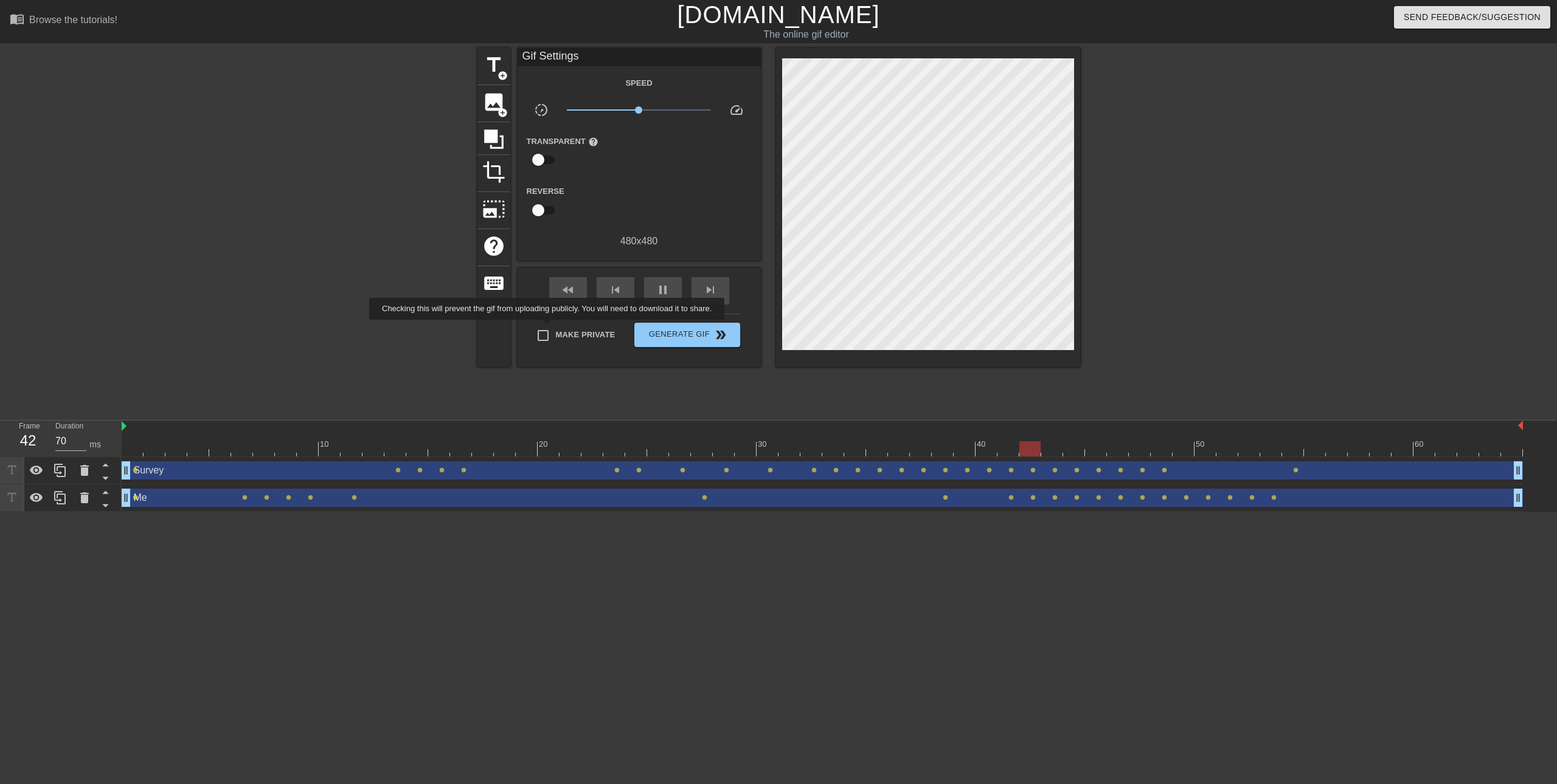
type input "60"
click at [547, 332] on input "Make Private" at bounding box center [543, 335] width 25 height 25
checkbox input "true"
type input "70"
click at [681, 335] on span "Generate Gif double_arrow" at bounding box center [687, 335] width 95 height 15
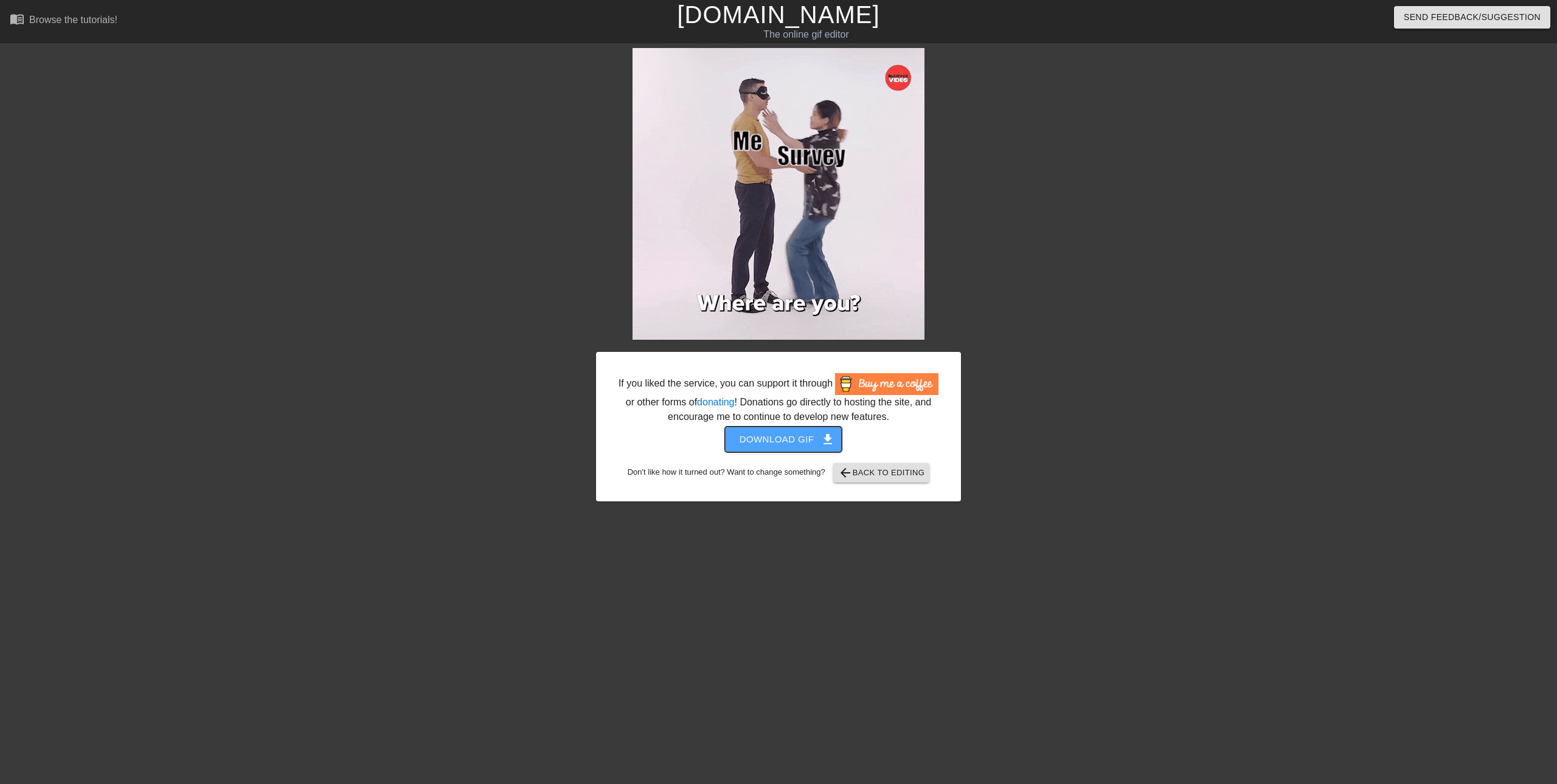
drag, startPoint x: 809, startPoint y: 233, endPoint x: 782, endPoint y: 442, distance: 210.7
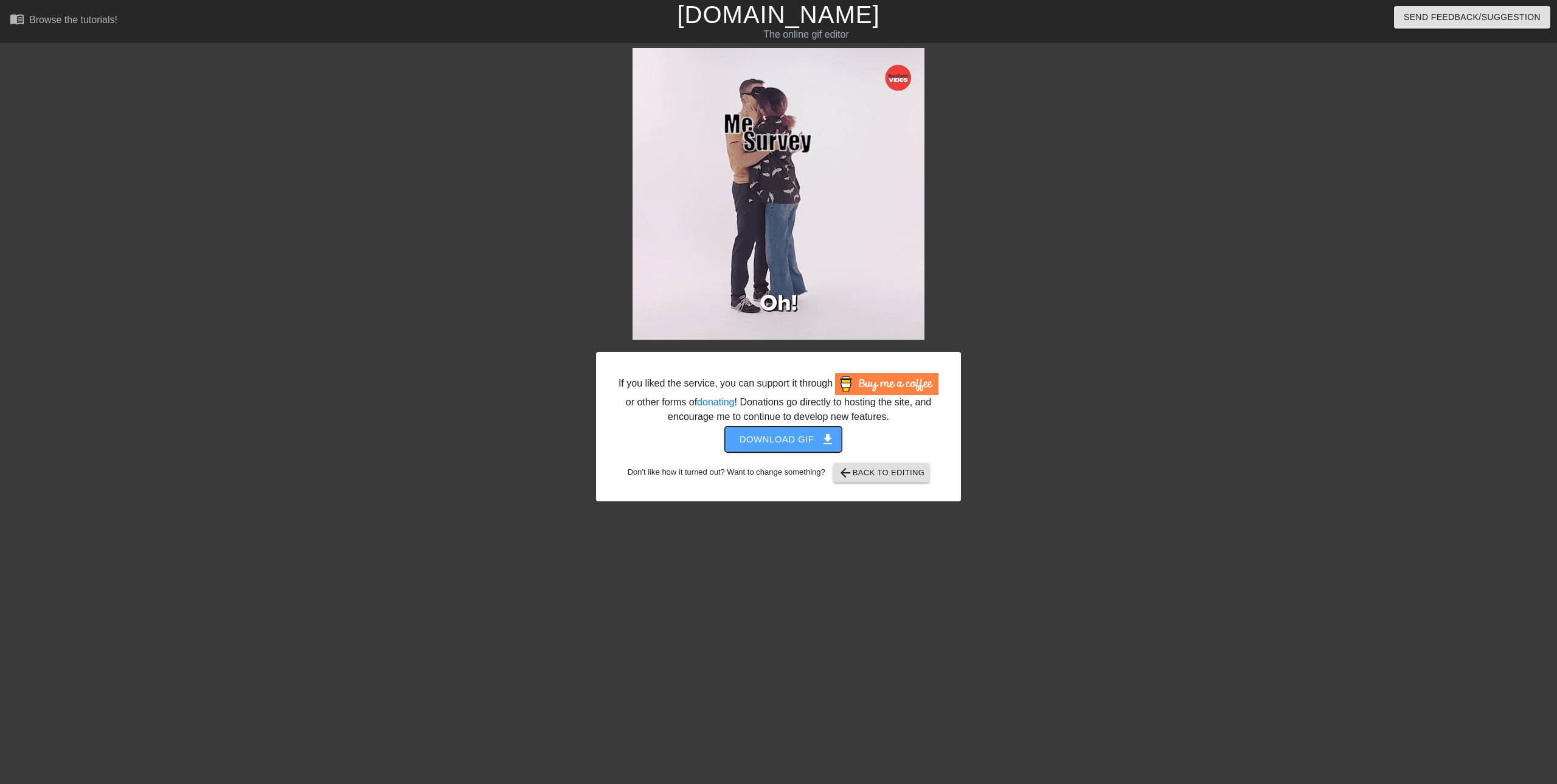
click at [782, 442] on span "Download gif get_app" at bounding box center [783, 439] width 88 height 16
